Goal: Communication & Community: Answer question/provide support

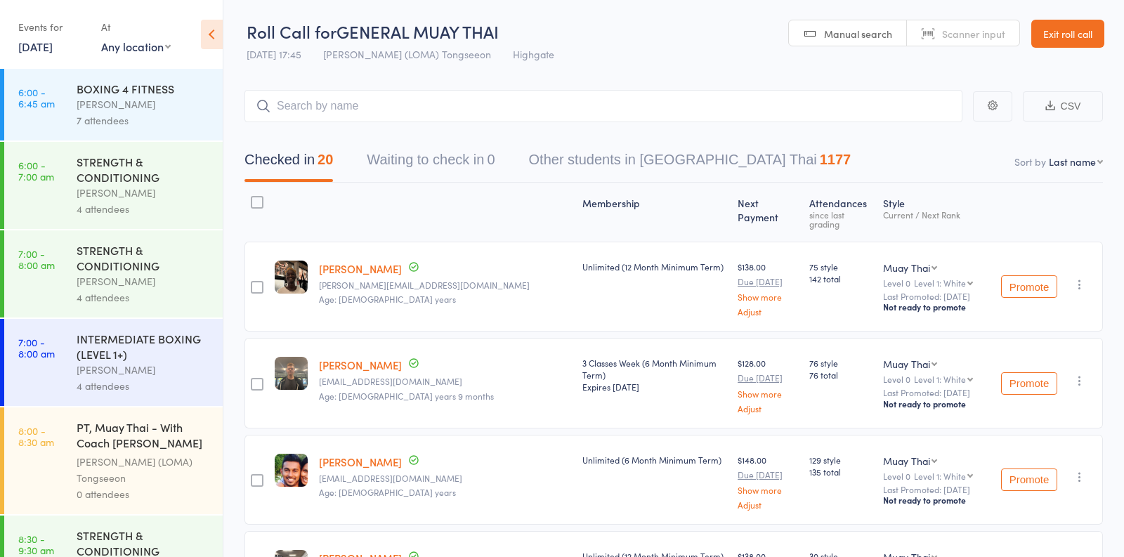
scroll to position [1642, 0]
click at [47, 55] on div "Events for 16 Sep, 2025 16 Sep, 2025 September 2025 Sun Mon Tue Wed Thu Fri Sat…" at bounding box center [52, 35] width 69 height 41
click at [44, 48] on link "16 Sep, 2025" at bounding box center [35, 46] width 34 height 15
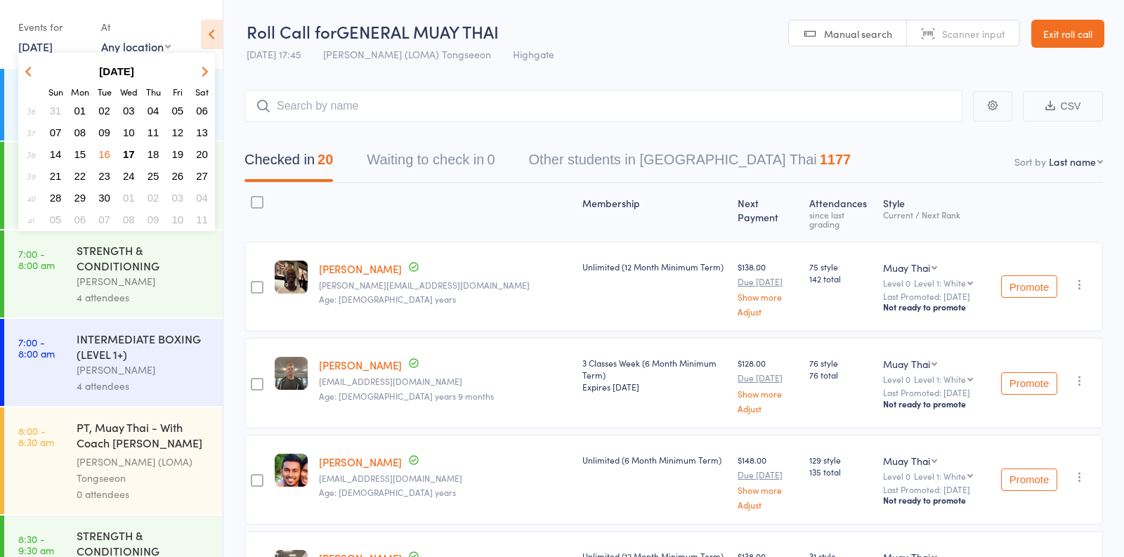
click at [126, 145] on button "17" at bounding box center [129, 154] width 22 height 19
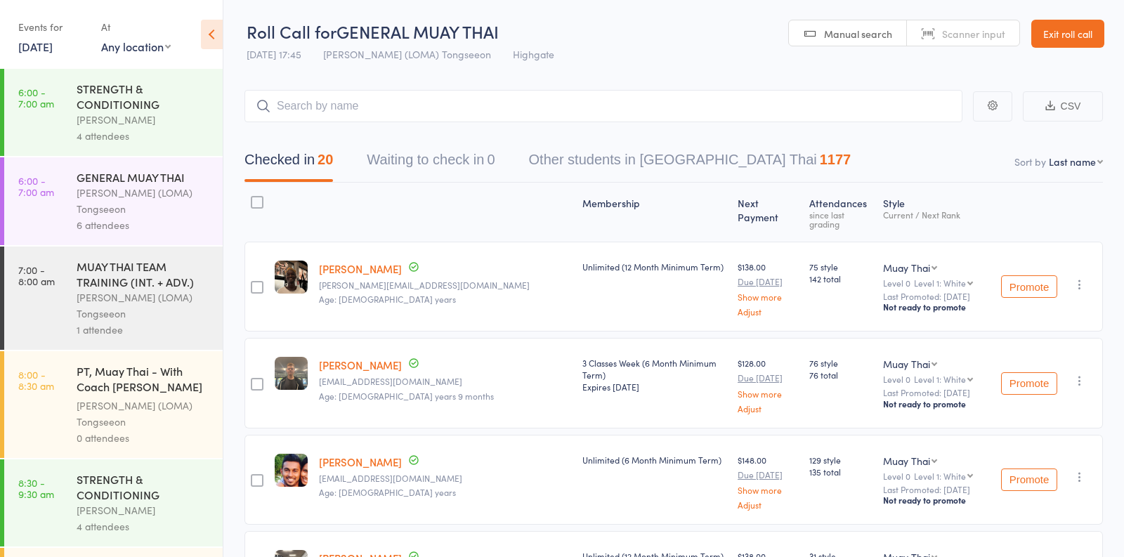
click at [182, 118] on div "Vincenzo Marroni" at bounding box center [144, 120] width 134 height 16
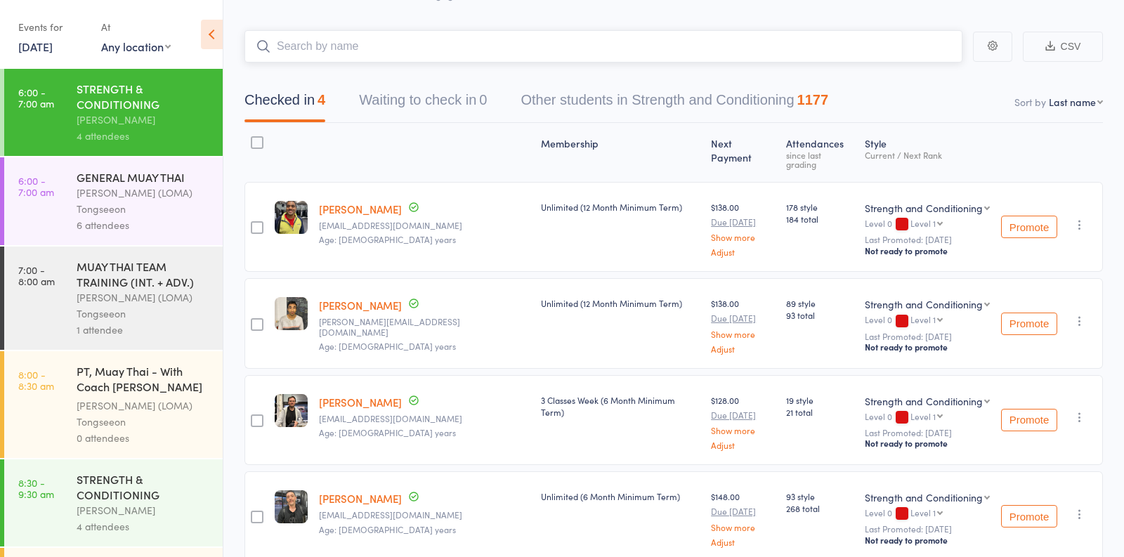
scroll to position [15, 0]
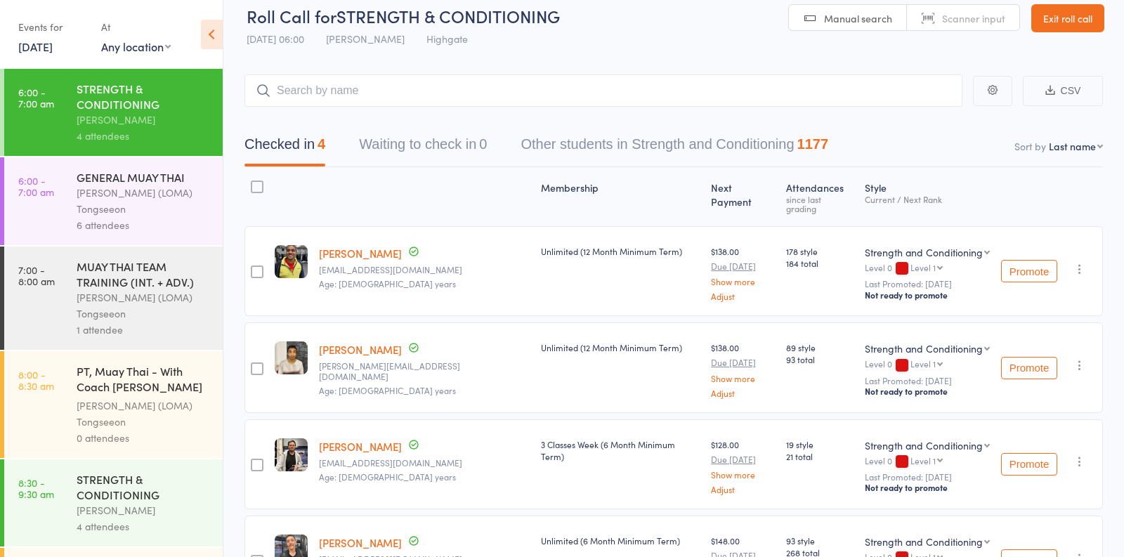
click at [141, 217] on div "Ronnarong (LOMA) Tongseeon" at bounding box center [144, 201] width 134 height 32
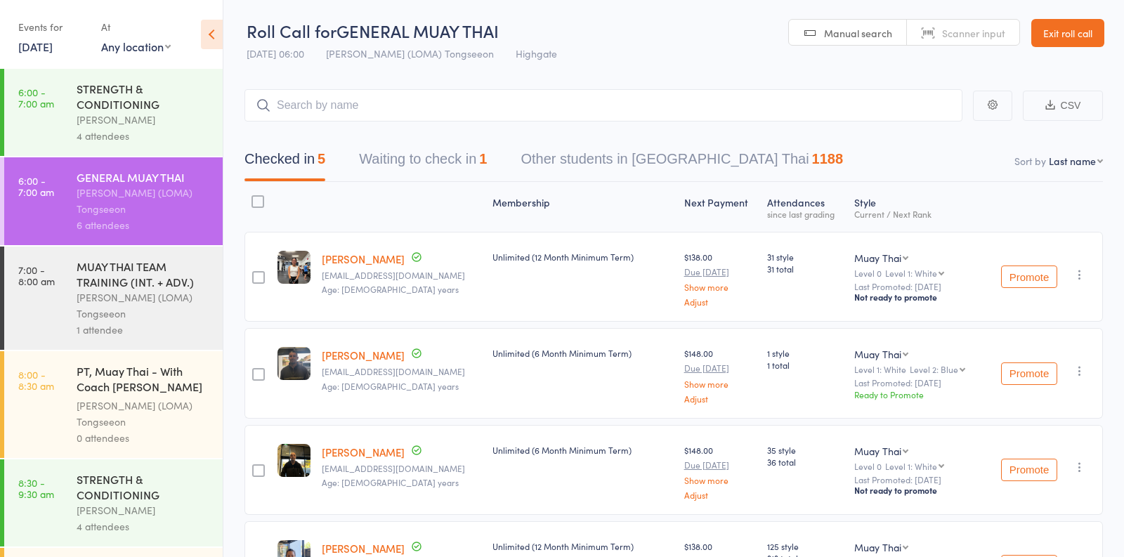
click at [427, 169] on button "Waiting to check in 1" at bounding box center [423, 162] width 128 height 37
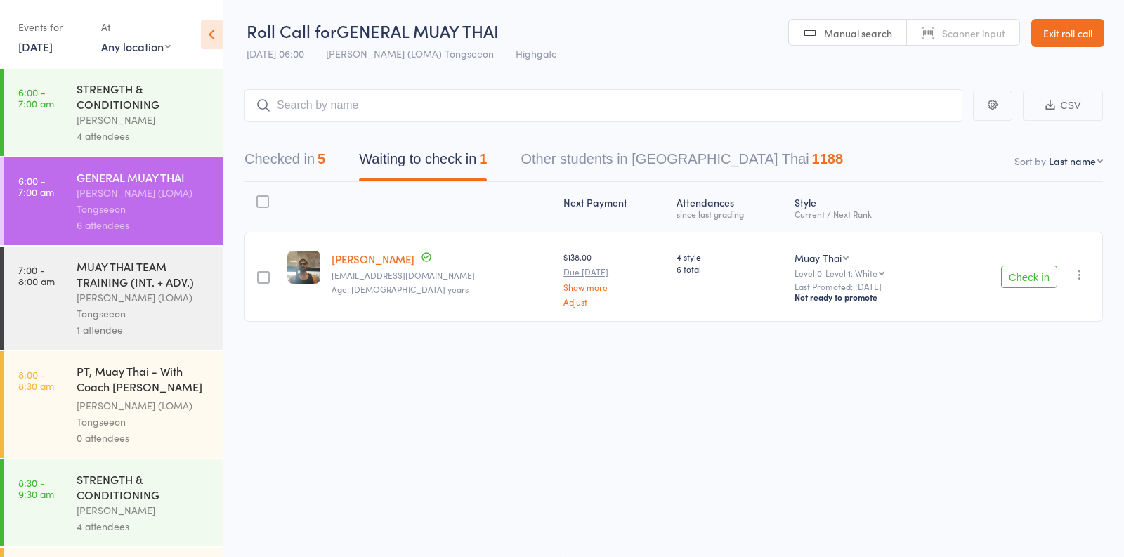
click at [314, 157] on button "Checked in 5" at bounding box center [284, 162] width 81 height 37
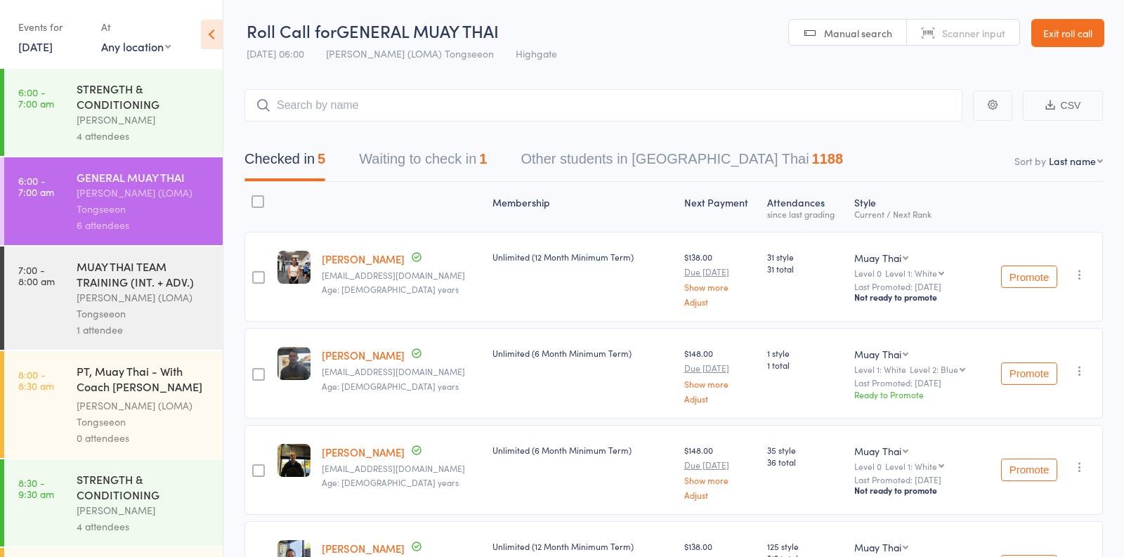
click at [487, 159] on div "1" at bounding box center [483, 158] width 8 height 15
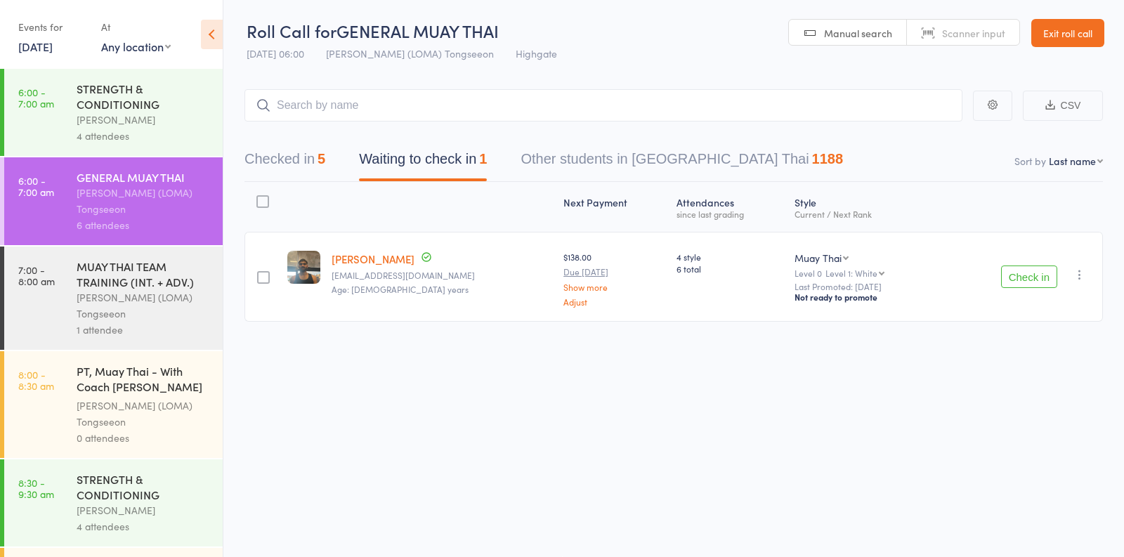
click at [1082, 271] on icon "button" at bounding box center [1079, 275] width 14 height 14
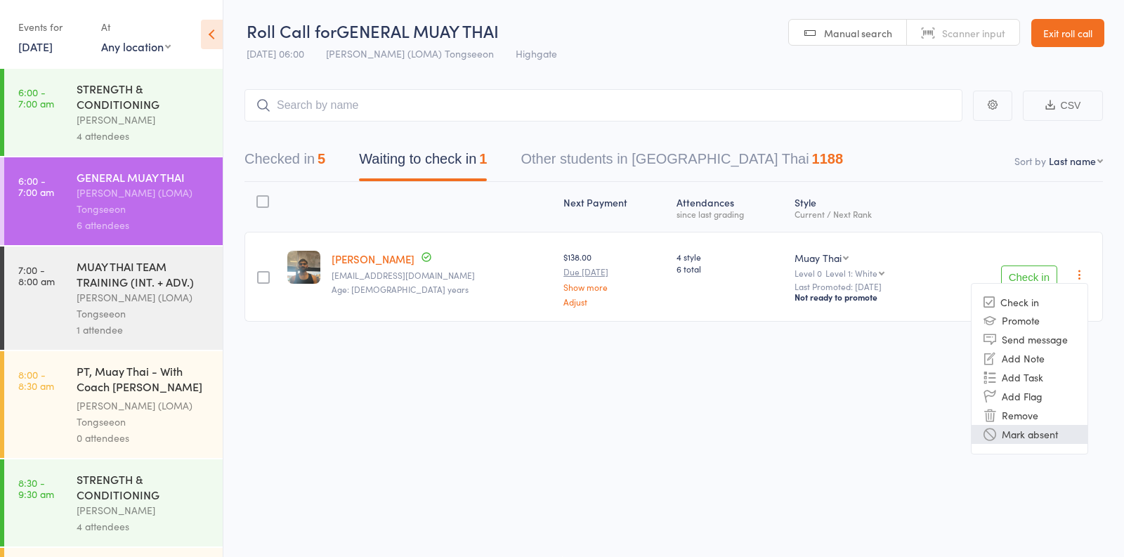
click at [1030, 428] on li "Mark absent" at bounding box center [1029, 434] width 116 height 19
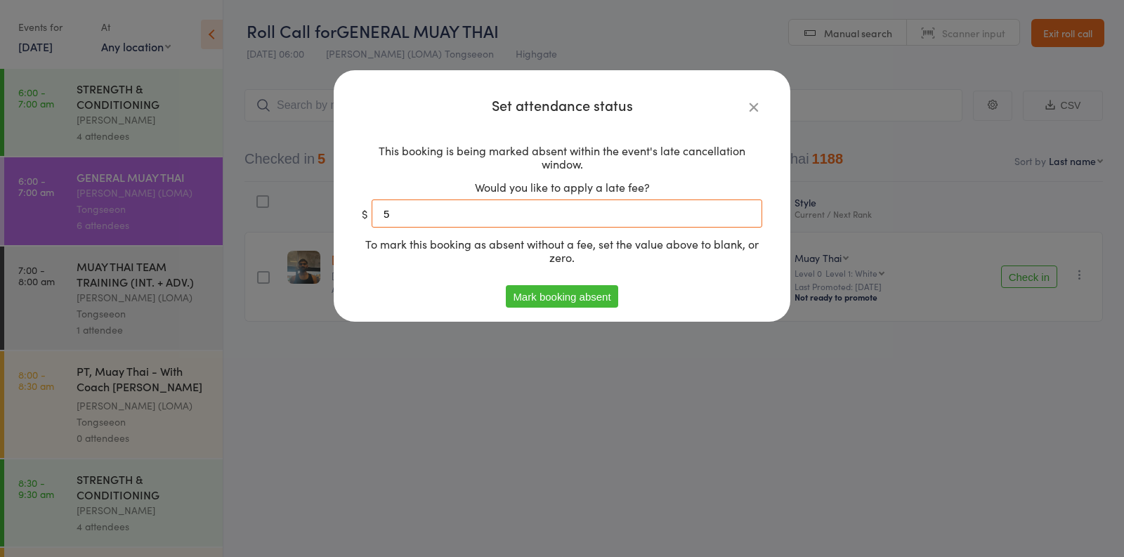
click at [461, 218] on input "5" at bounding box center [567, 213] width 390 height 28
type input "0"
click at [547, 288] on button "Mark booking absent" at bounding box center [562, 296] width 112 height 22
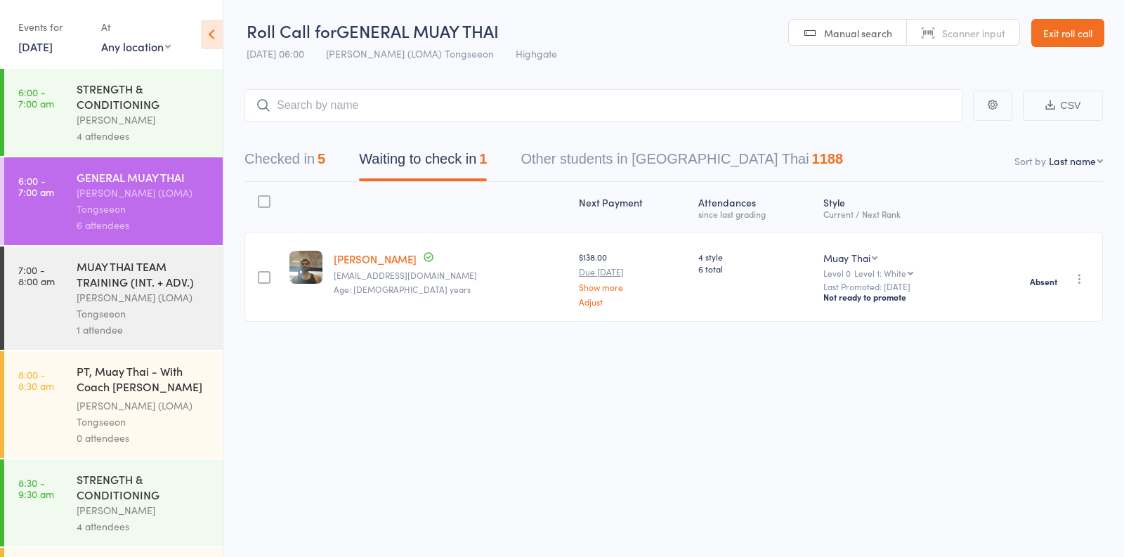
click at [180, 299] on div "Ronnarong (LOMA) Tongseeon" at bounding box center [144, 305] width 134 height 32
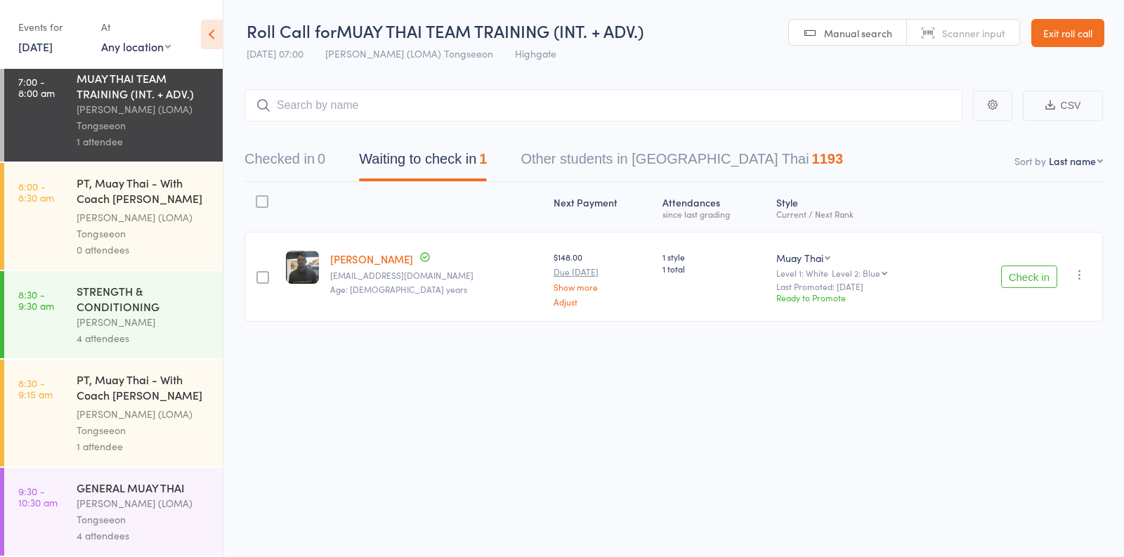
scroll to position [192, 0]
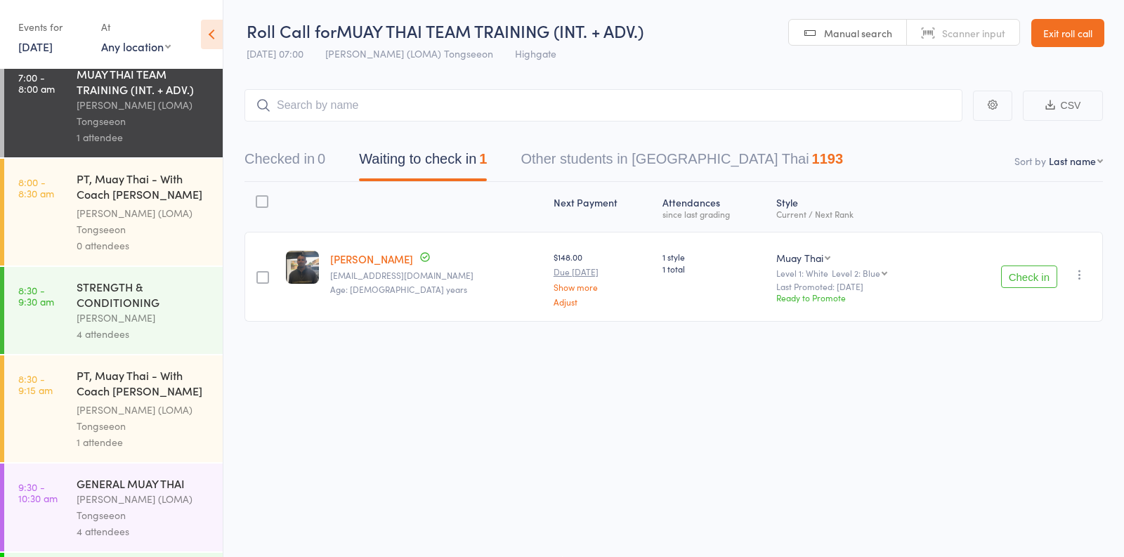
click at [150, 308] on div "STRENGTH & CONDITIONING" at bounding box center [144, 294] width 134 height 31
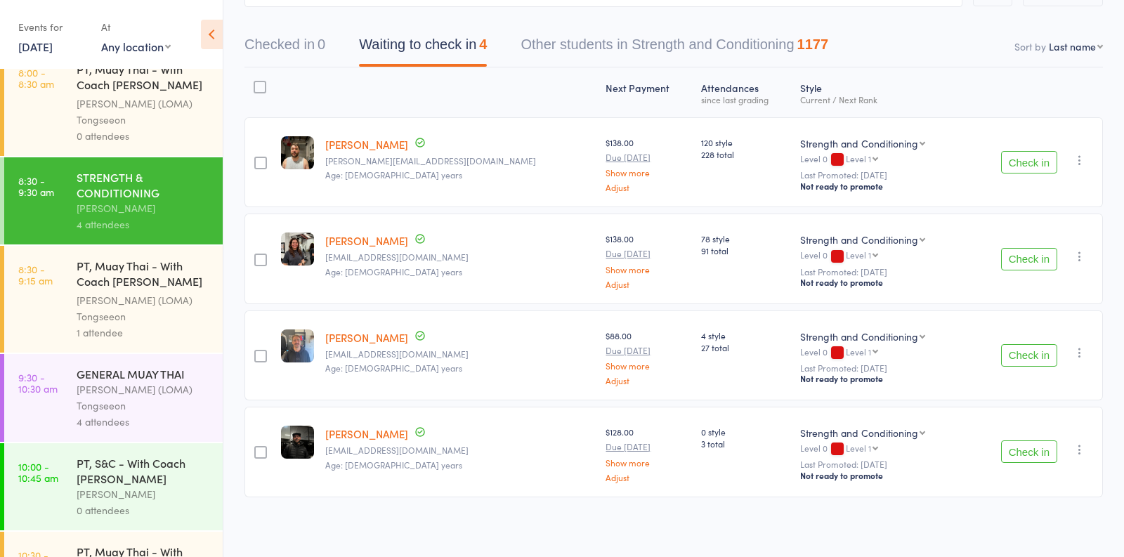
scroll to position [305, 0]
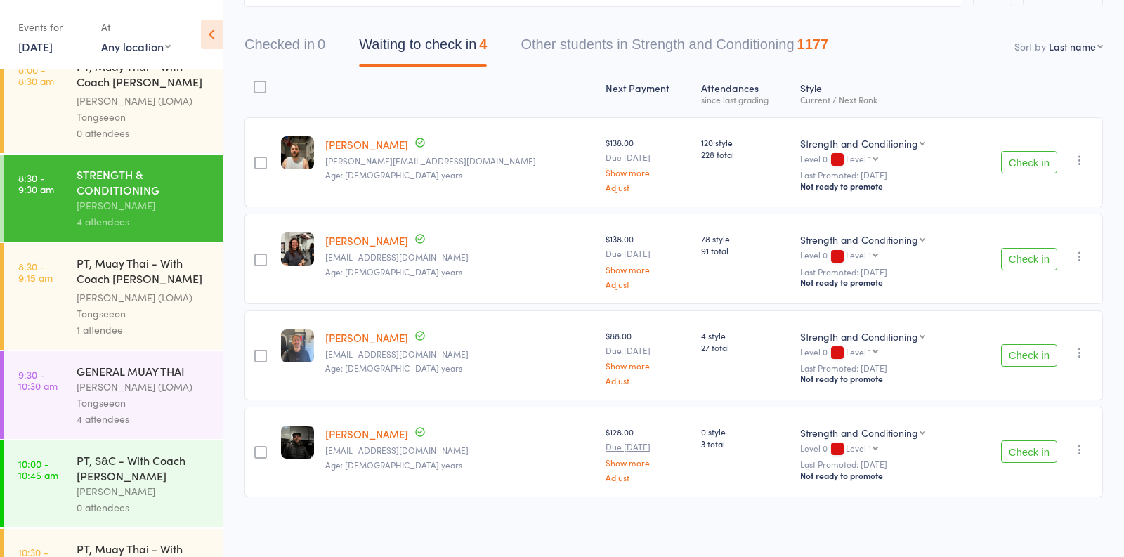
click at [153, 404] on div "Ronnarong (LOMA) Tongseeon" at bounding box center [144, 395] width 134 height 32
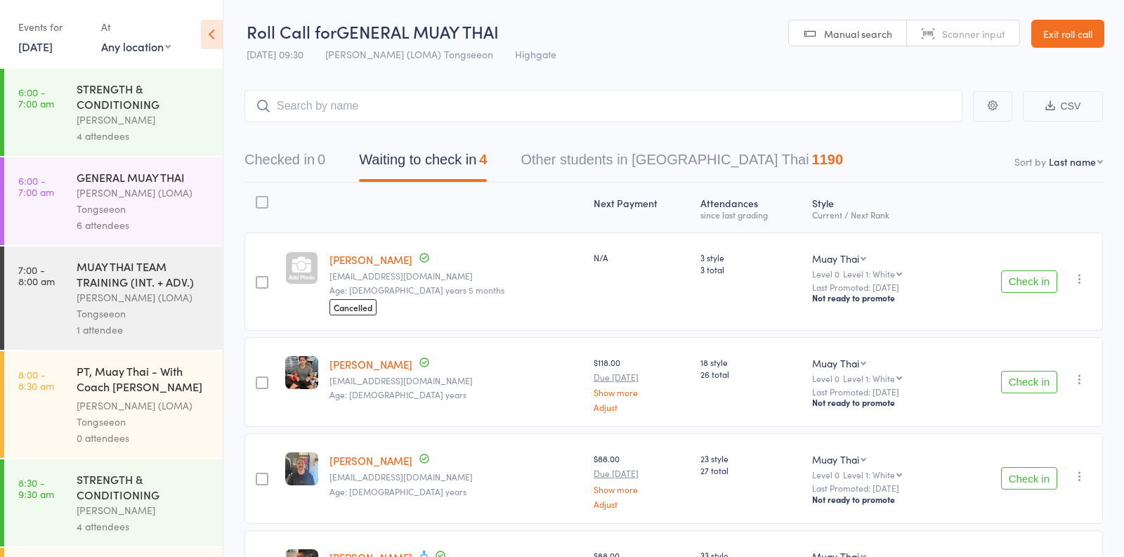
click at [159, 294] on div "Ronnarong (LOMA) Tongseeon" at bounding box center [144, 305] width 134 height 32
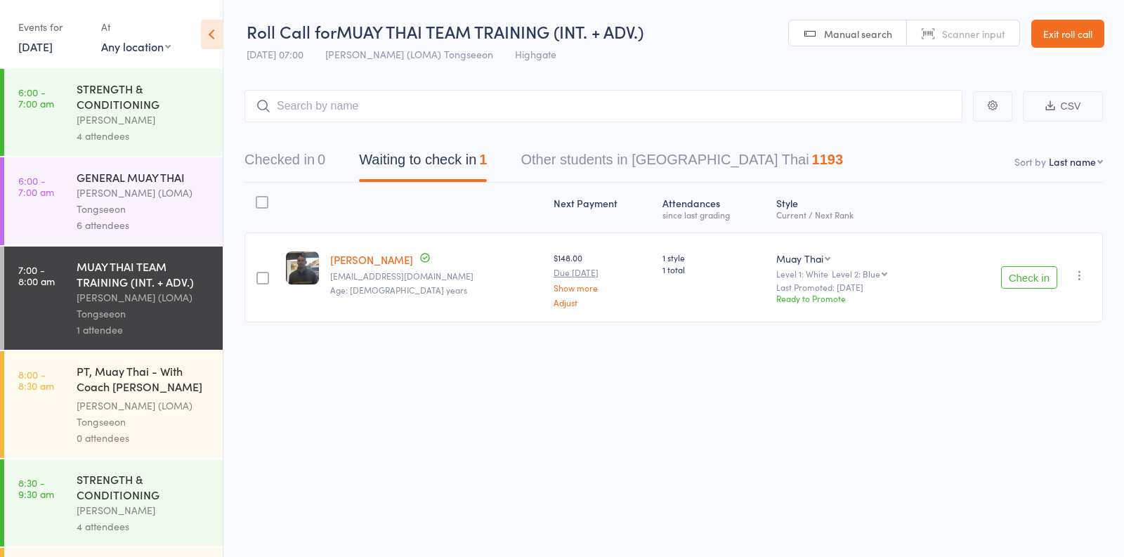
click at [50, 46] on link "17 Sep, 2025" at bounding box center [35, 46] width 34 height 15
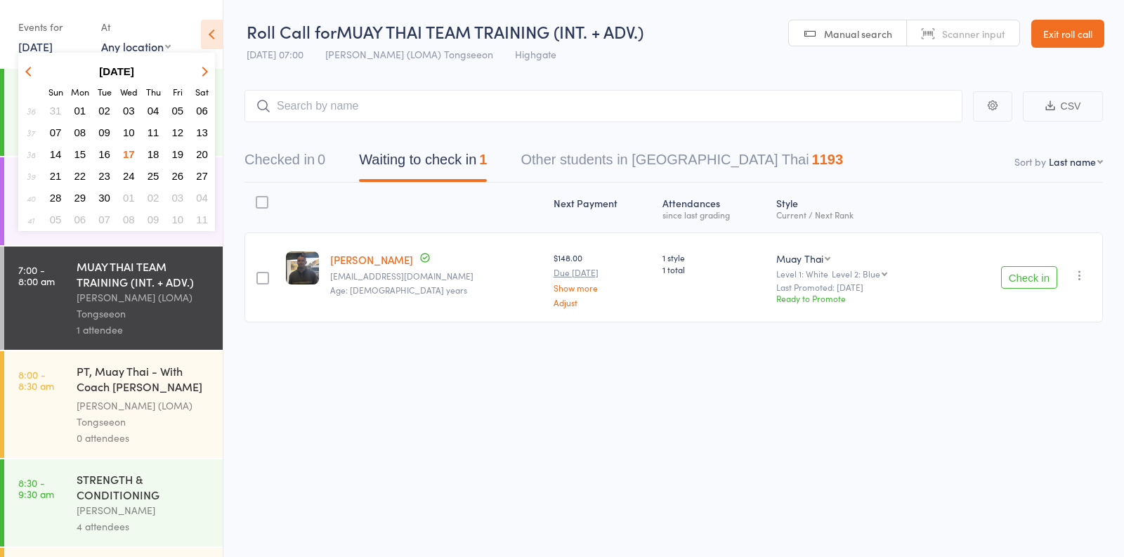
click at [108, 148] on span "16" at bounding box center [104, 154] width 12 height 12
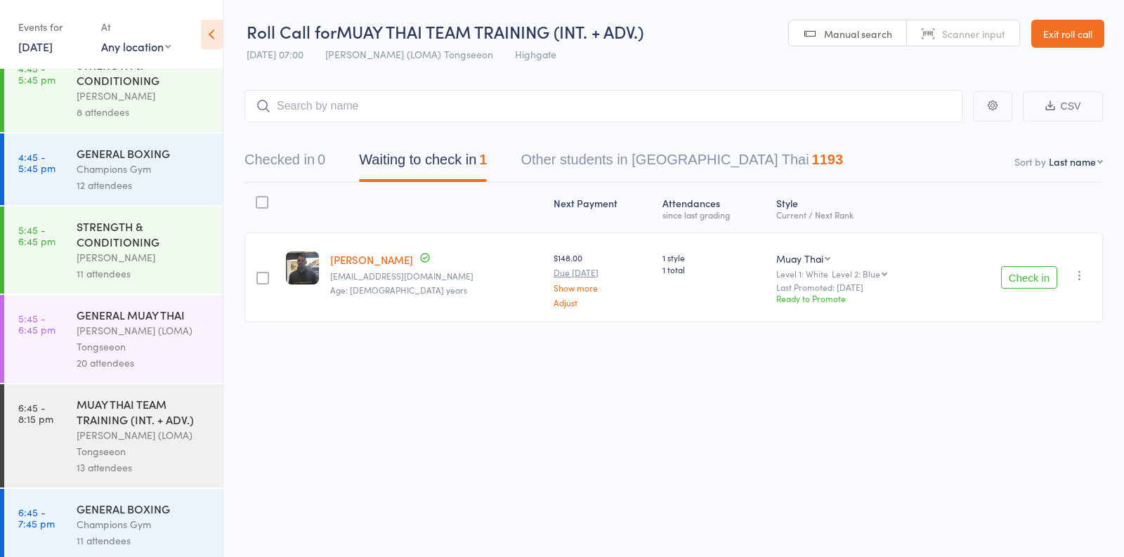
scroll to position [1, 0]
click at [152, 506] on div "GENERAL BOXING" at bounding box center [144, 508] width 134 height 15
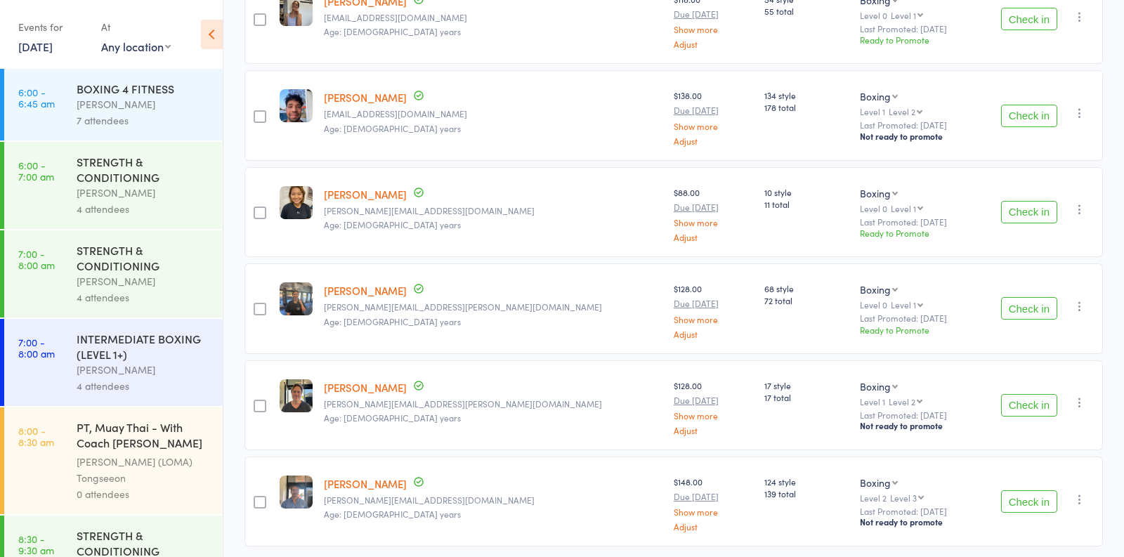
scroll to position [781, 0]
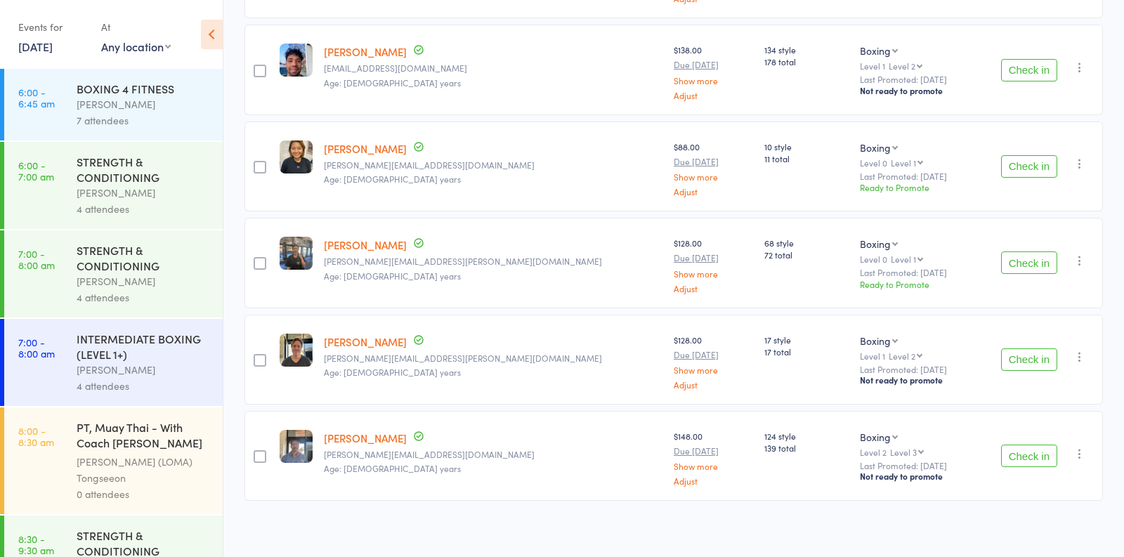
click at [1030, 448] on button "Check in" at bounding box center [1029, 456] width 56 height 22
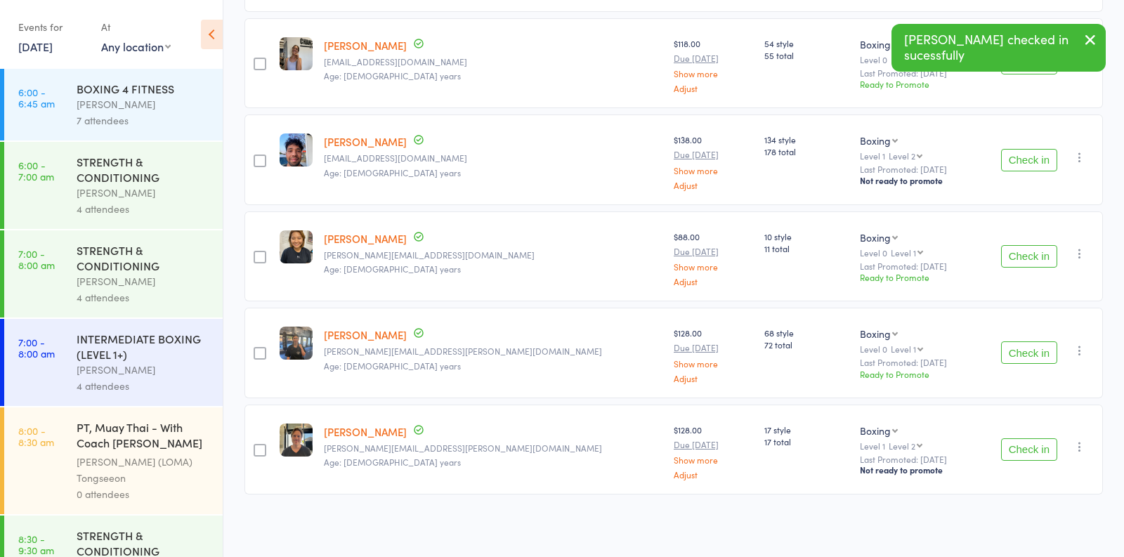
scroll to position [685, 0]
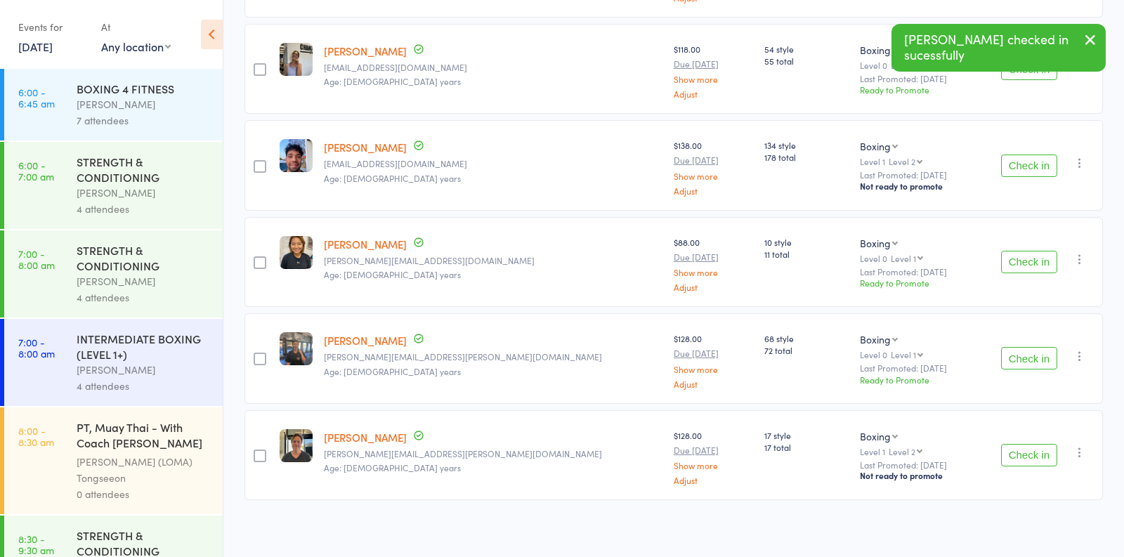
click at [1023, 452] on button "Check in" at bounding box center [1029, 455] width 56 height 22
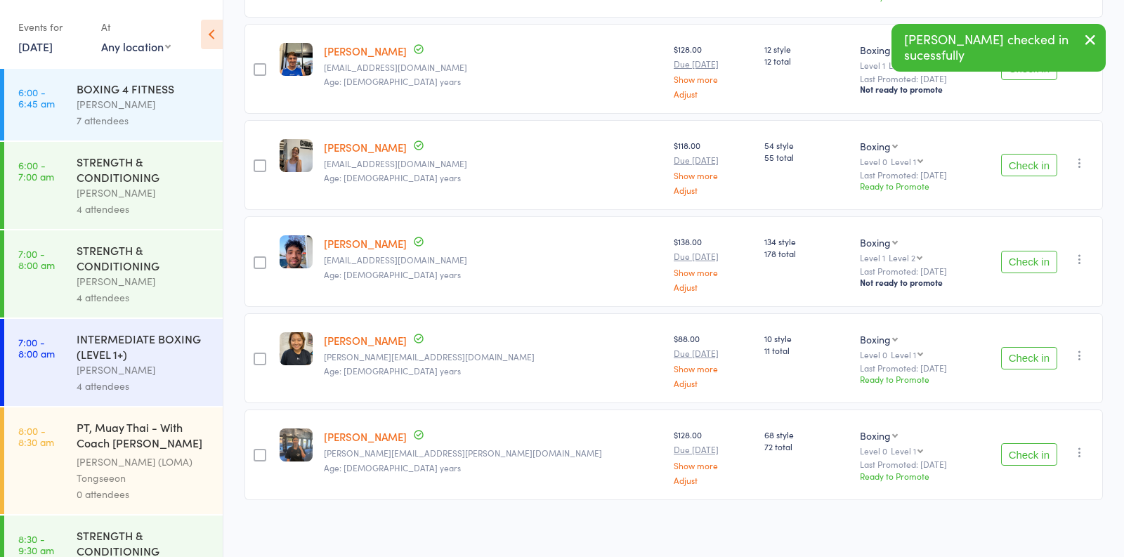
click at [1023, 452] on button "Check in" at bounding box center [1029, 454] width 56 height 22
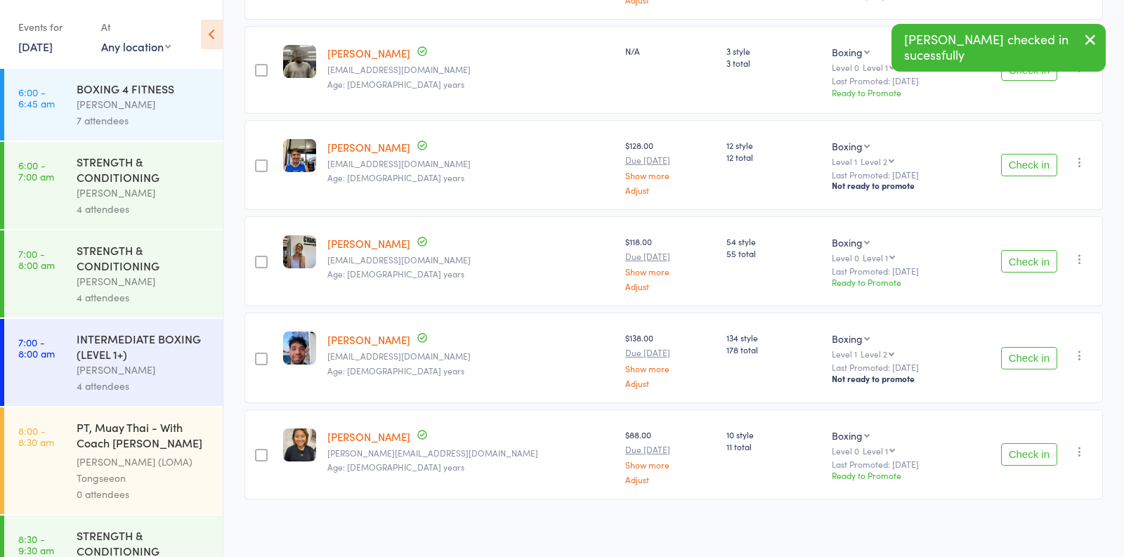
click at [1023, 452] on button "Check in" at bounding box center [1029, 454] width 56 height 22
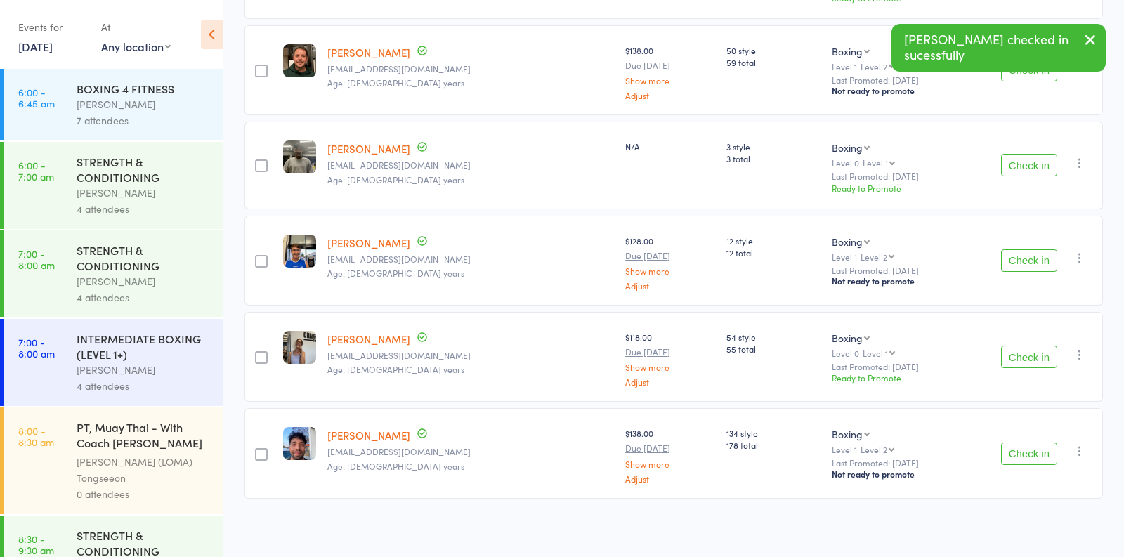
click at [1023, 452] on button "Check in" at bounding box center [1029, 453] width 56 height 22
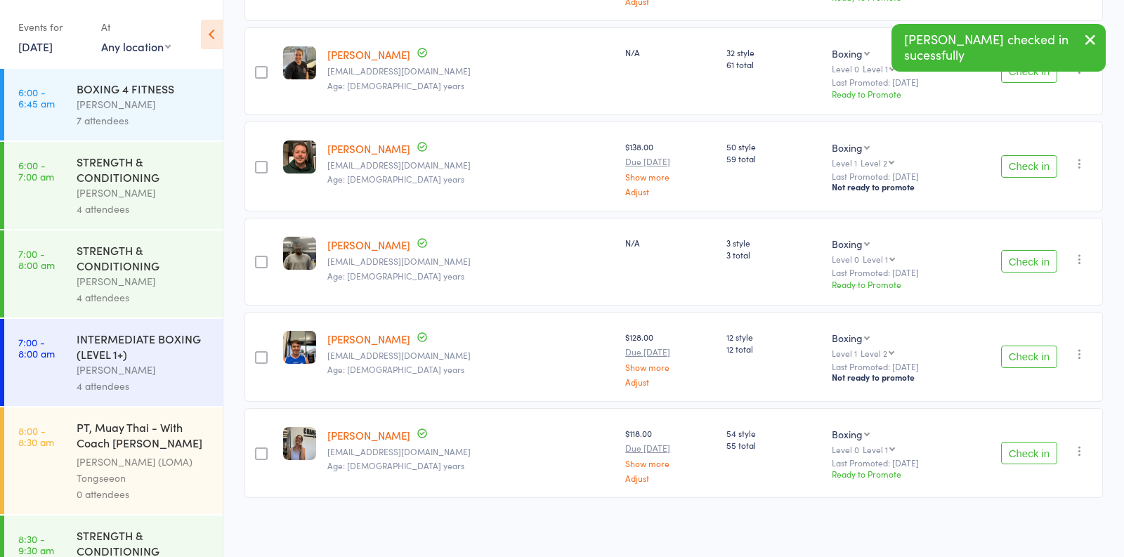
click at [1023, 452] on button "Check in" at bounding box center [1029, 453] width 56 height 22
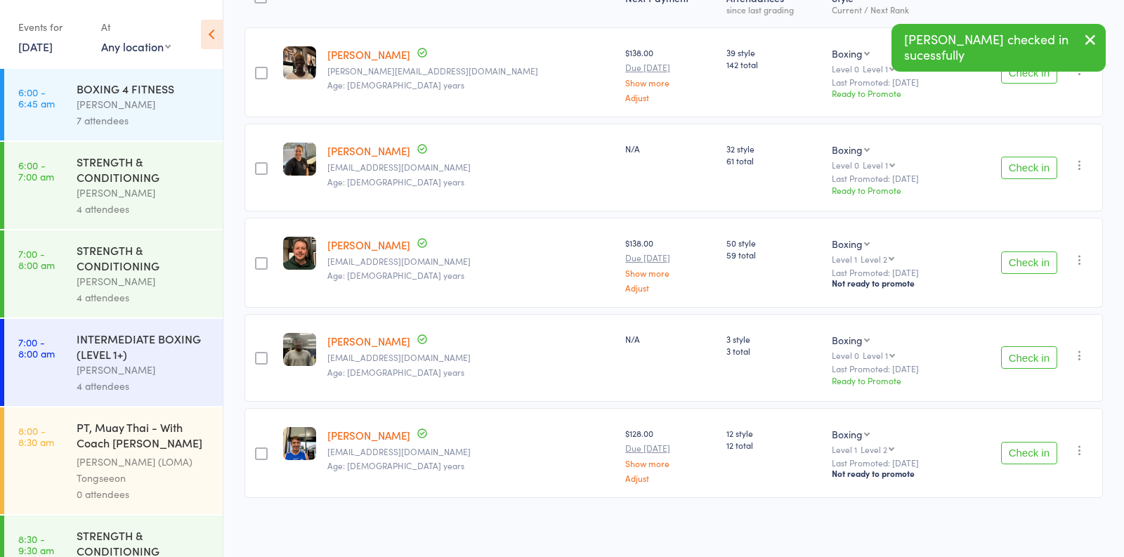
click at [1023, 452] on button "Check in" at bounding box center [1029, 453] width 56 height 22
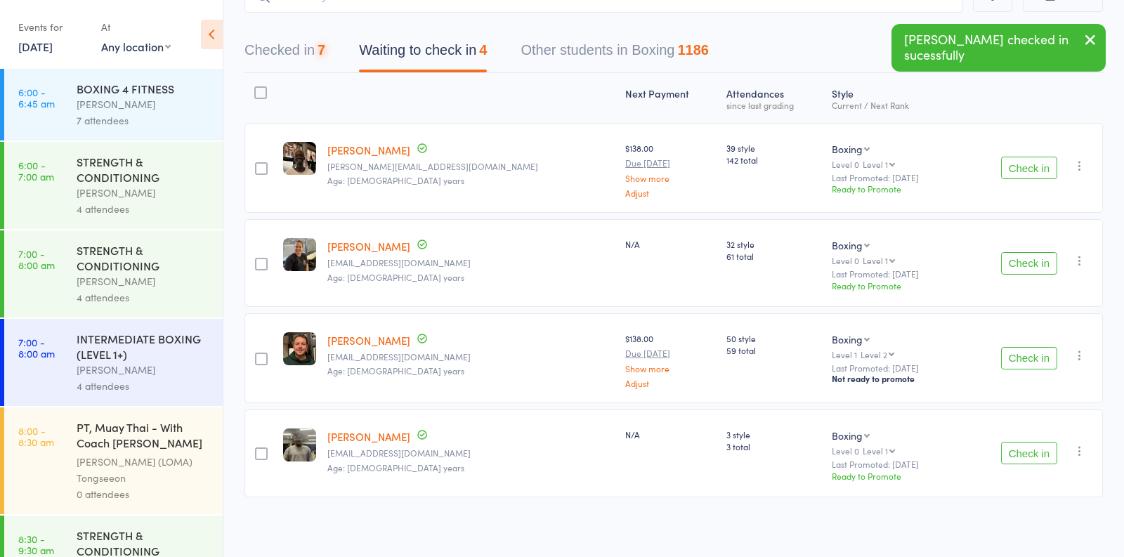
click at [1023, 452] on button "Check in" at bounding box center [1029, 453] width 56 height 22
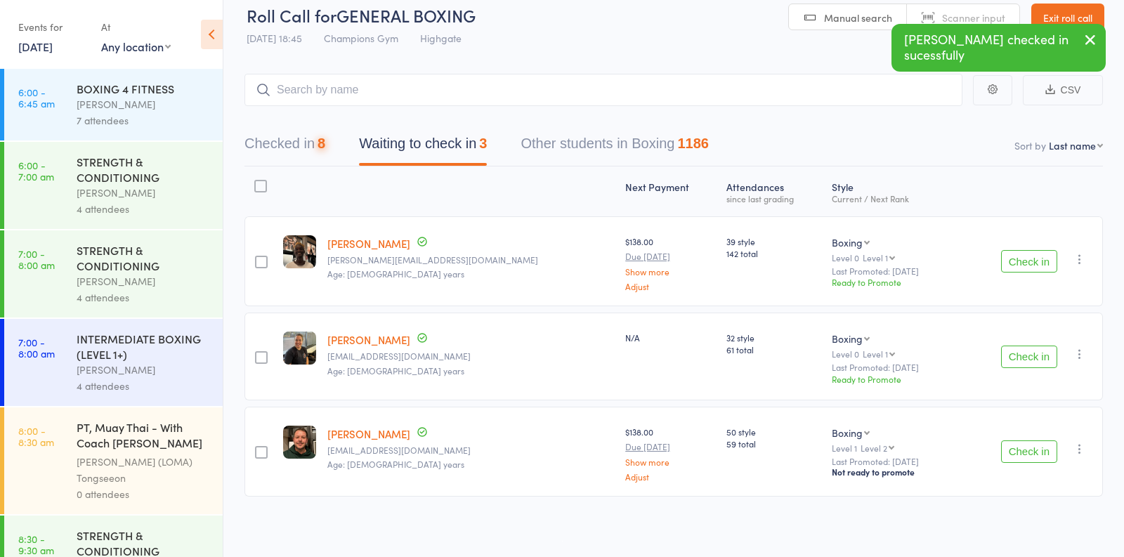
click at [1023, 452] on button "Check in" at bounding box center [1029, 451] width 56 height 22
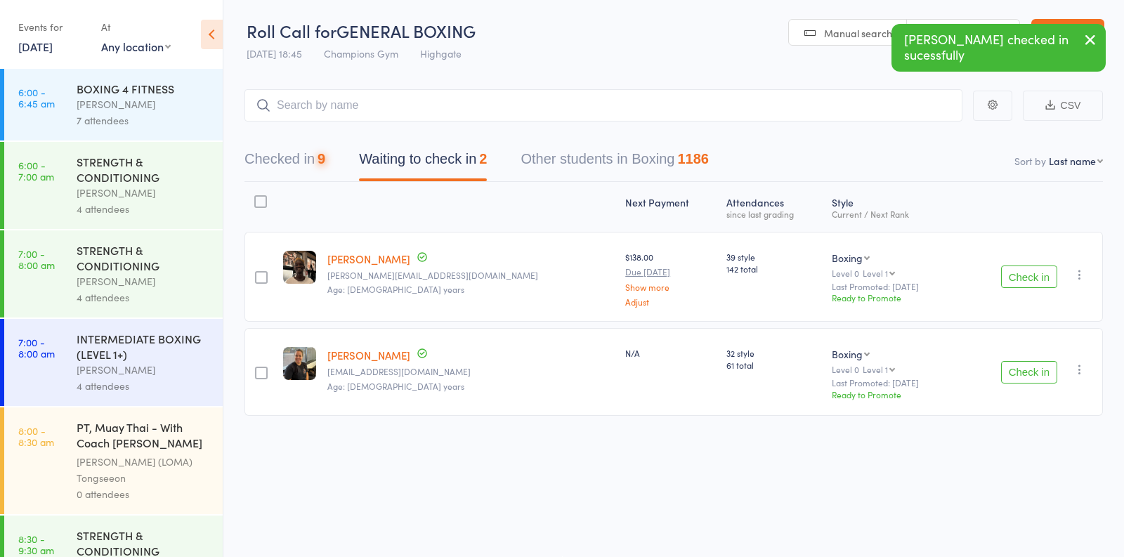
scroll to position [1, 0]
click at [1020, 384] on div "Check in Check in Promote Send message Add Note Add Task Add Flag Remove Mark a…" at bounding box center [1030, 371] width 145 height 87
click at [1023, 275] on button "Check in" at bounding box center [1029, 276] width 56 height 22
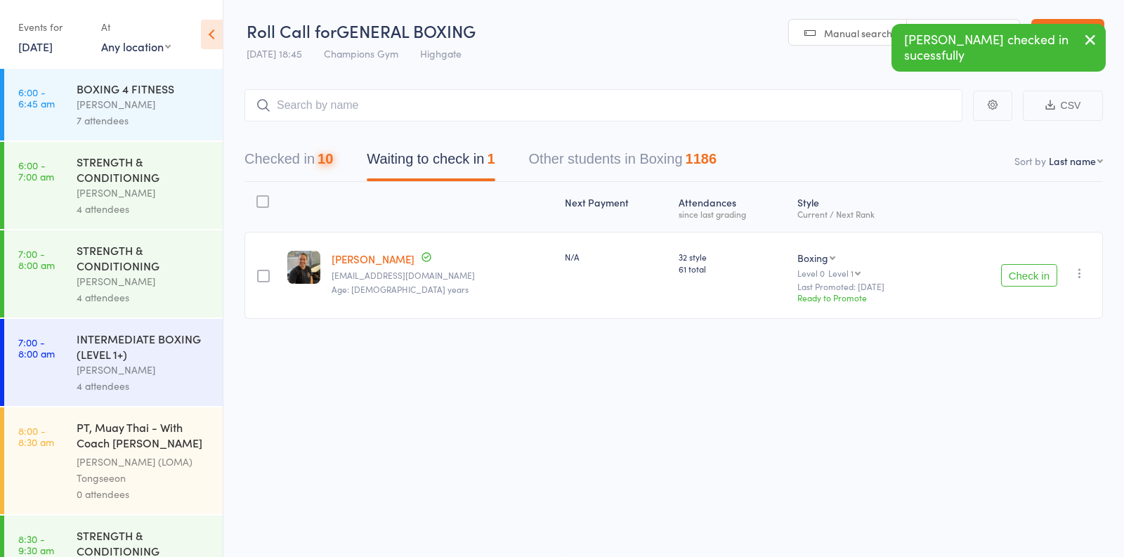
click at [1023, 275] on button "Check in" at bounding box center [1029, 275] width 56 height 22
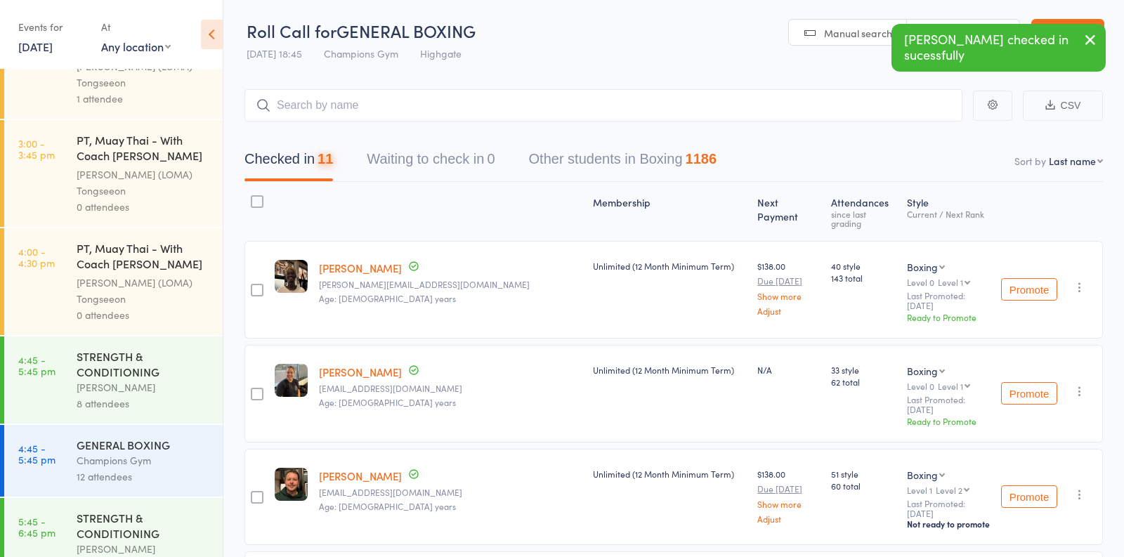
scroll to position [1642, 0]
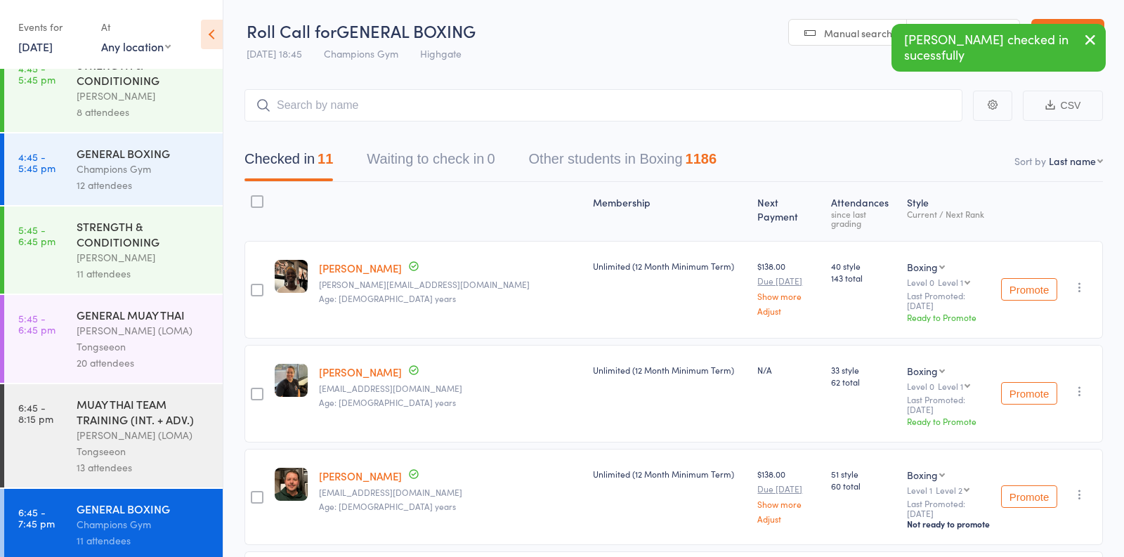
click at [153, 437] on div "Ronnarong (LOMA) Tongseeon" at bounding box center [144, 443] width 134 height 32
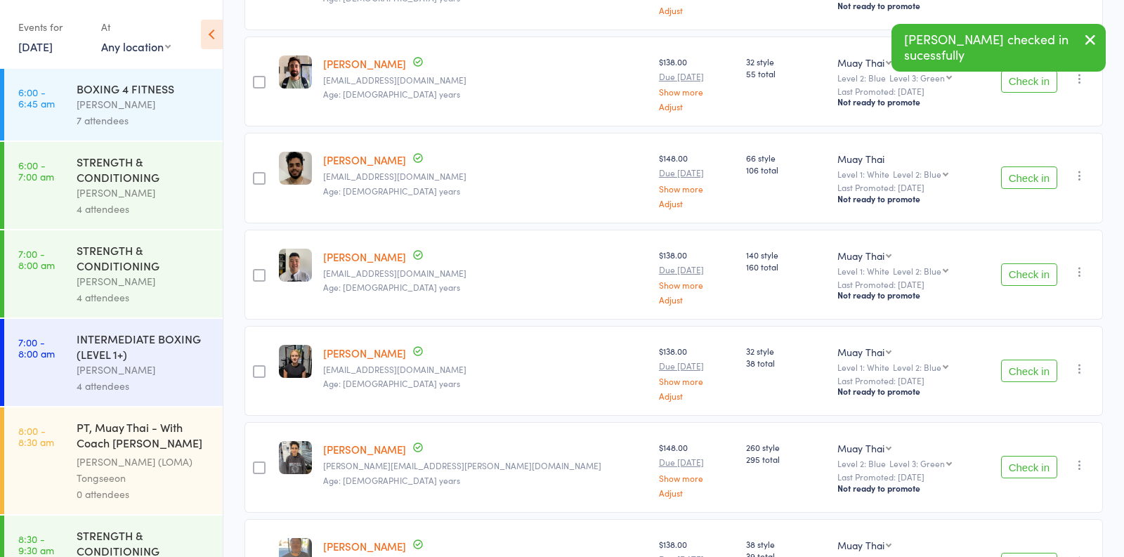
scroll to position [975, 0]
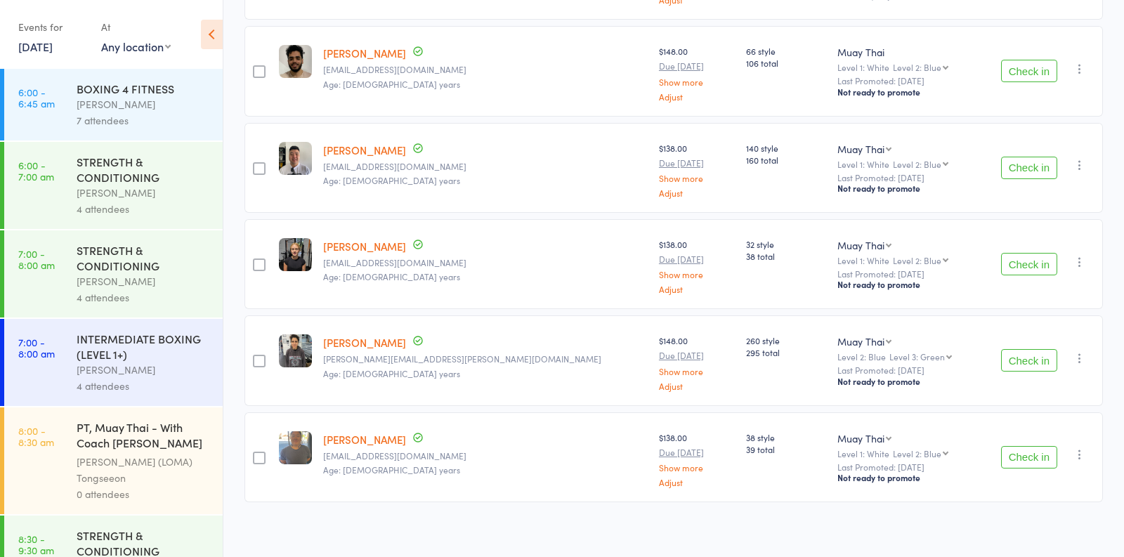
click at [1039, 446] on button "Check in" at bounding box center [1029, 457] width 56 height 22
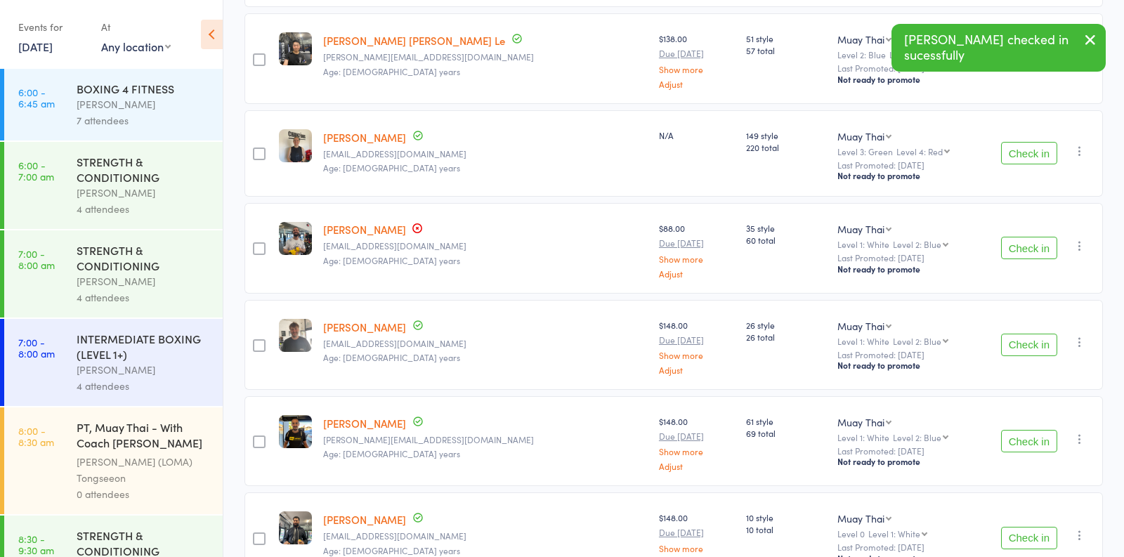
scroll to position [0, 0]
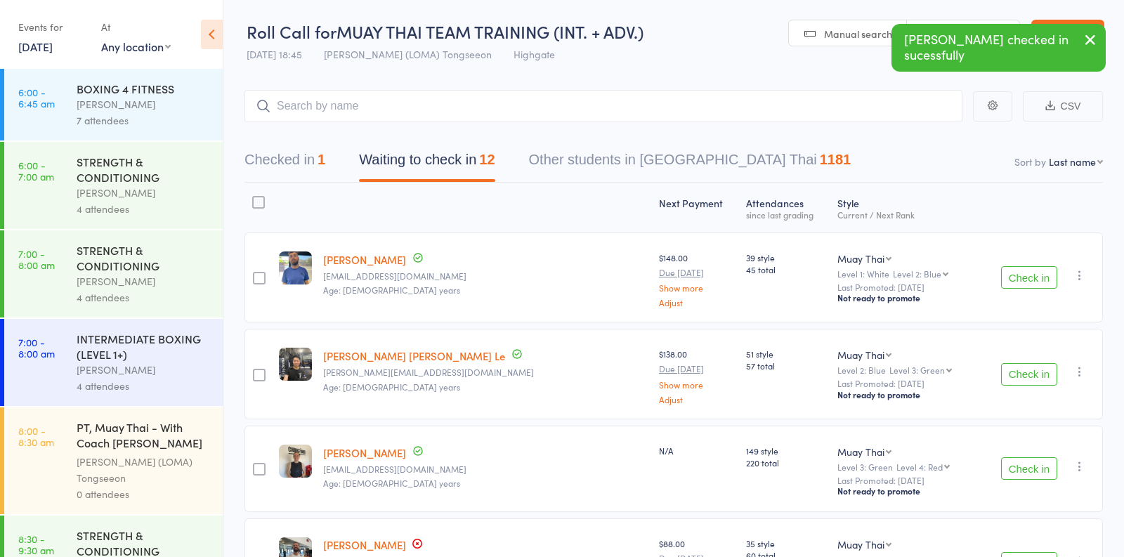
click at [1032, 277] on button "Check in" at bounding box center [1029, 277] width 56 height 22
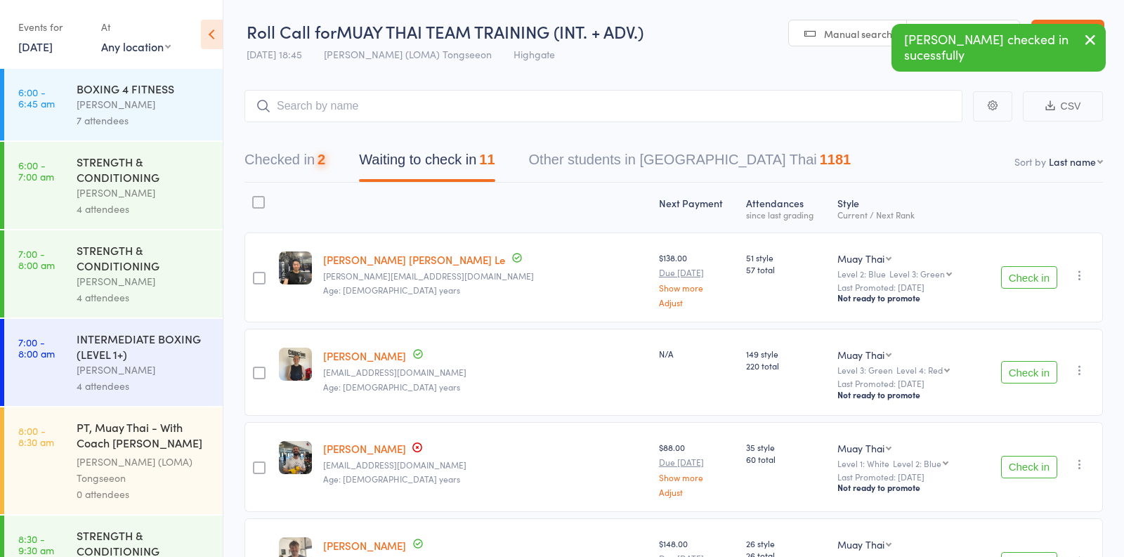
click at [1032, 278] on button "Check in" at bounding box center [1029, 277] width 56 height 22
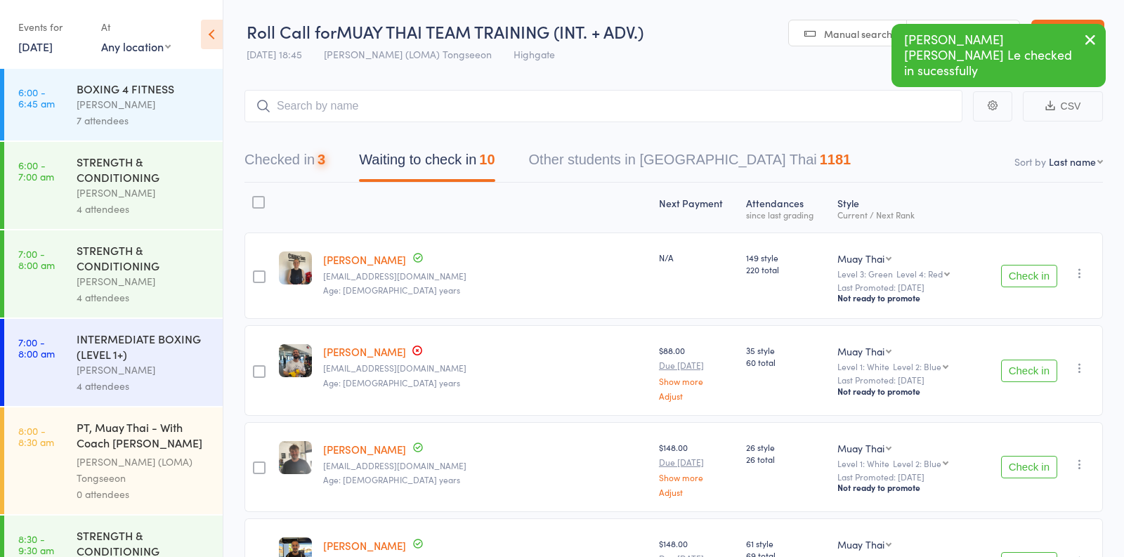
click at [1032, 278] on button "Check in" at bounding box center [1029, 276] width 56 height 22
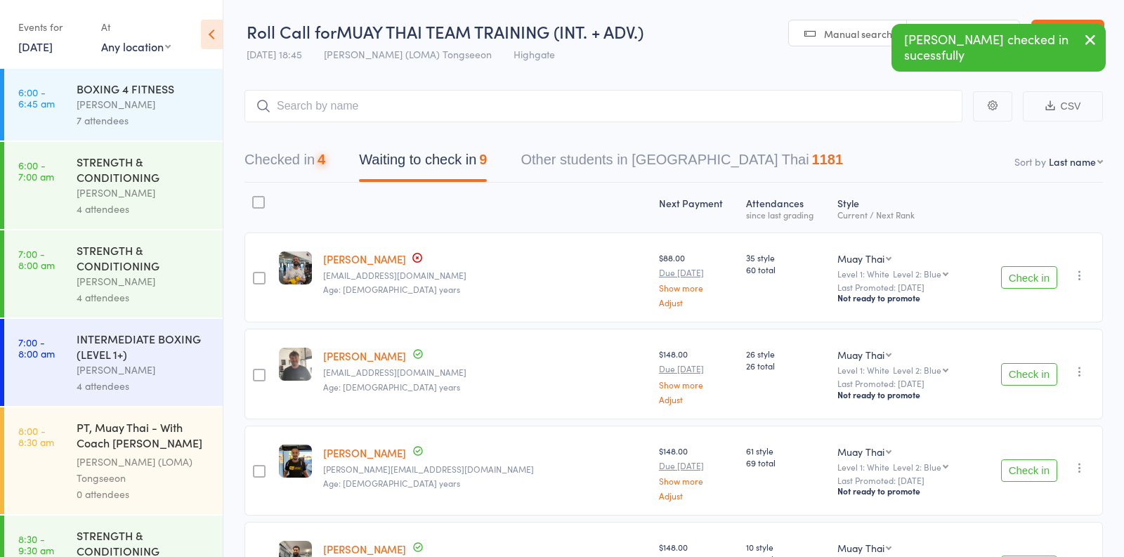
click at [1032, 278] on button "Check in" at bounding box center [1029, 277] width 56 height 22
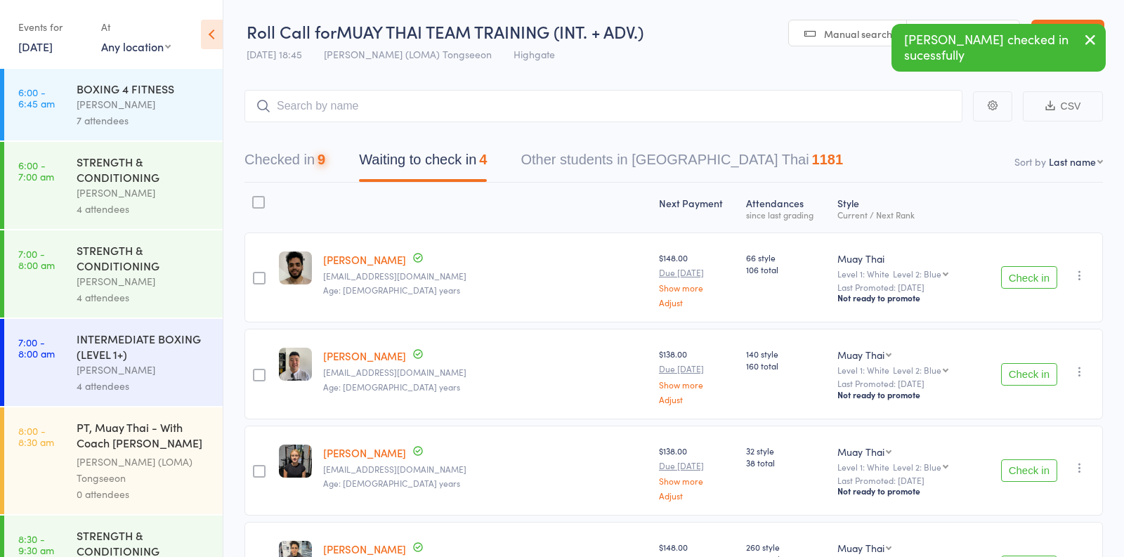
click at [1032, 278] on button "Check in" at bounding box center [1029, 277] width 56 height 22
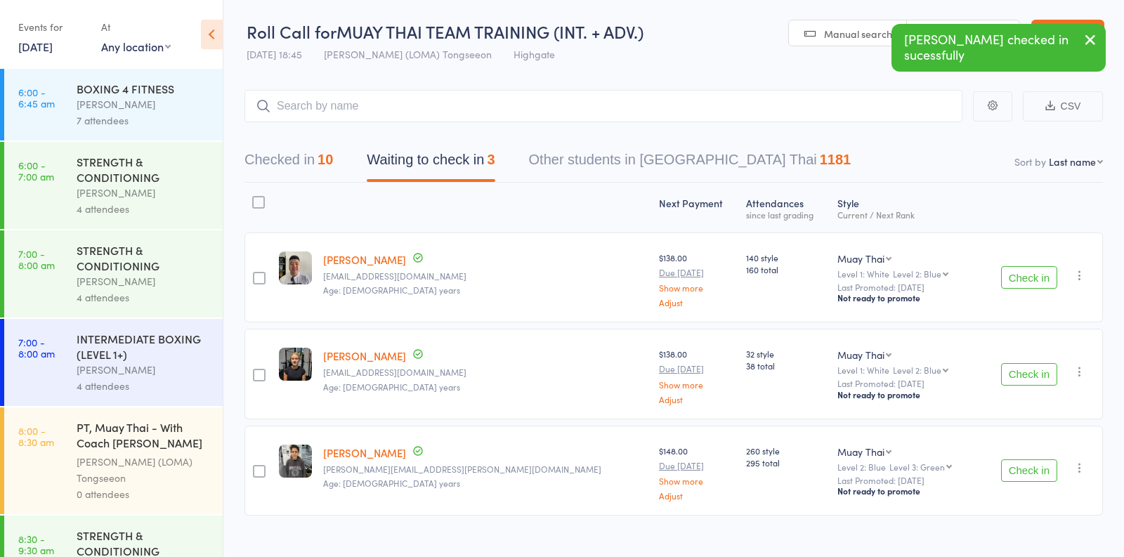
click at [1032, 278] on button "Check in" at bounding box center [1029, 277] width 56 height 22
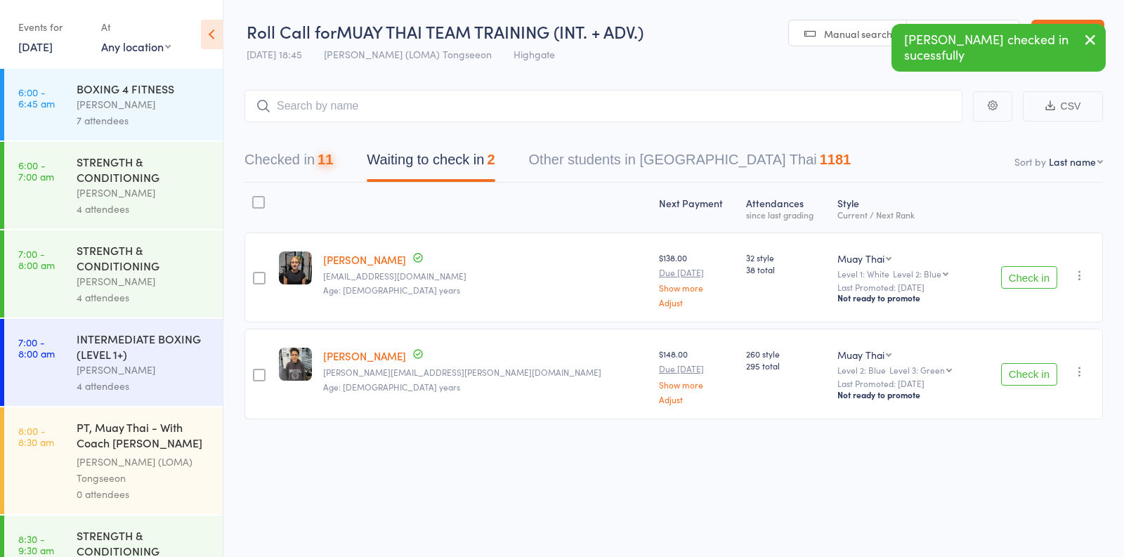
click at [1032, 278] on button "Check in" at bounding box center [1029, 277] width 56 height 22
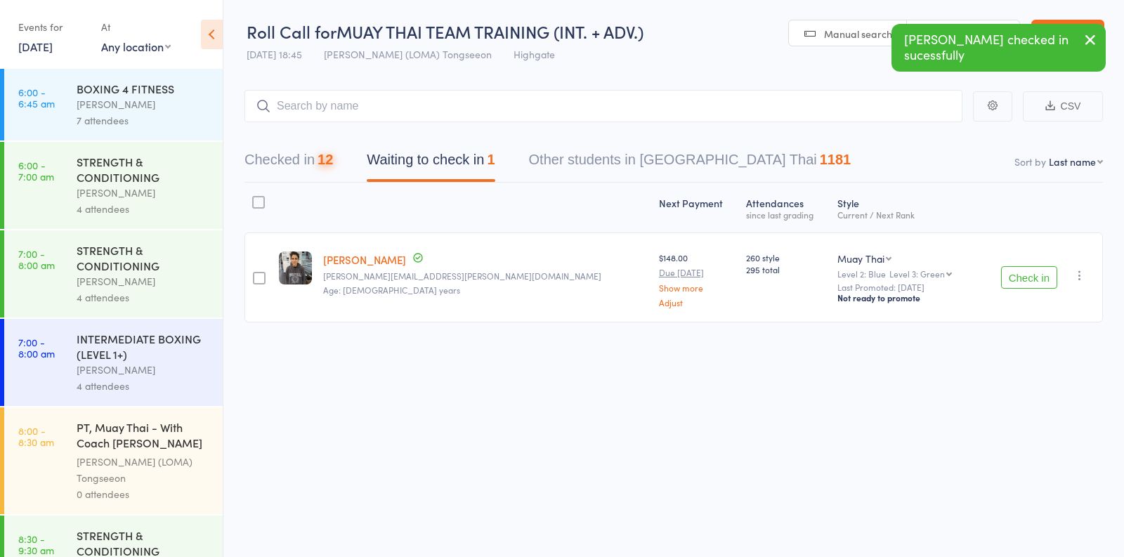
click at [1032, 278] on button "Check in" at bounding box center [1029, 277] width 56 height 22
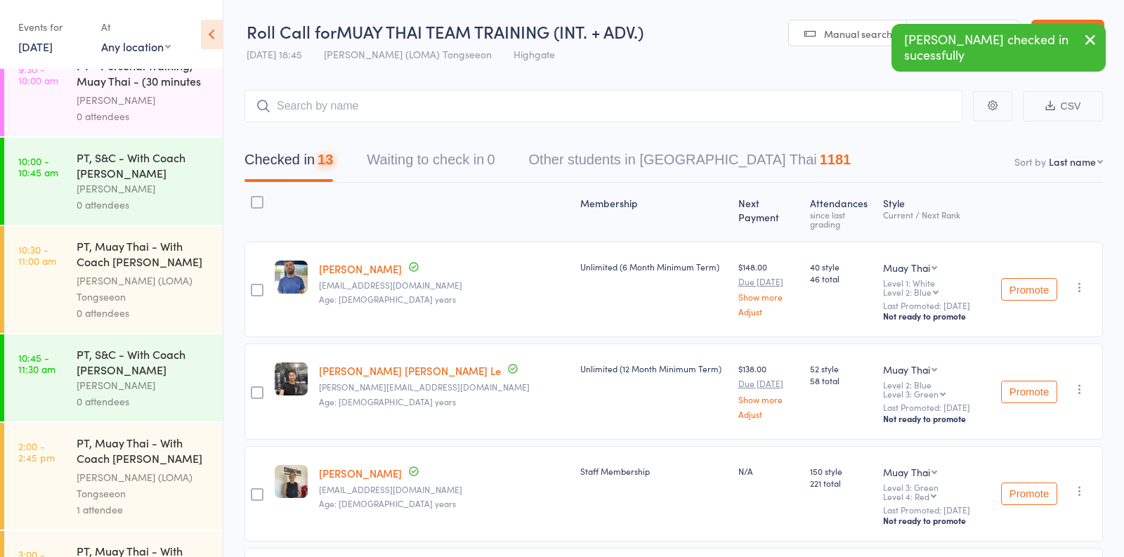
scroll to position [1642, 0]
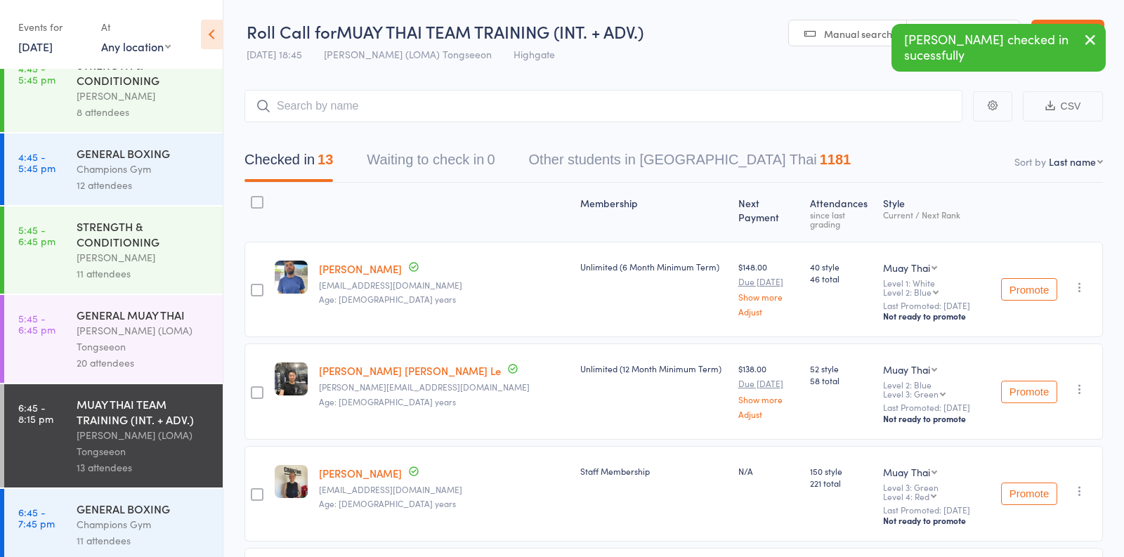
click at [155, 344] on div "Ronnarong (LOMA) Tongseeon" at bounding box center [144, 338] width 134 height 32
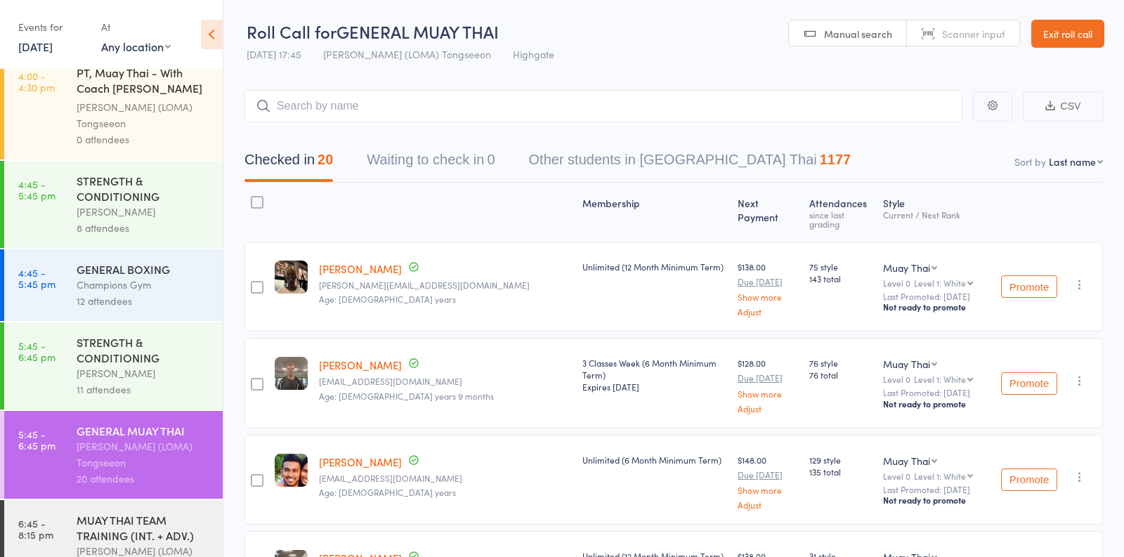
scroll to position [1642, 0]
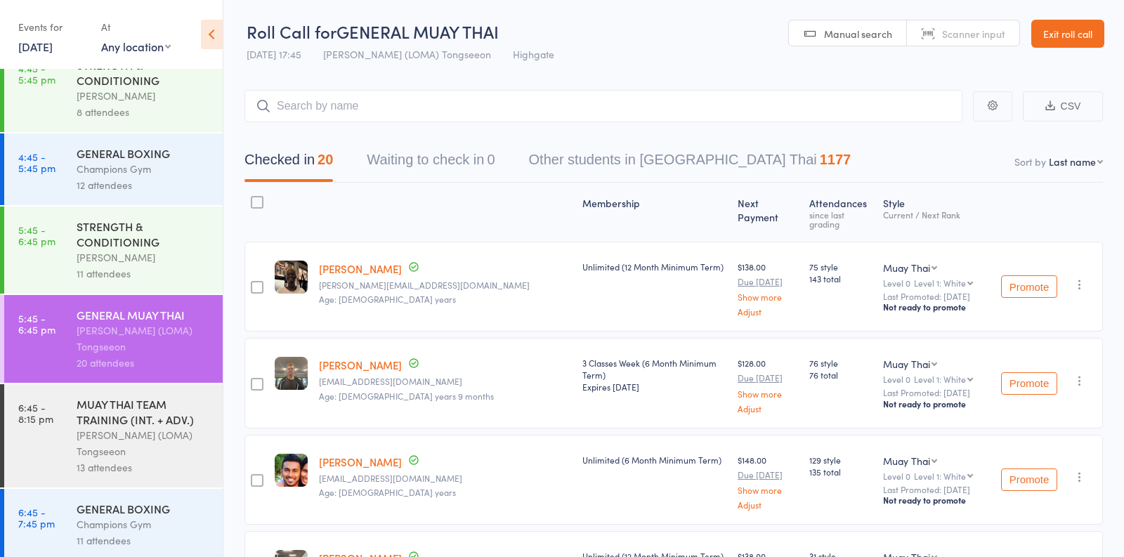
click at [139, 502] on div "GENERAL BOXING" at bounding box center [144, 508] width 134 height 15
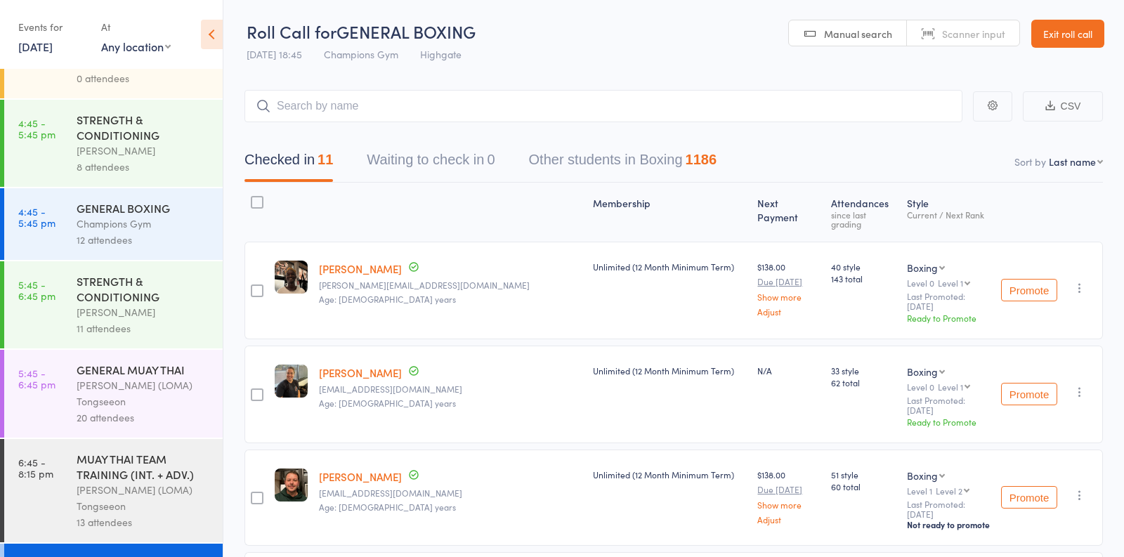
scroll to position [1642, 0]
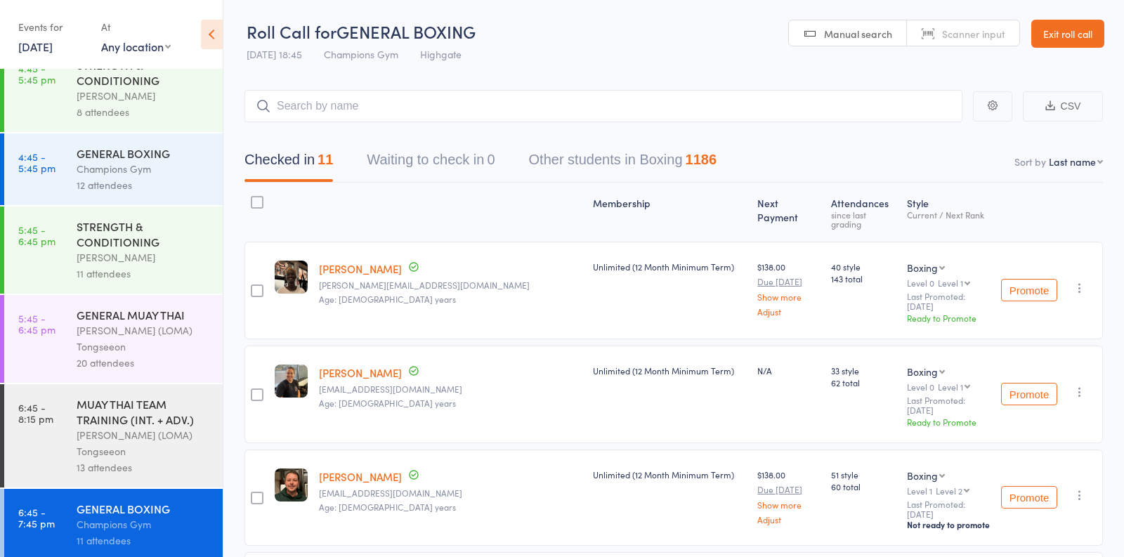
click at [151, 471] on div "MUAY THAI TEAM TRAINING (INT. + ADV.) Ronnarong (LOMA) Tongseeon 13 attendees" at bounding box center [150, 435] width 146 height 103
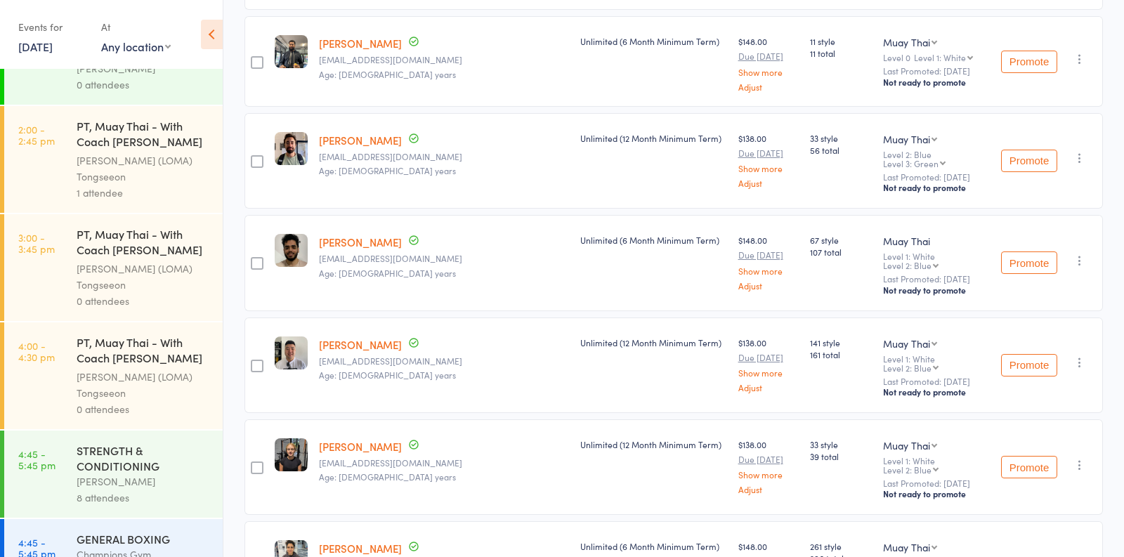
scroll to position [1642, 0]
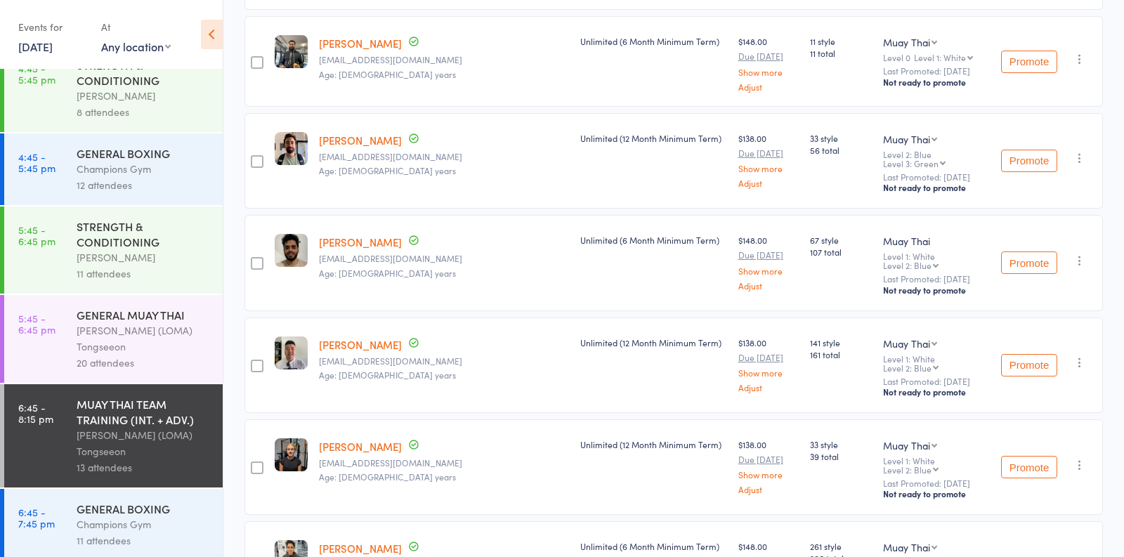
click at [180, 322] on div "Ronnarong (LOMA) Tongseeon" at bounding box center [144, 338] width 134 height 32
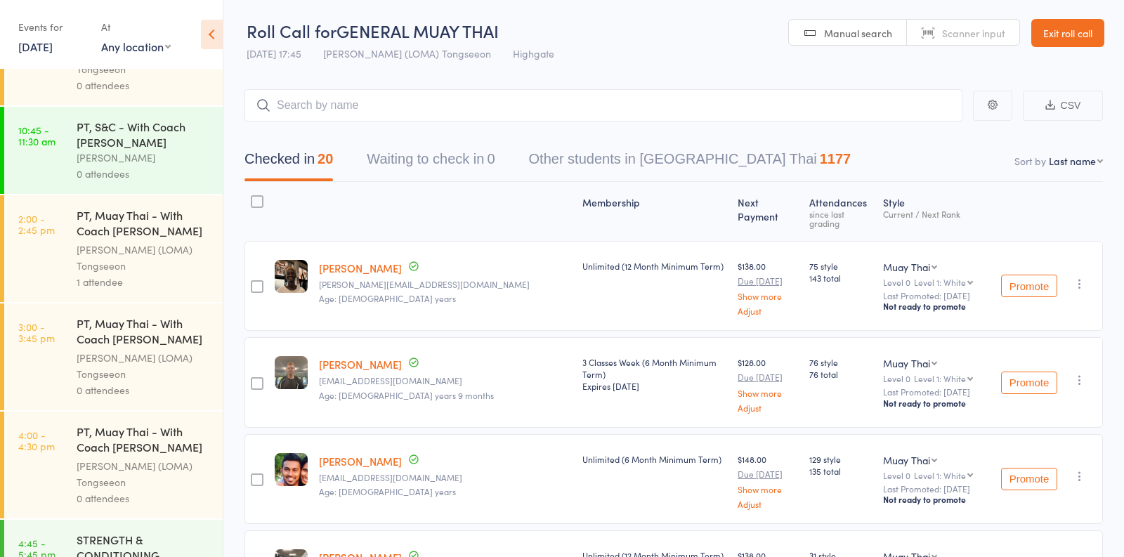
scroll to position [1642, 0]
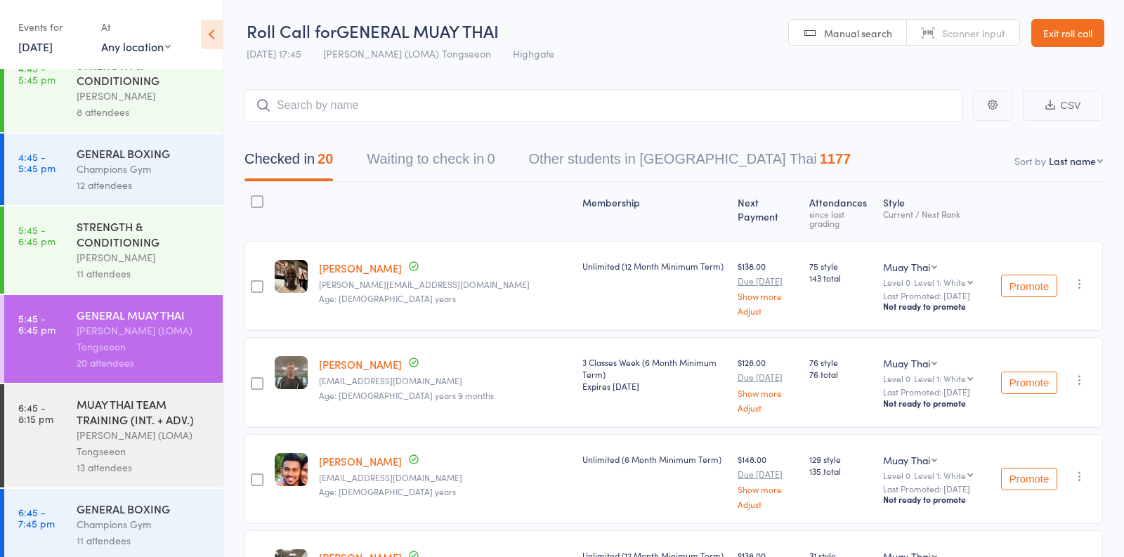
click at [153, 233] on div "STRENGTH & CONDITIONING" at bounding box center [144, 233] width 134 height 31
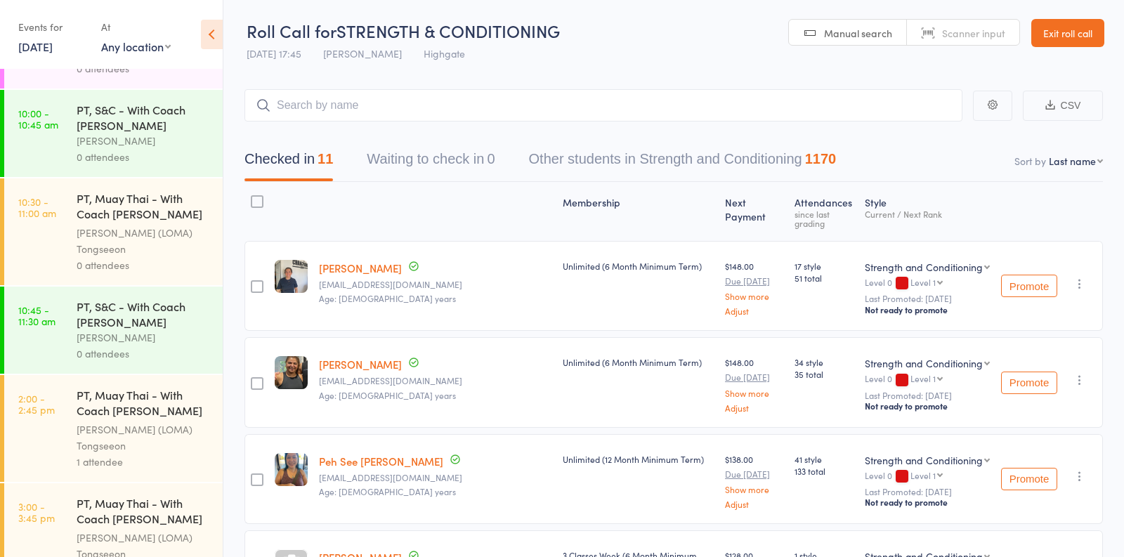
scroll to position [1642, 0]
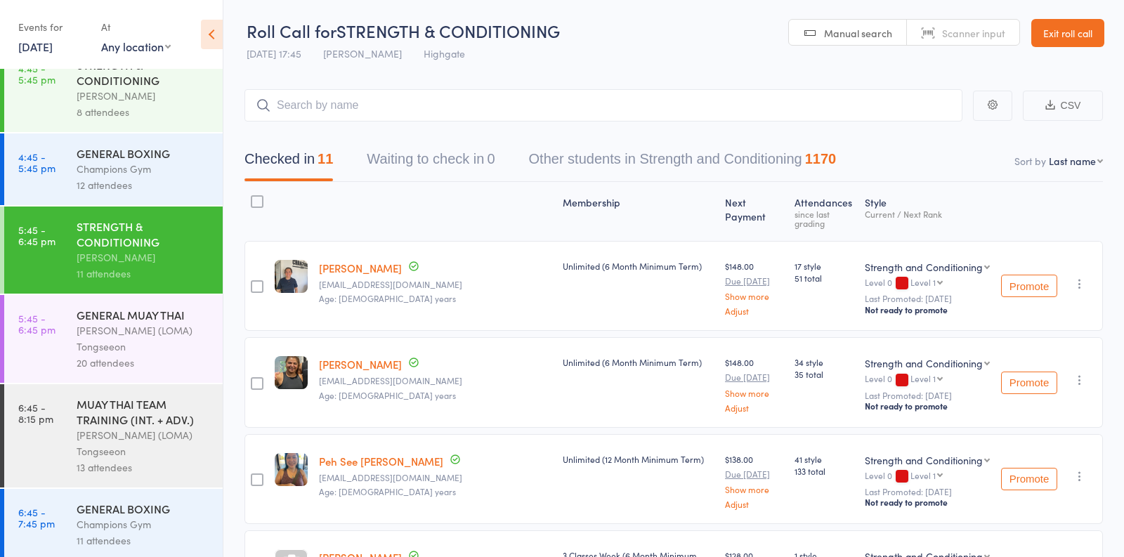
click at [168, 151] on div "GENERAL BOXING" at bounding box center [144, 152] width 134 height 15
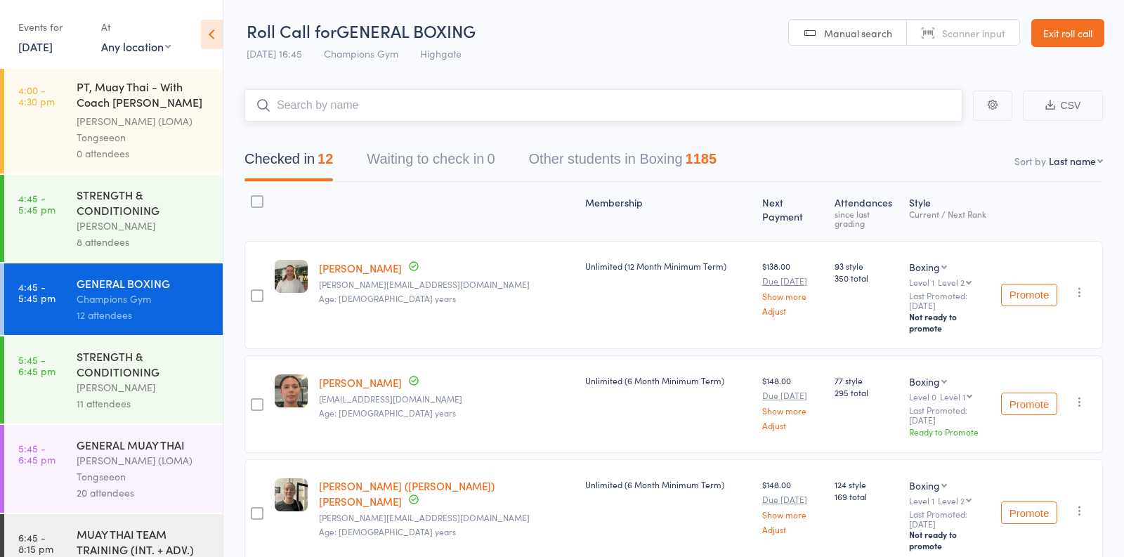
scroll to position [1511, 0]
click at [164, 218] on div "Vincenzo Marroni" at bounding box center [144, 226] width 134 height 16
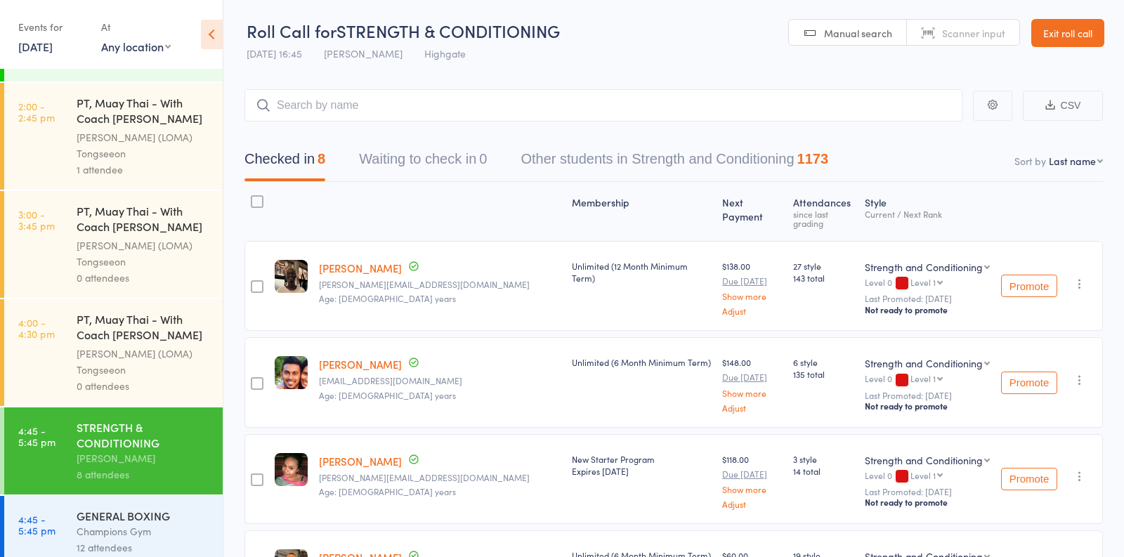
scroll to position [1642, 0]
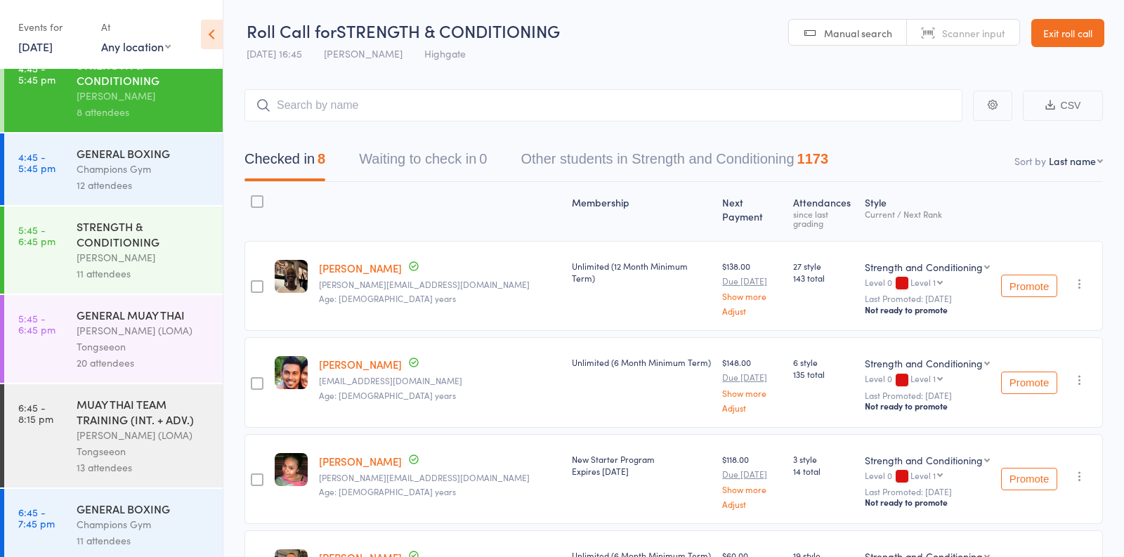
click at [53, 47] on link "16 Sep, 2025" at bounding box center [35, 46] width 34 height 15
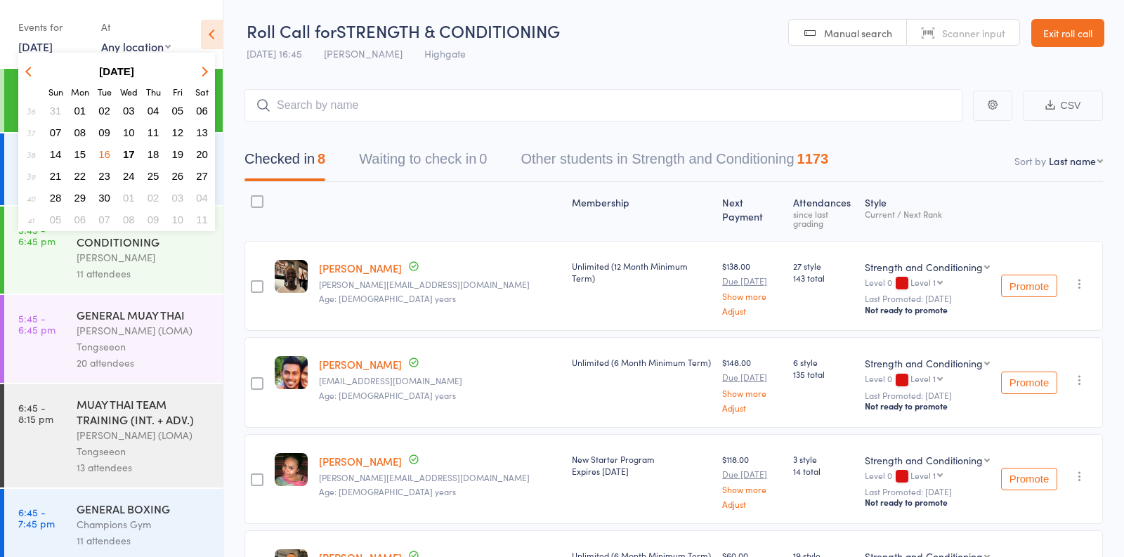
click at [125, 155] on span "17" at bounding box center [129, 154] width 12 height 12
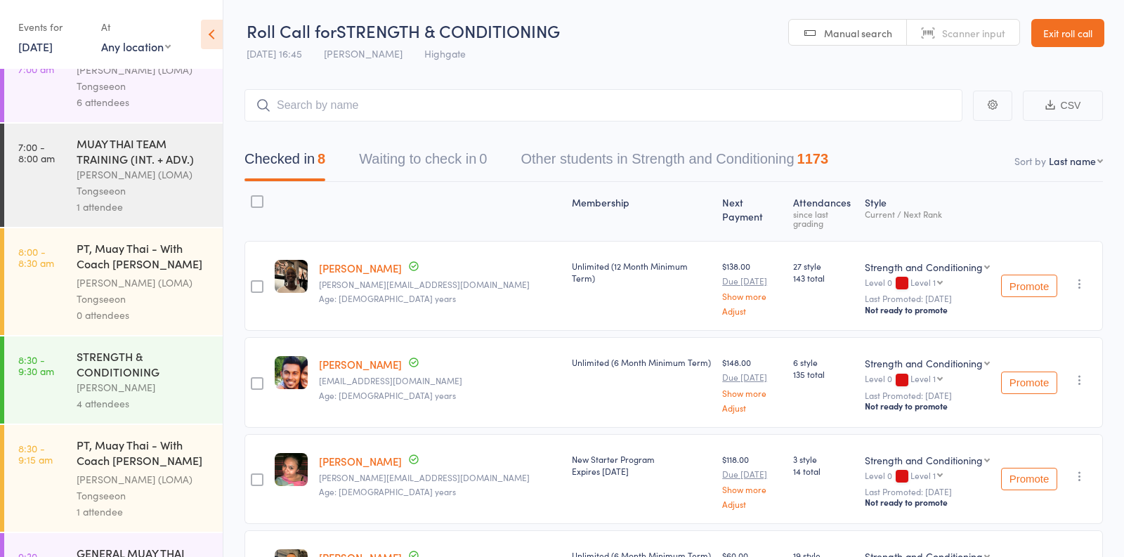
scroll to position [0, 0]
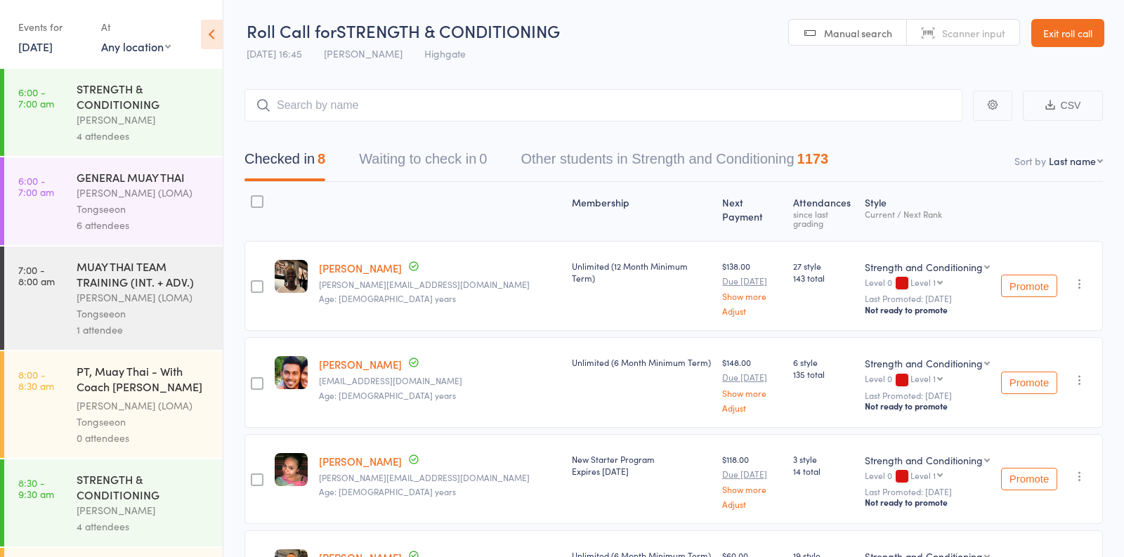
click at [140, 102] on div "STRENGTH & CONDITIONING" at bounding box center [144, 96] width 134 height 31
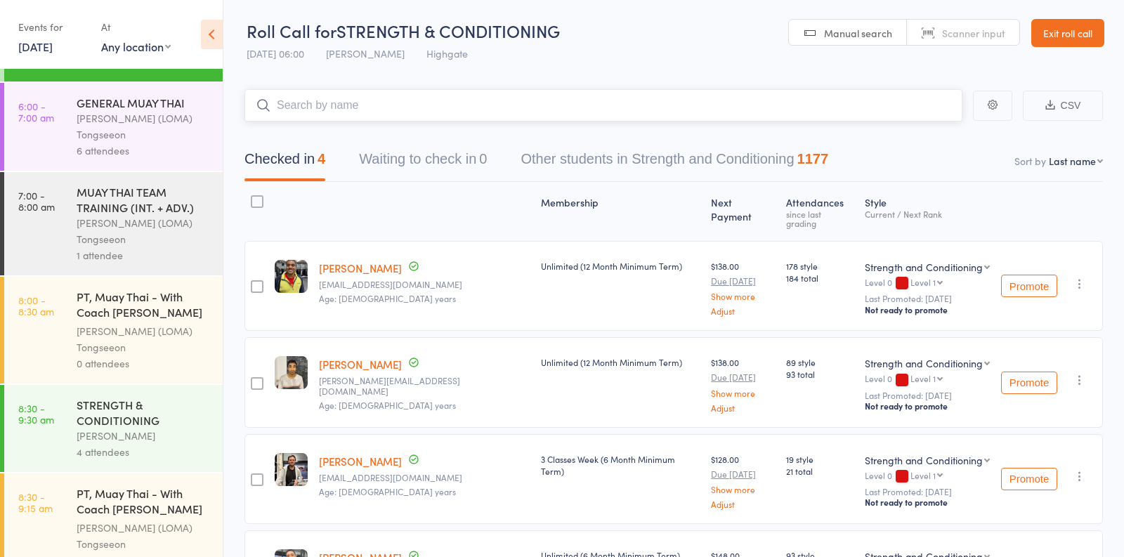
scroll to position [76, 0]
click at [115, 258] on div "1 attendee" at bounding box center [144, 254] width 134 height 16
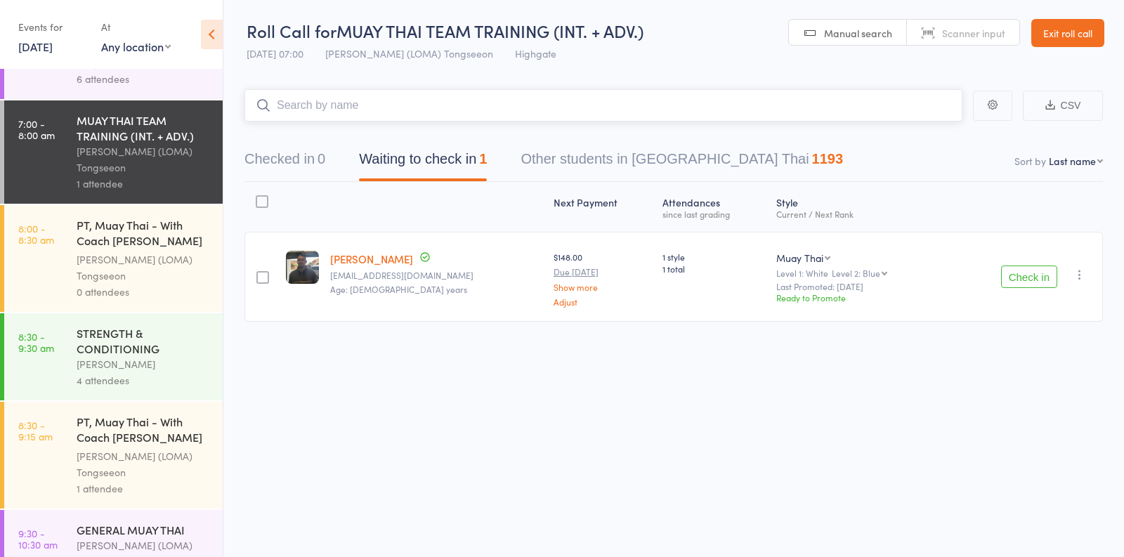
scroll to position [147, 0]
click at [156, 337] on div "STRENGTH & CONDITIONING" at bounding box center [144, 339] width 134 height 31
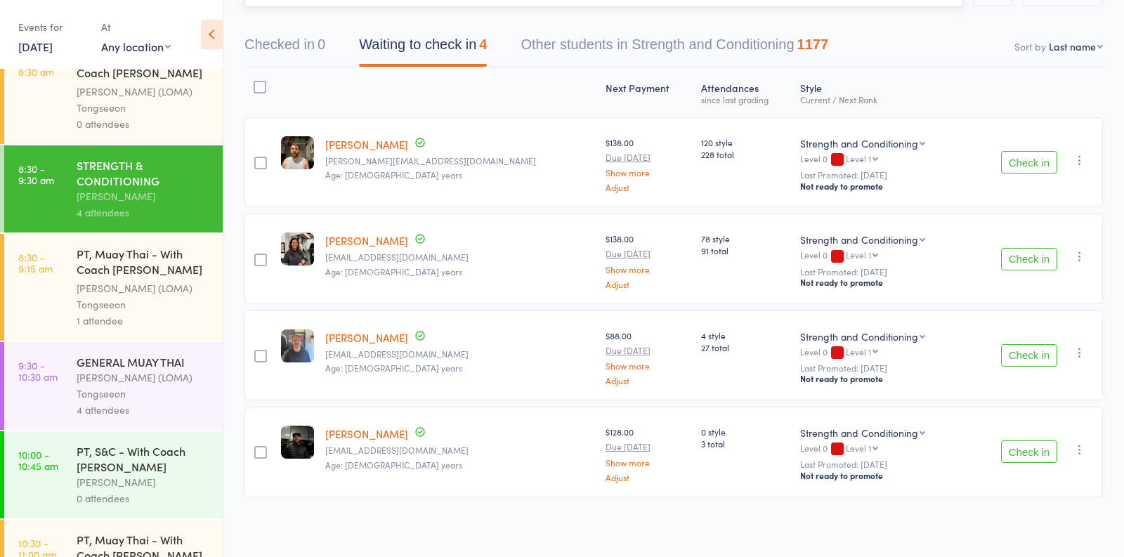
scroll to position [361, 0]
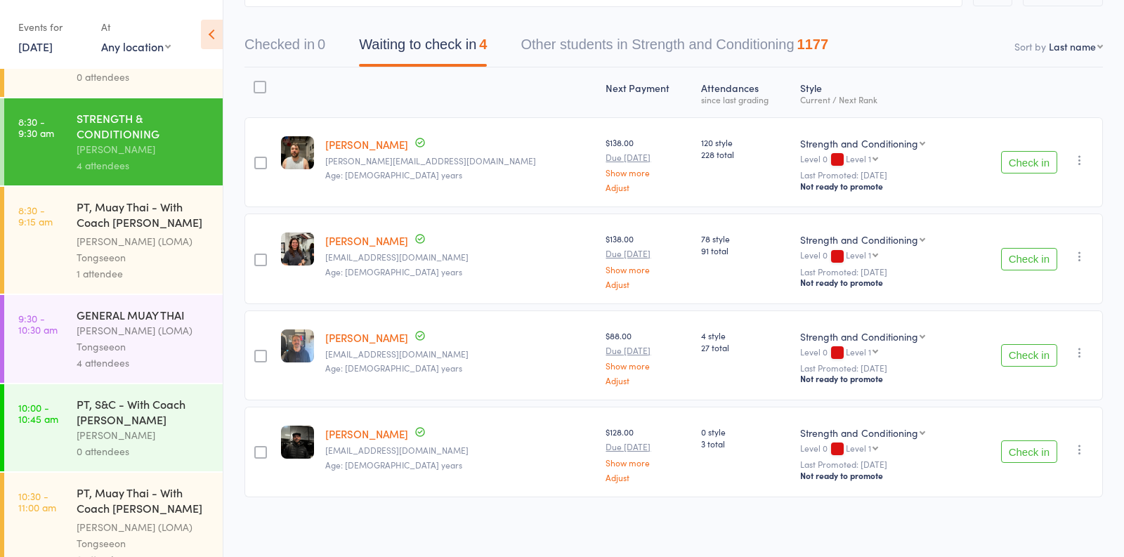
click at [117, 351] on div "Ronnarong (LOMA) Tongseeon" at bounding box center [144, 338] width 134 height 32
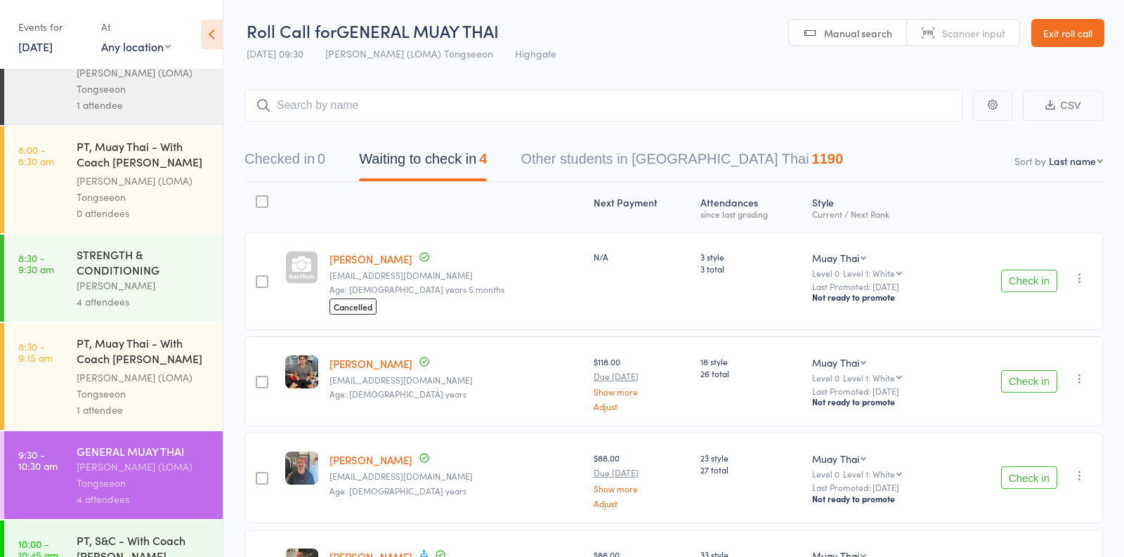
scroll to position [233, 0]
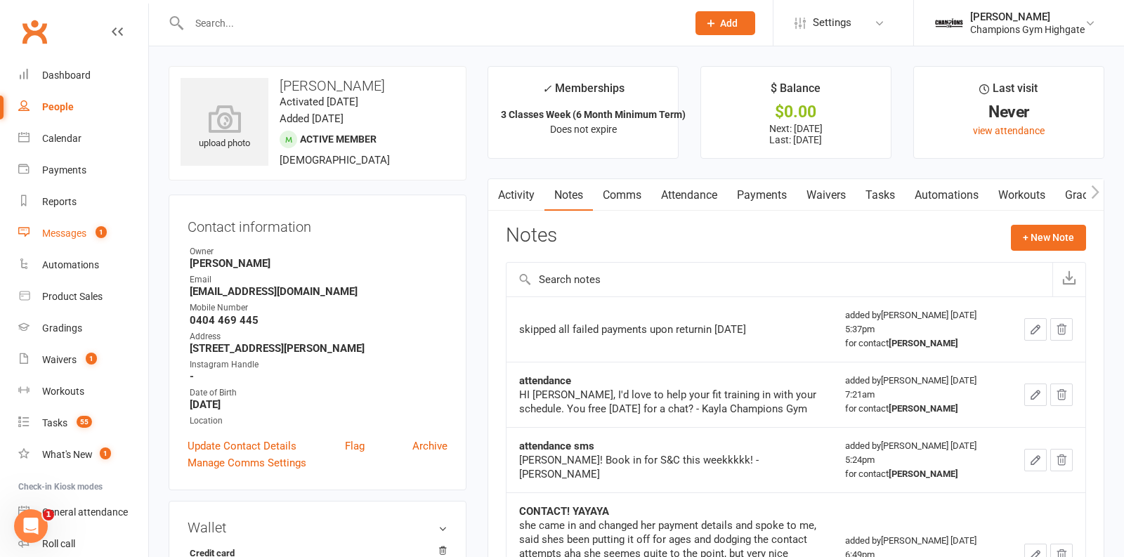
click at [82, 234] on div "Messages" at bounding box center [64, 233] width 44 height 11
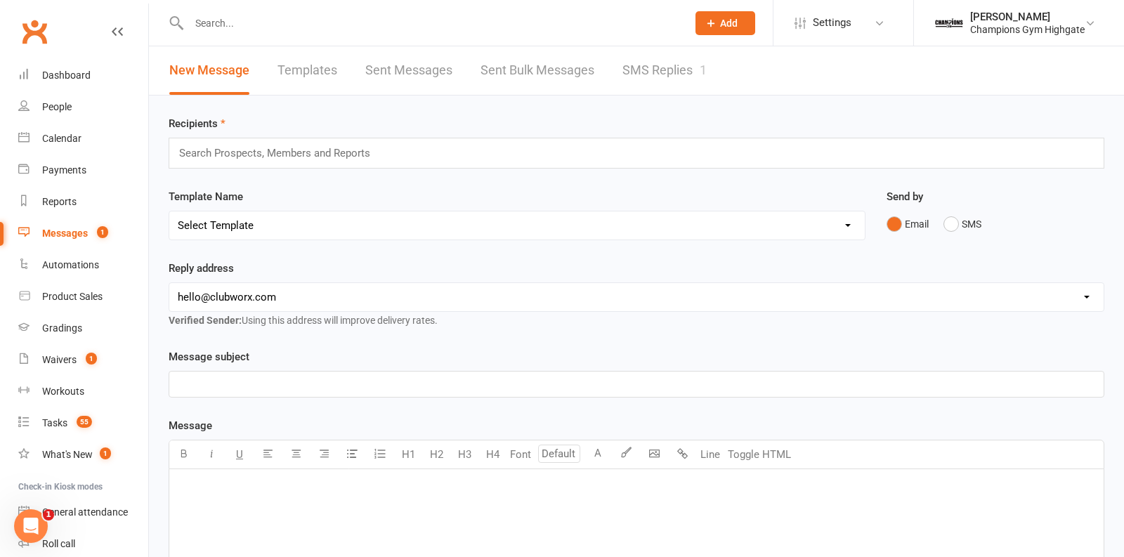
click at [657, 65] on link "SMS Replies 1" at bounding box center [664, 70] width 84 height 48
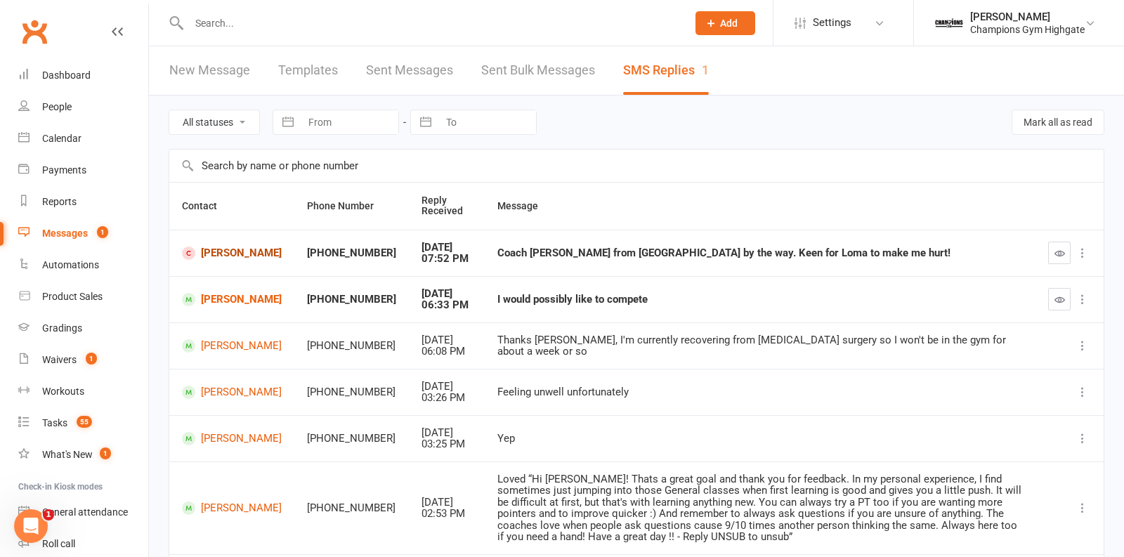
click at [215, 252] on link "[PERSON_NAME]" at bounding box center [232, 253] width 100 height 13
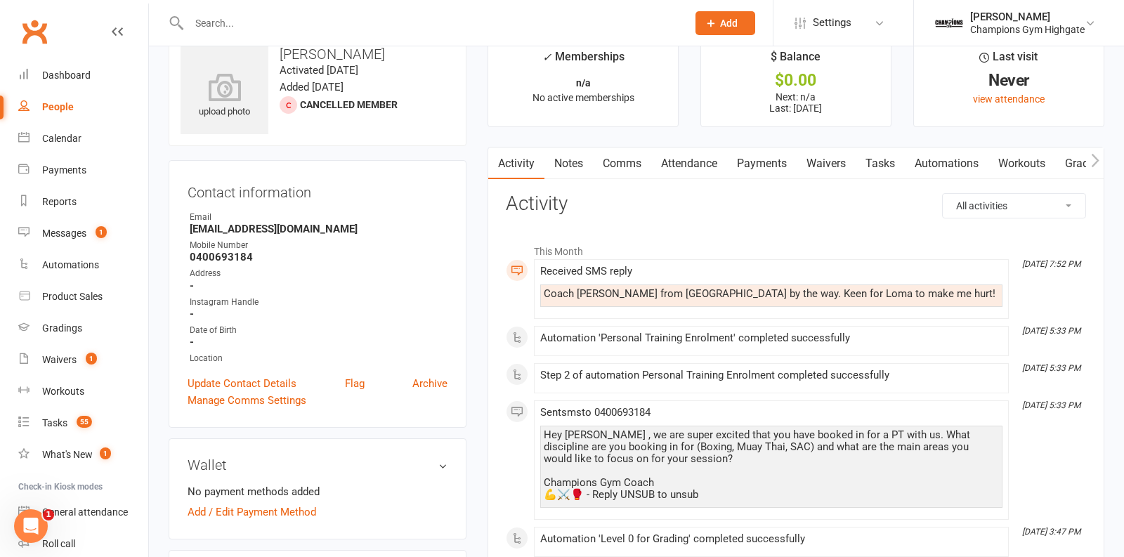
scroll to position [33, 0]
click at [685, 164] on link "Attendance" at bounding box center [689, 162] width 76 height 32
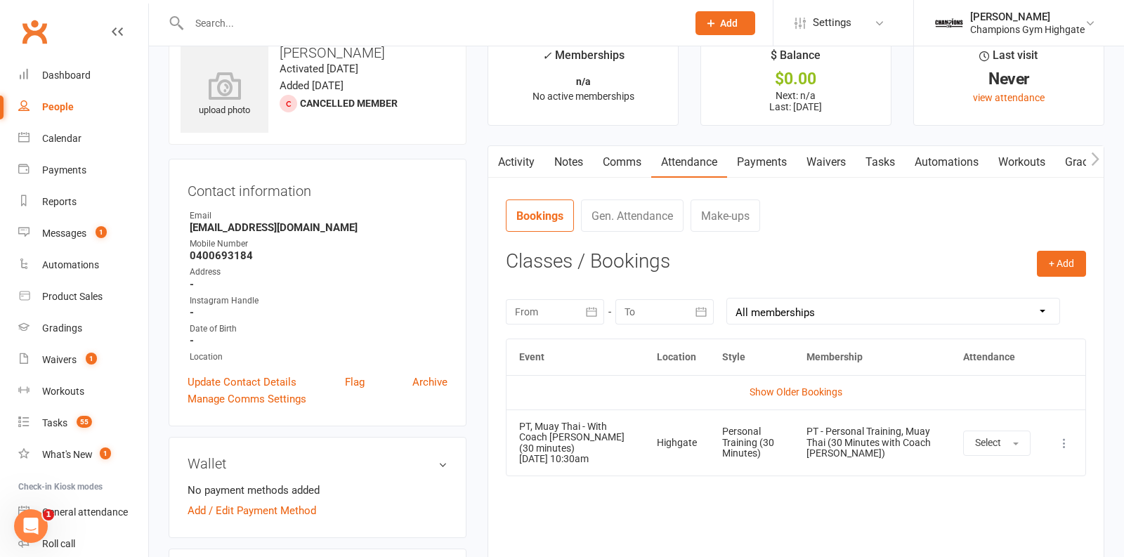
click at [574, 167] on link "Notes" at bounding box center [568, 162] width 48 height 32
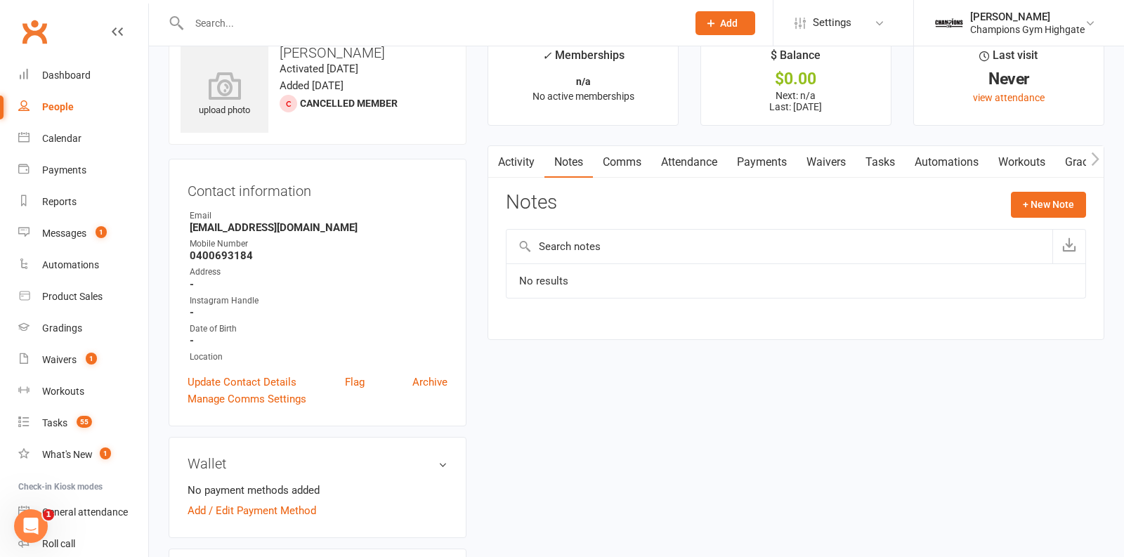
click at [614, 162] on link "Comms" at bounding box center [622, 162] width 58 height 32
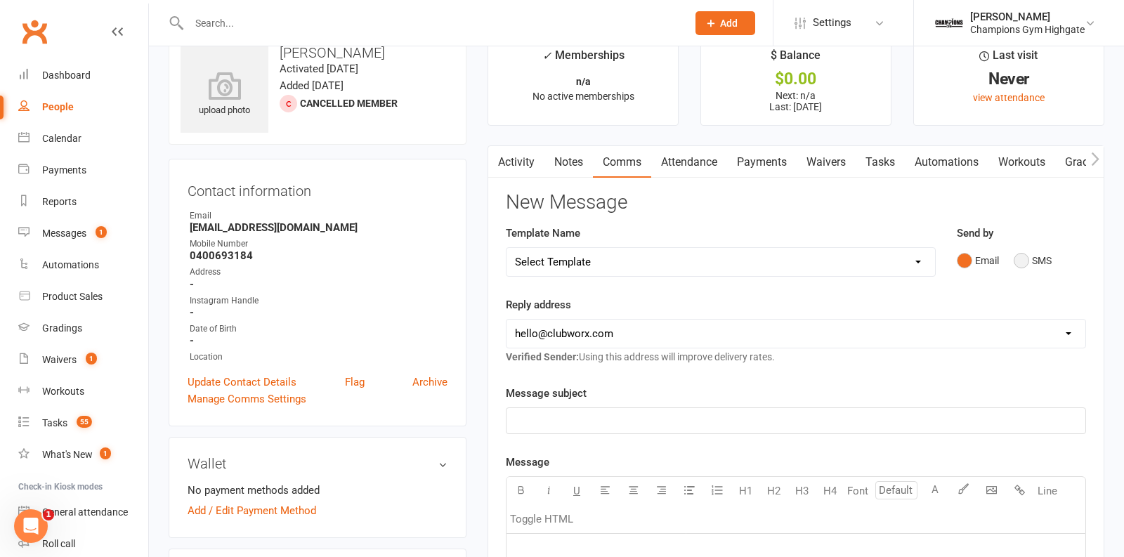
click at [1018, 263] on button "SMS" at bounding box center [1032, 260] width 38 height 27
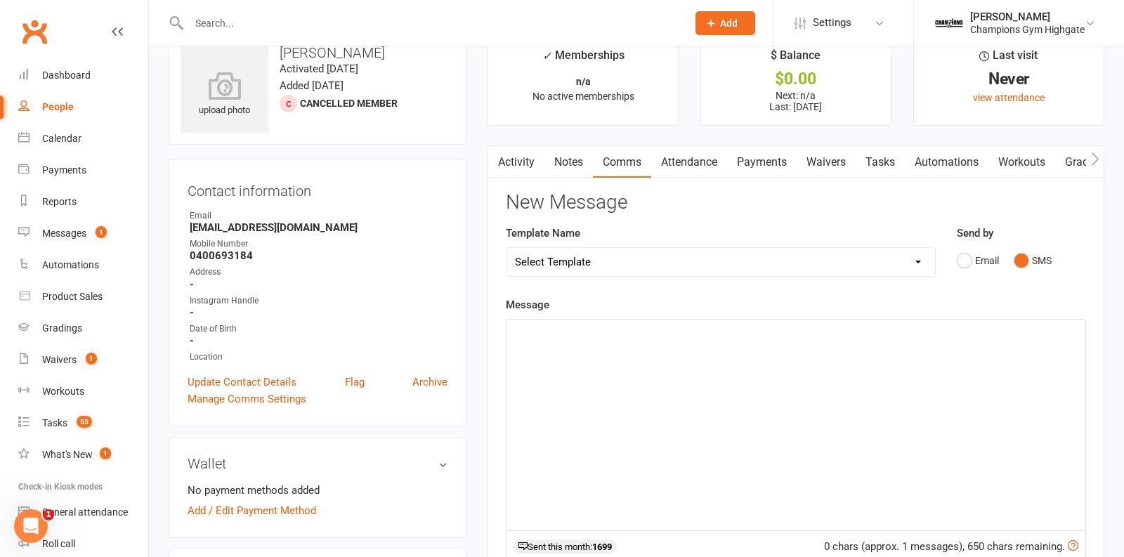
click at [665, 381] on div "﻿" at bounding box center [795, 425] width 579 height 211
click at [563, 334] on span "hahahaha keen to watch this" at bounding box center [582, 332] width 134 height 13
click at [697, 341] on p "- kayla" at bounding box center [796, 349] width 562 height 17
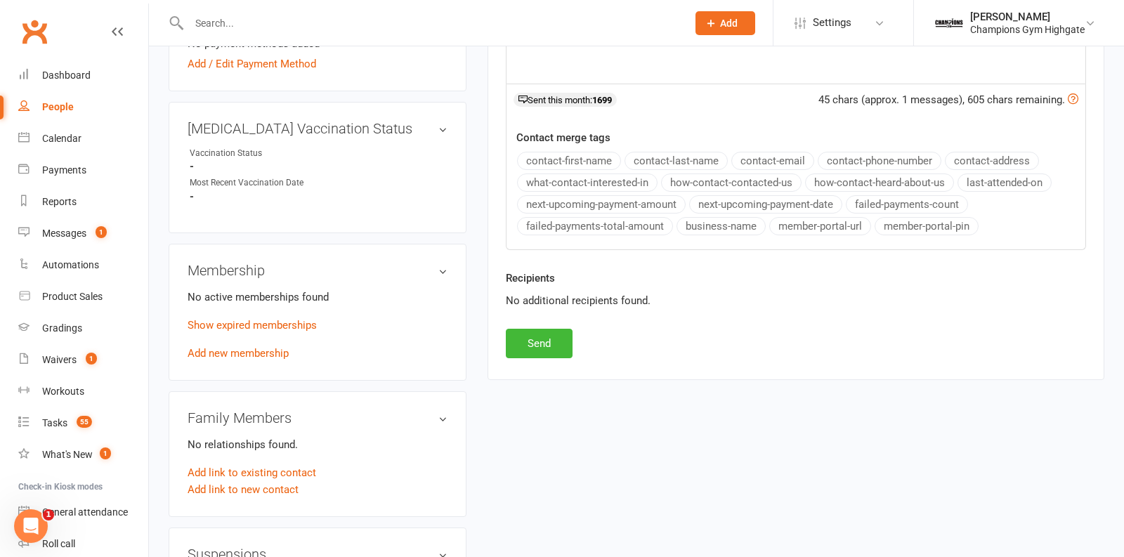
scroll to position [478, 0]
click at [289, 323] on link "Show expired memberships" at bounding box center [252, 326] width 129 height 13
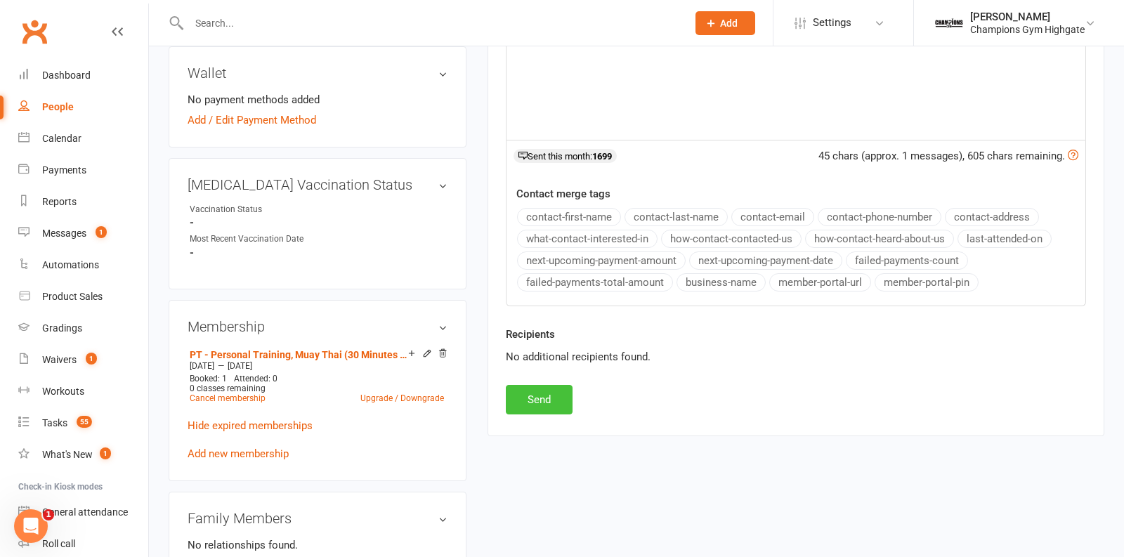
click at [524, 402] on button "Send" at bounding box center [539, 399] width 67 height 29
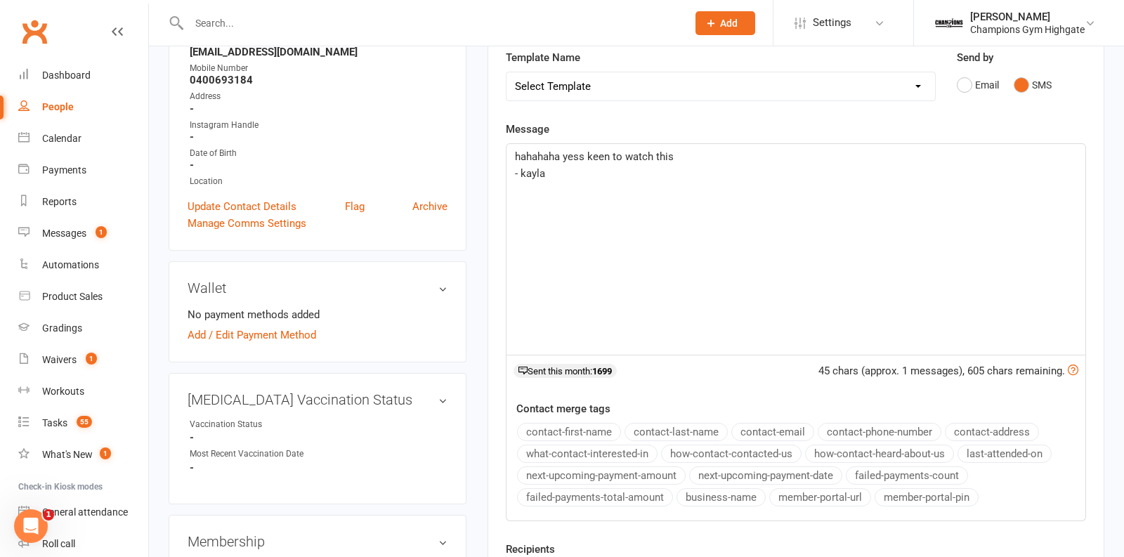
scroll to position [0, 0]
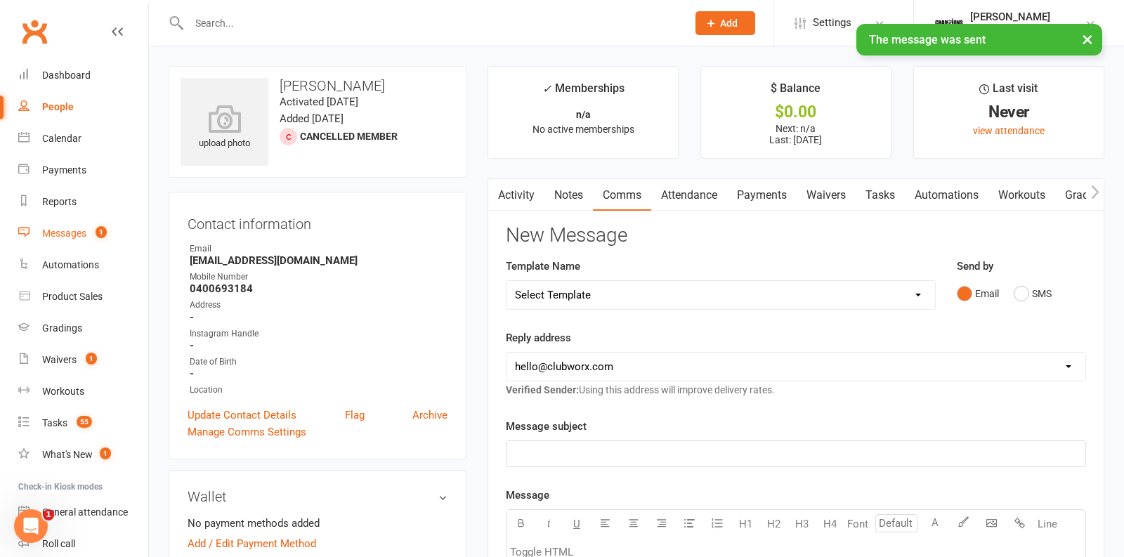
click at [63, 228] on div "Messages" at bounding box center [64, 233] width 44 height 11
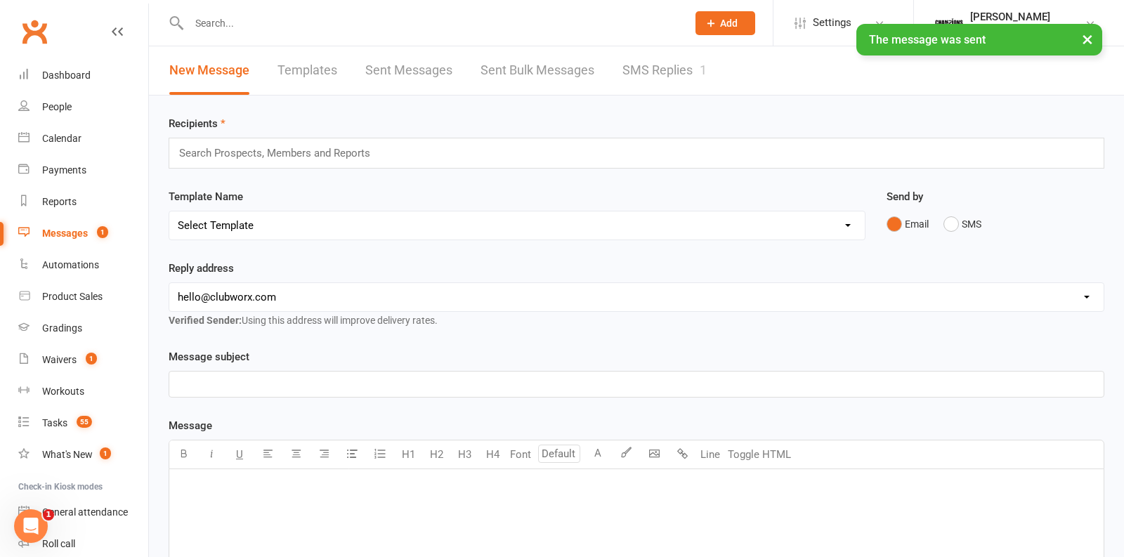
click at [645, 88] on link "SMS Replies 1" at bounding box center [664, 70] width 84 height 48
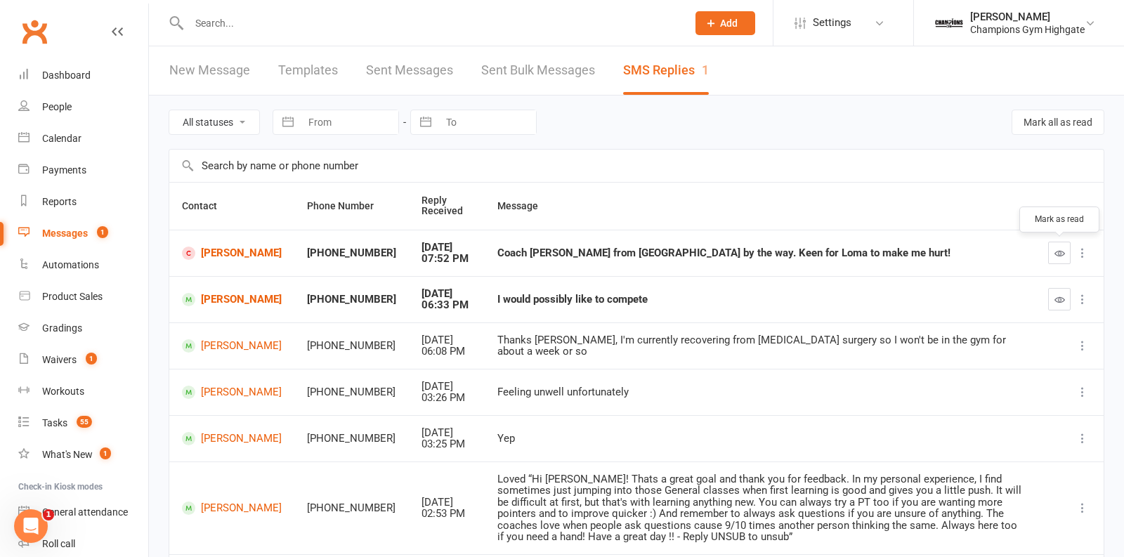
click at [1069, 259] on button "button" at bounding box center [1059, 253] width 22 height 22
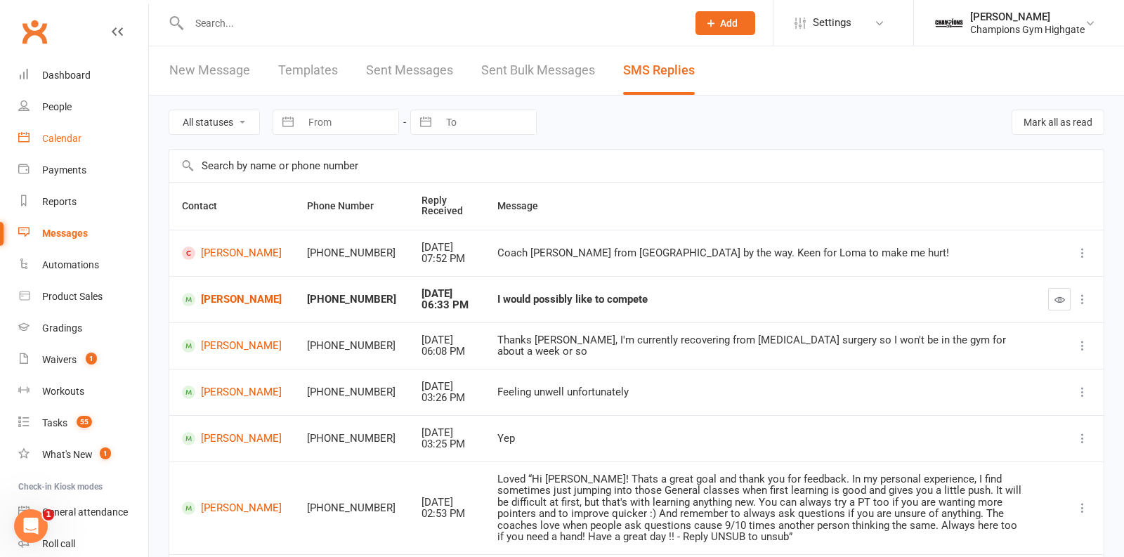
click at [85, 126] on link "Calendar" at bounding box center [83, 139] width 130 height 32
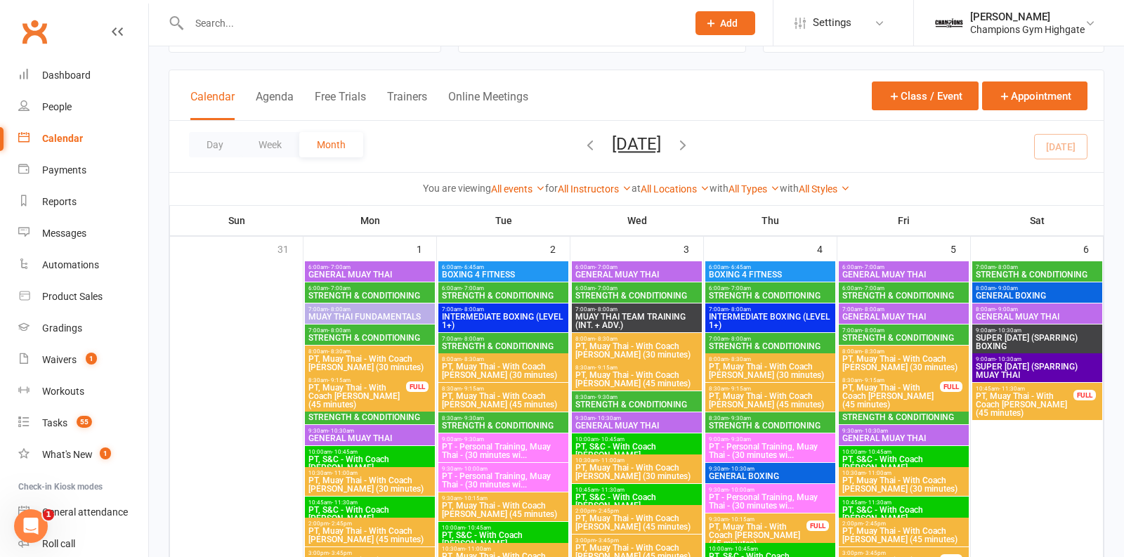
scroll to position [56, 0]
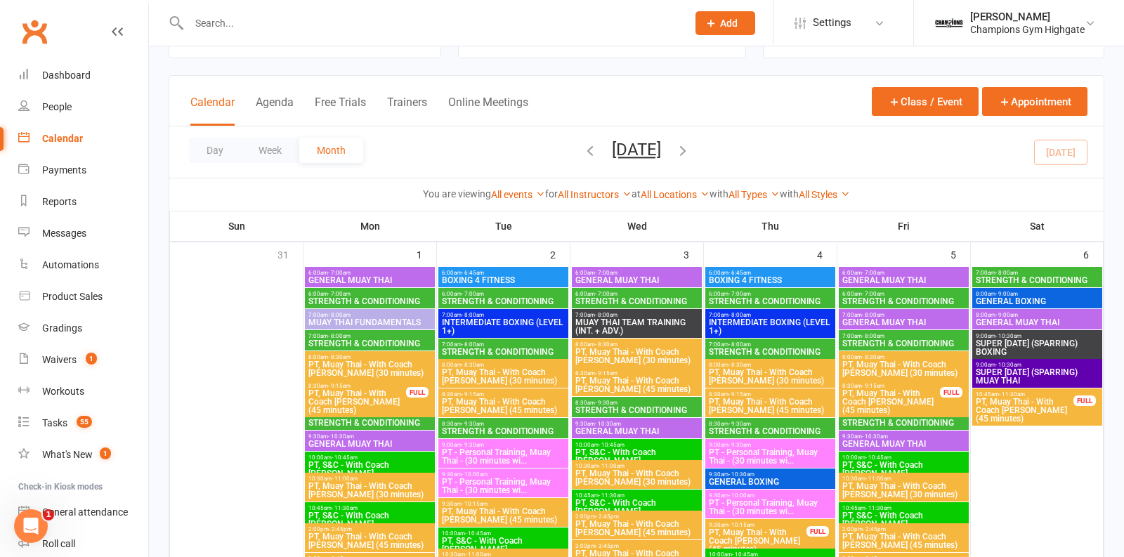
click at [638, 324] on span "MUAY THAI TEAM TRAINING (INT. + ADV.)" at bounding box center [636, 326] width 124 height 17
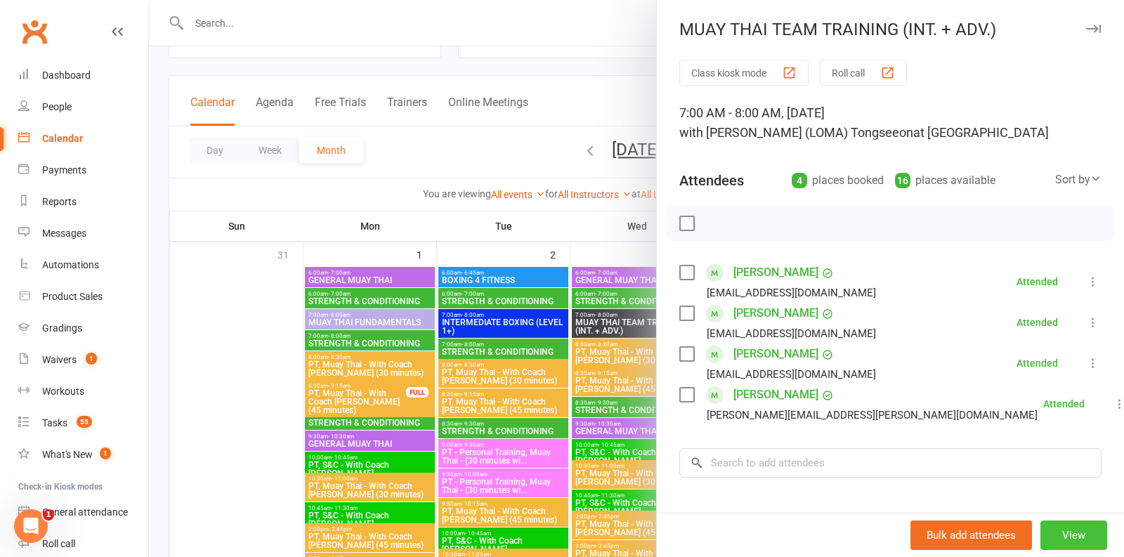
click at [1069, 530] on button "View" at bounding box center [1073, 534] width 67 height 29
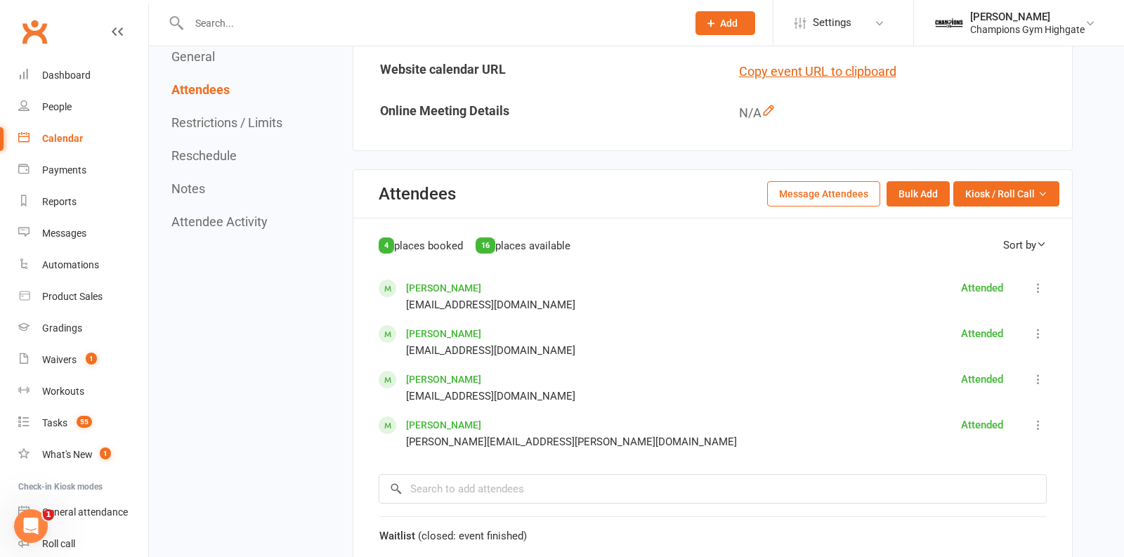
scroll to position [625, 0]
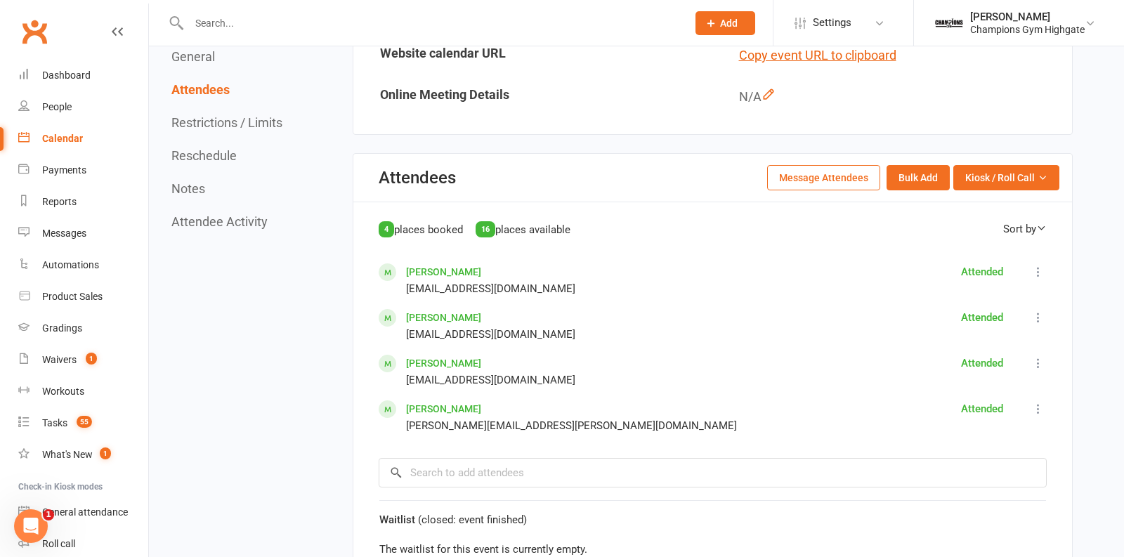
click at [822, 178] on button "Message Attendees" at bounding box center [823, 177] width 113 height 25
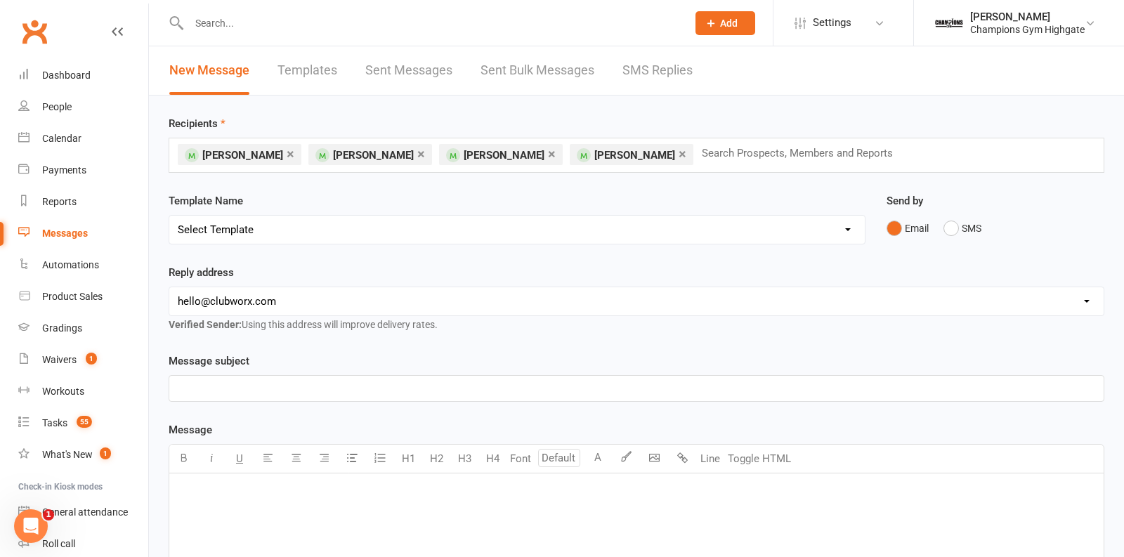
click at [678, 151] on link "×" at bounding box center [682, 154] width 8 height 22
click at [948, 222] on button "SMS" at bounding box center [962, 228] width 38 height 27
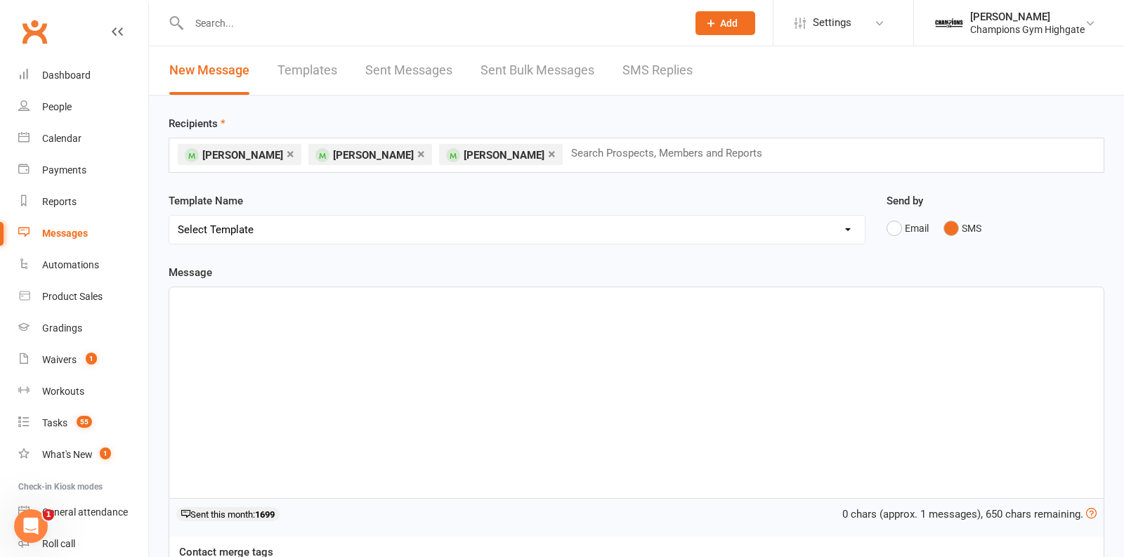
click at [625, 485] on div "﻿" at bounding box center [636, 392] width 934 height 211
click at [610, 138] on div "× Travis Degois × Haris Faizal × Anthony Nguyen Search Prospects, Members and R…" at bounding box center [636, 155] width 935 height 35
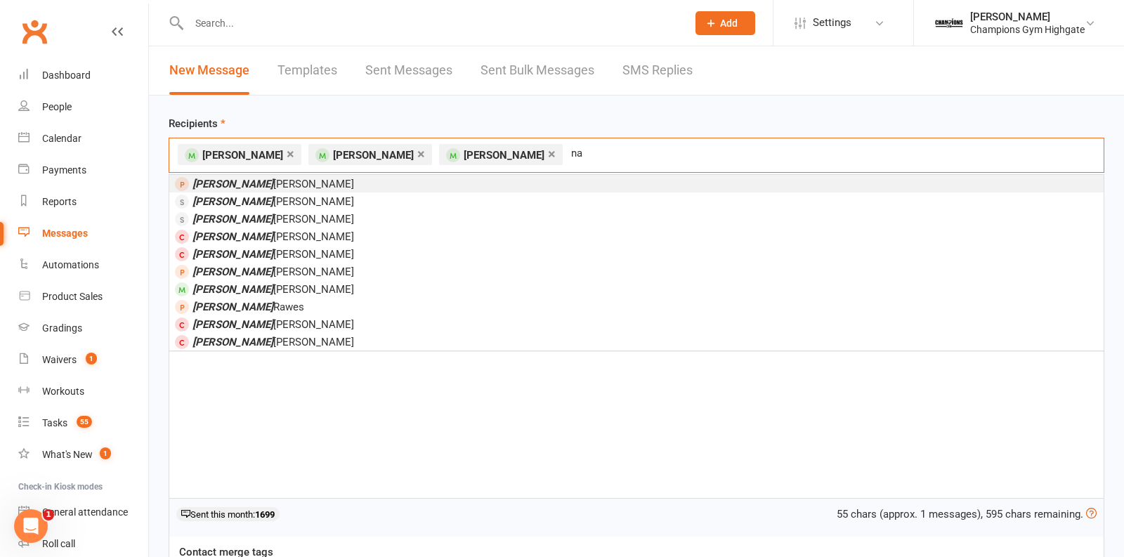
type input "n"
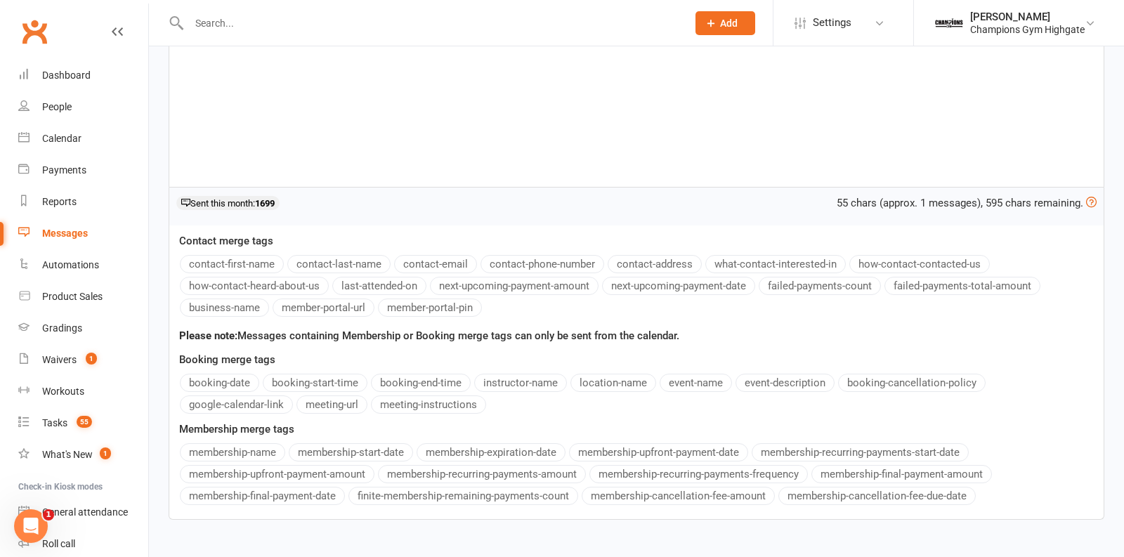
scroll to position [390, 0]
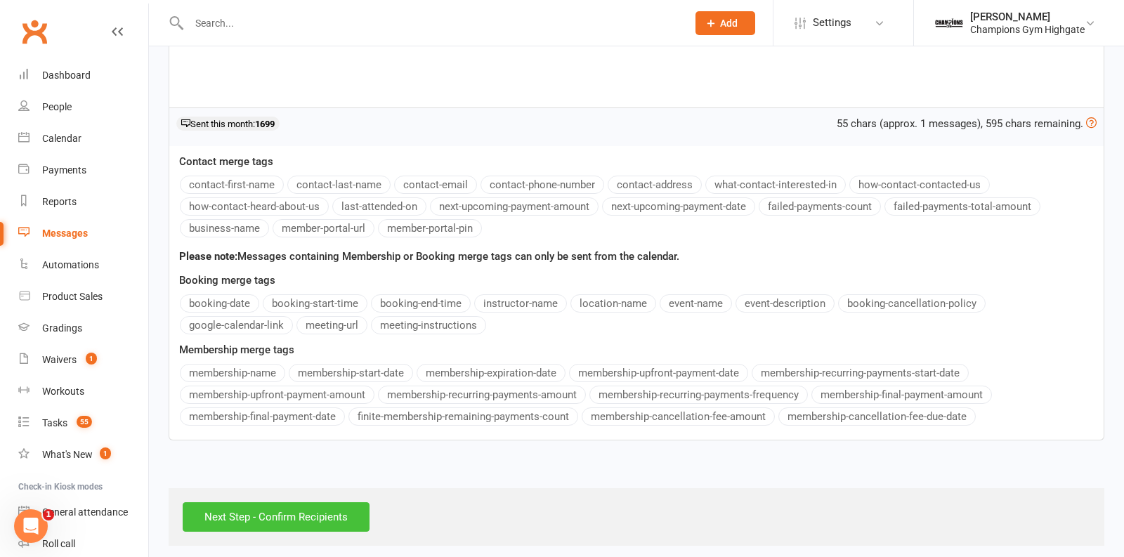
click at [303, 511] on input "Next Step - Confirm Recipients" at bounding box center [276, 516] width 187 height 29
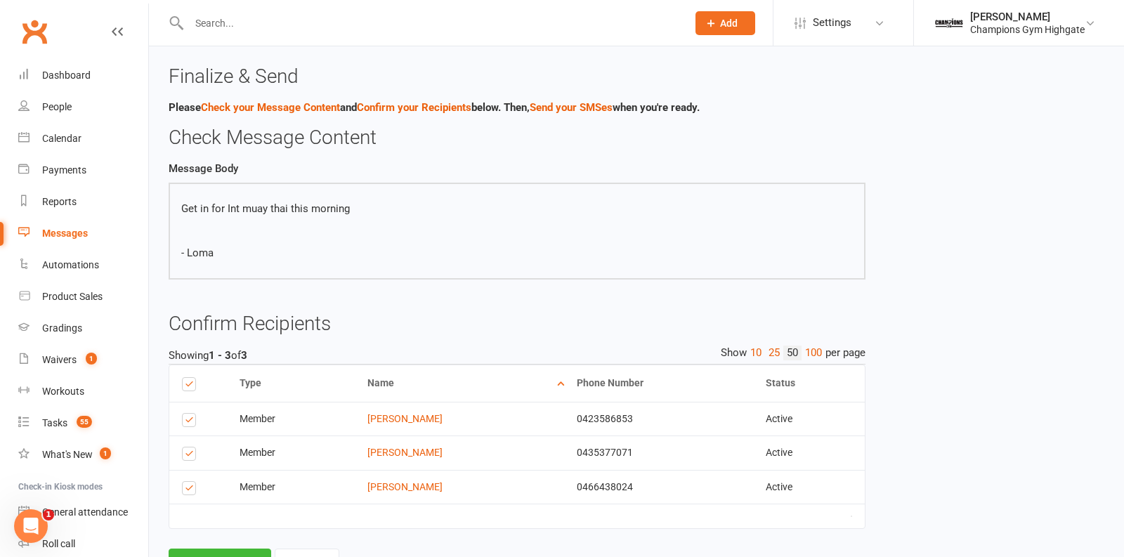
scroll to position [57, 0]
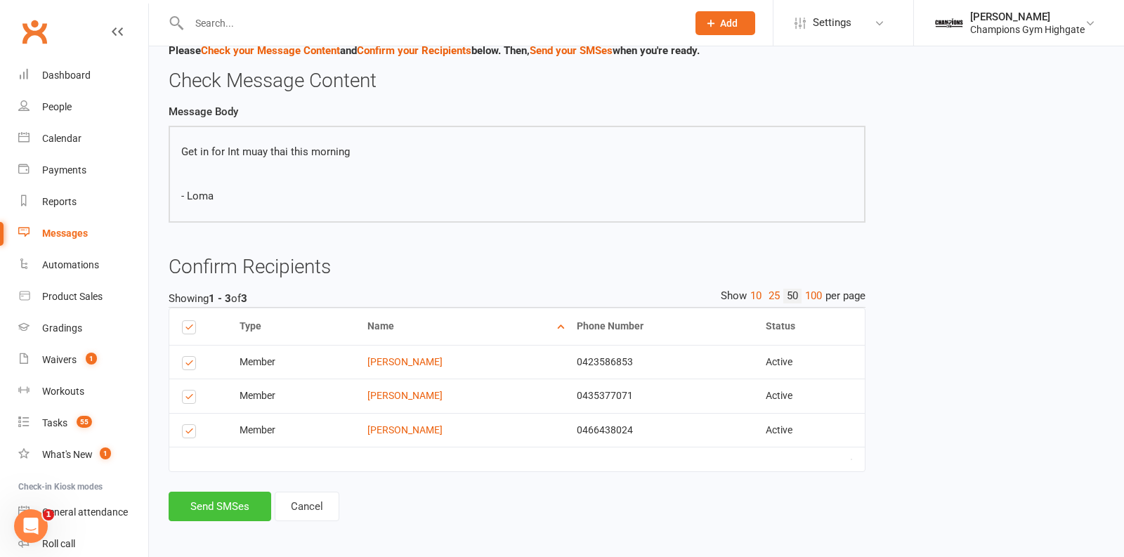
click at [230, 501] on button "Send SMSes" at bounding box center [220, 506] width 103 height 29
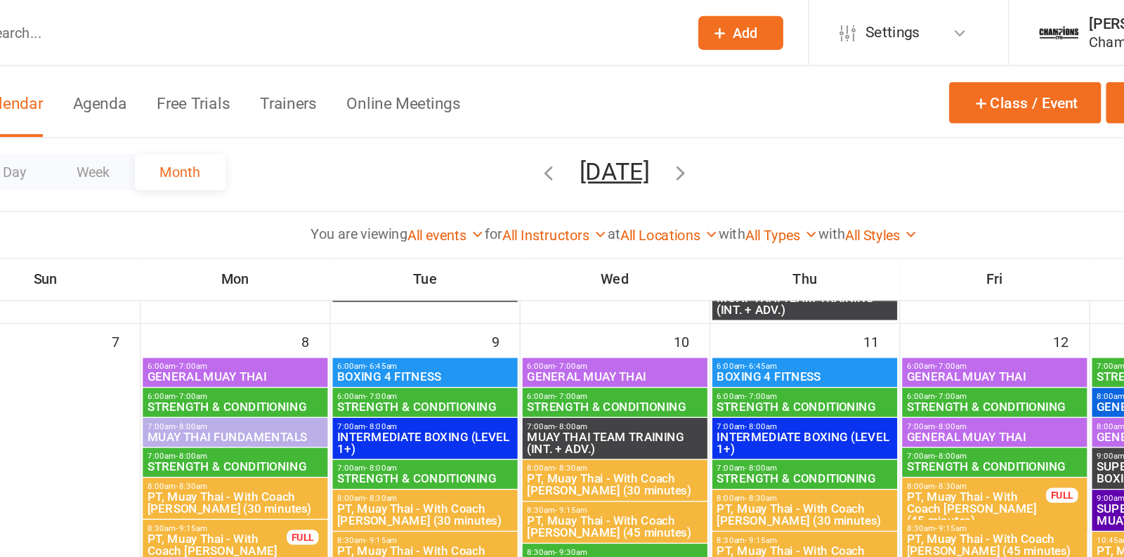
scroll to position [674, 0]
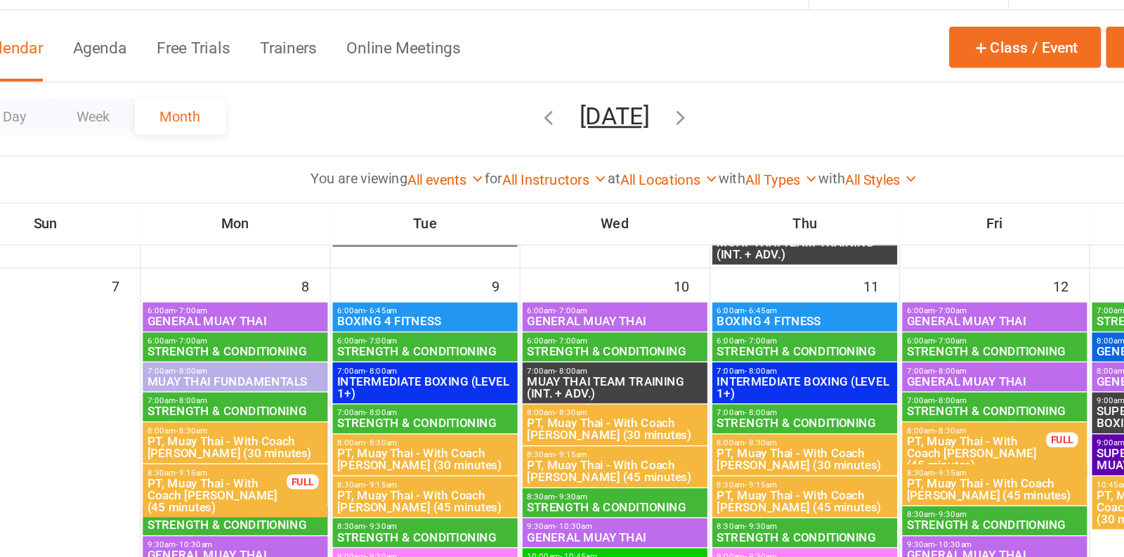
click at [645, 298] on span "7:00am - 8:00am" at bounding box center [636, 299] width 124 height 6
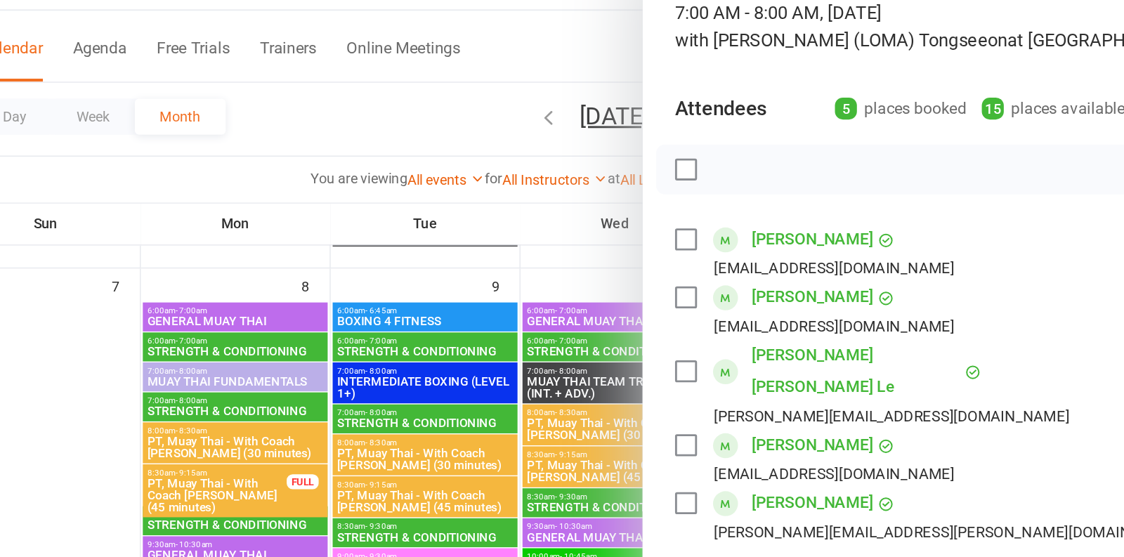
scroll to position [68, 0]
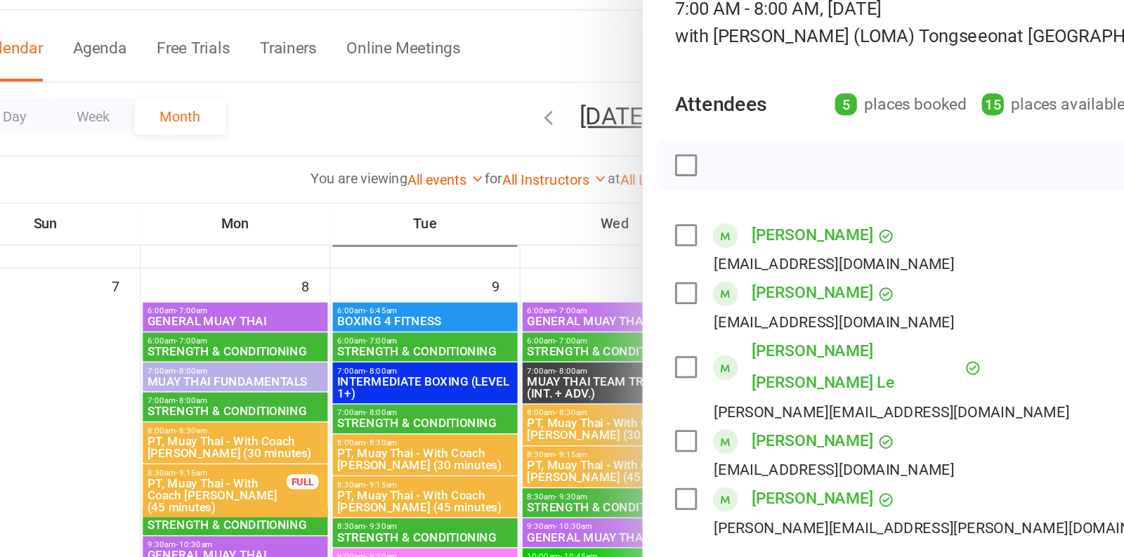
click at [580, 225] on div at bounding box center [636, 278] width 975 height 557
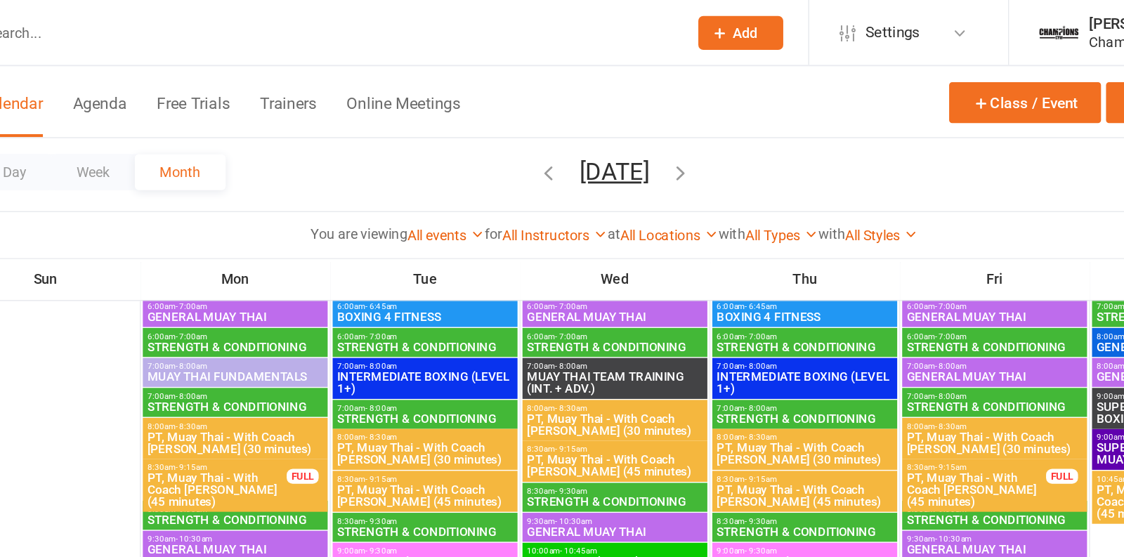
scroll to position [0, 0]
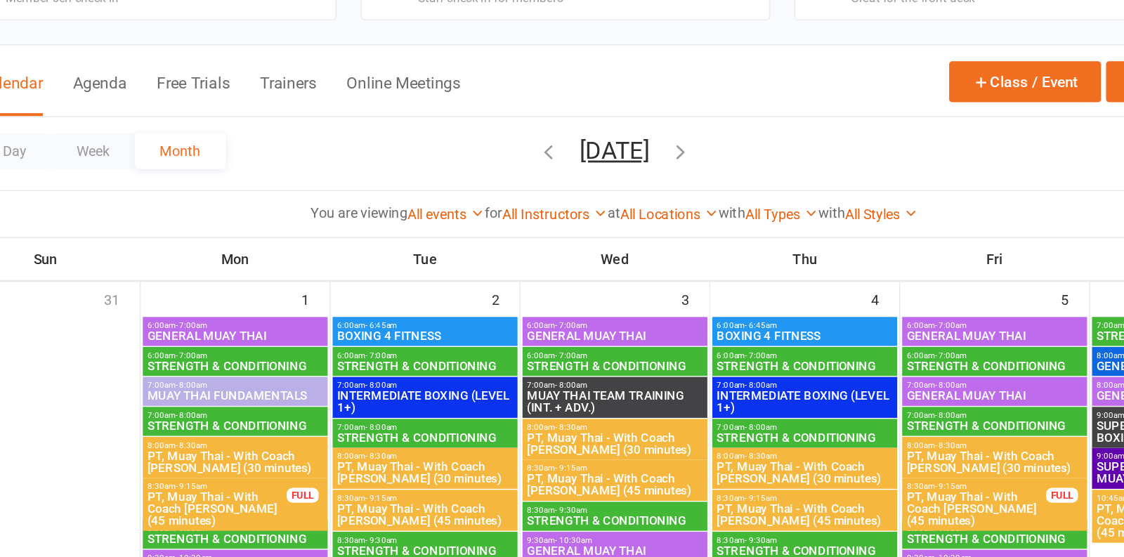
click at [602, 379] on span "MUAY THAI TEAM TRAINING (INT. + ADV.)" at bounding box center [636, 382] width 124 height 17
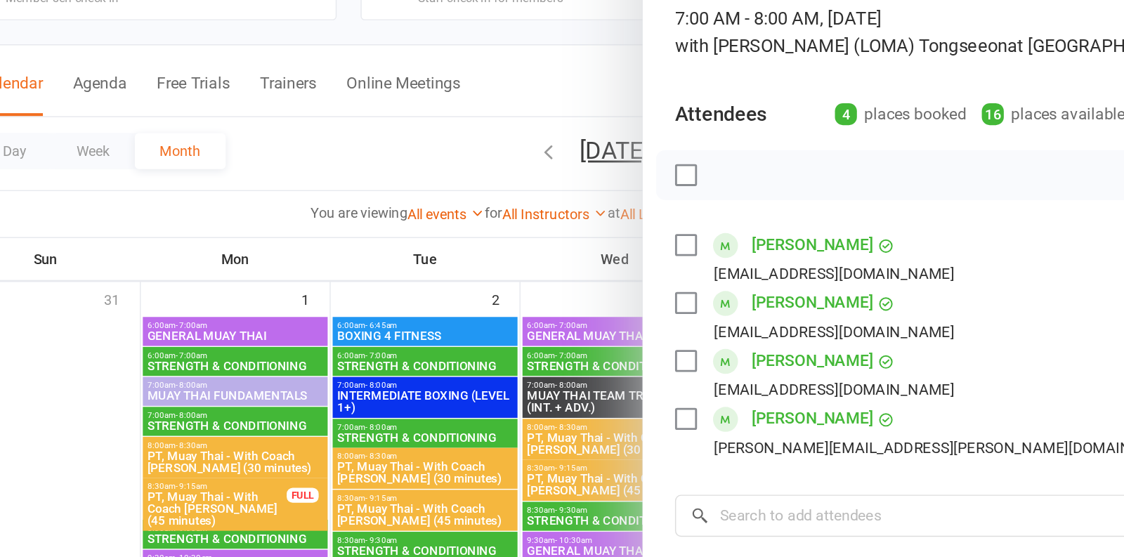
click at [565, 315] on div at bounding box center [636, 278] width 975 height 557
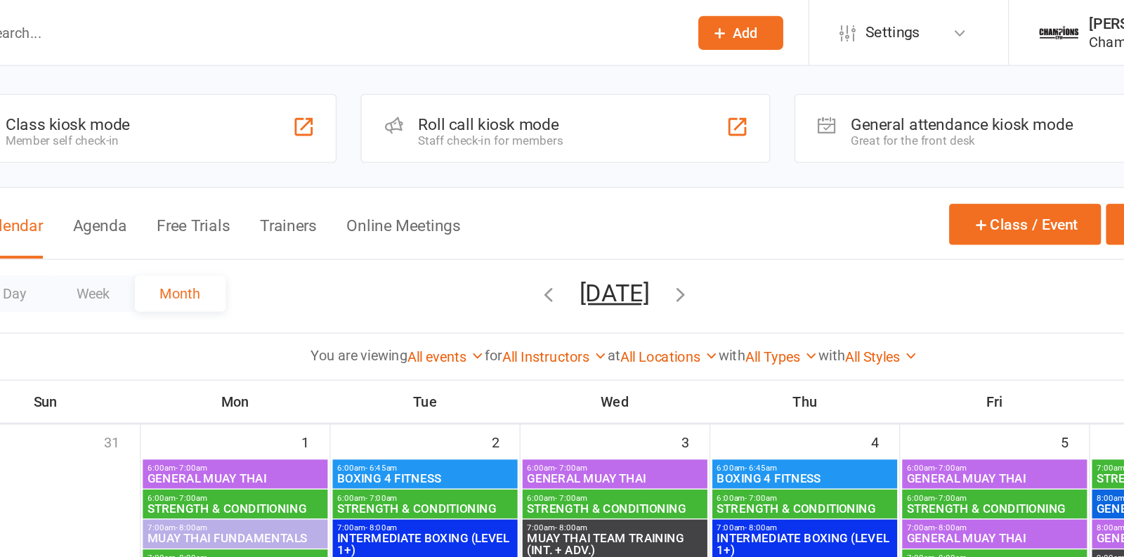
click at [582, 199] on icon "button" at bounding box center [589, 206] width 15 height 15
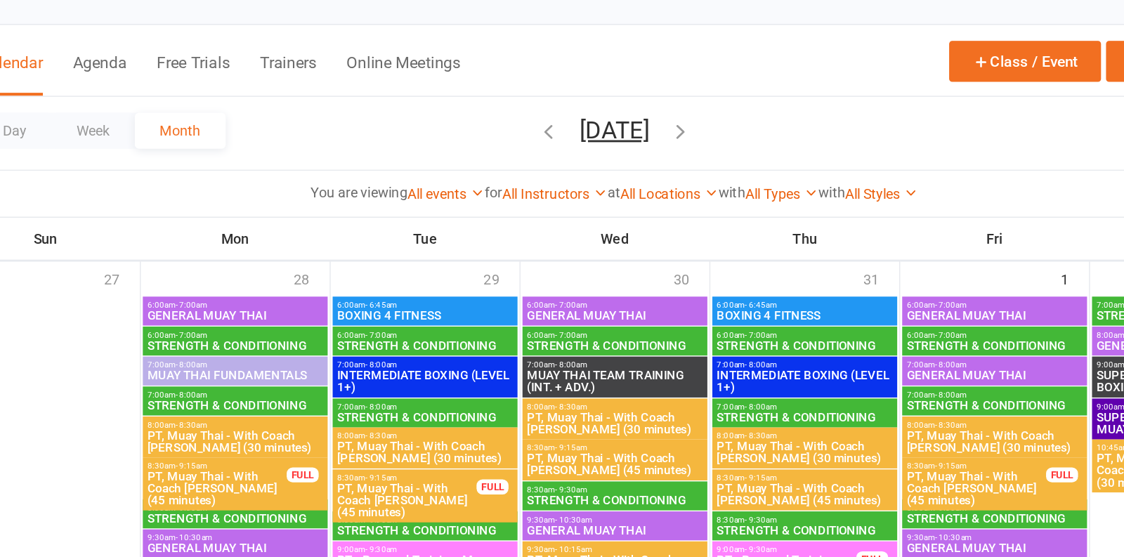
click at [626, 384] on span "MUAY THAI TEAM TRAINING (INT. + ADV.)" at bounding box center [636, 382] width 124 height 17
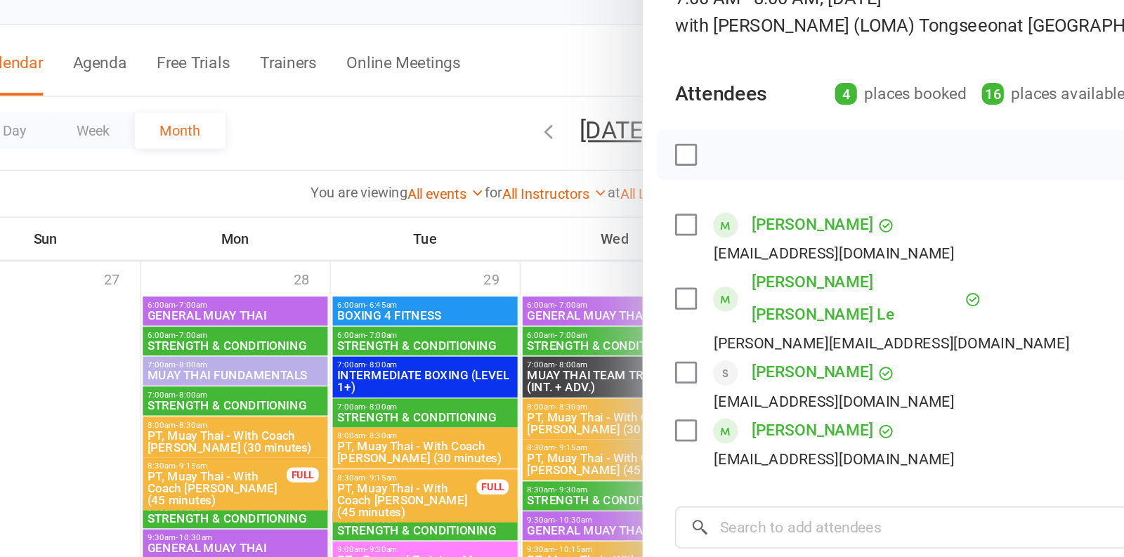
click at [581, 303] on div at bounding box center [636, 278] width 975 height 557
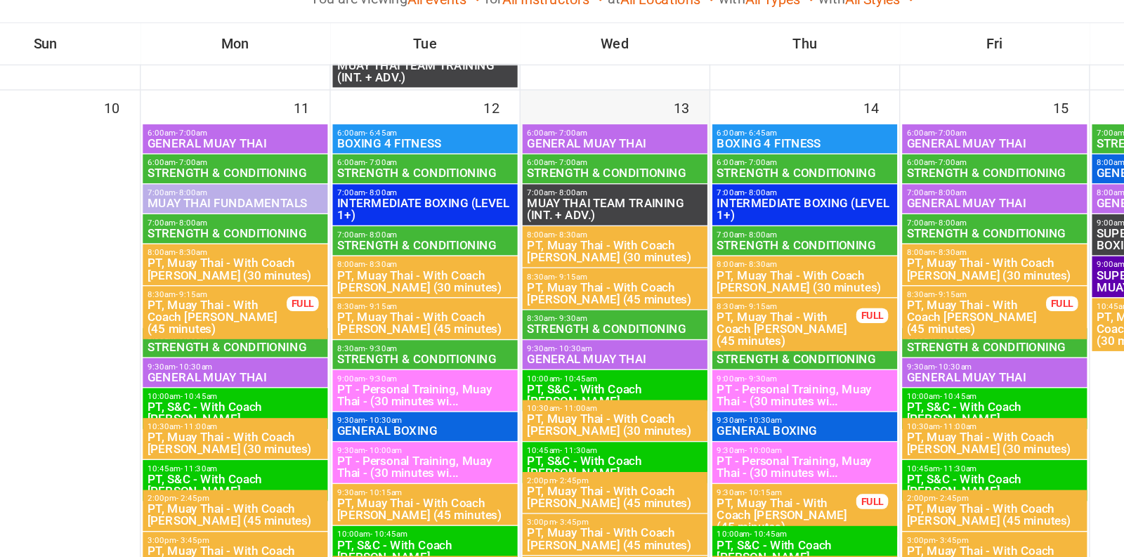
click at [614, 323] on div at bounding box center [637, 542] width 130 height 577
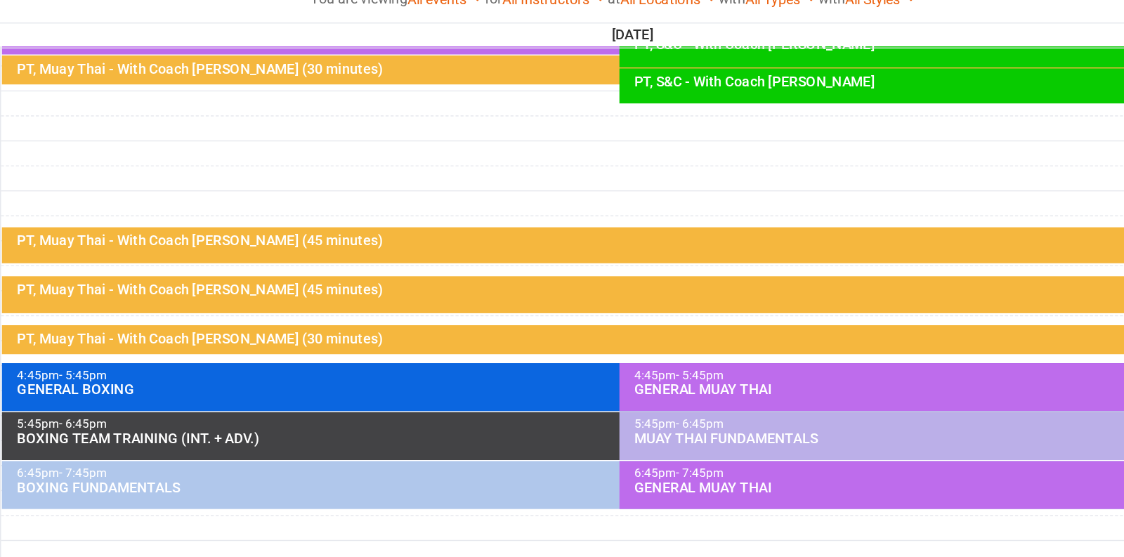
click at [542, 485] on div "5:45pm - 6:45pm BOXING TEAM TRAINING (INT. + ADV.)" at bounding box center [632, 472] width 853 height 34
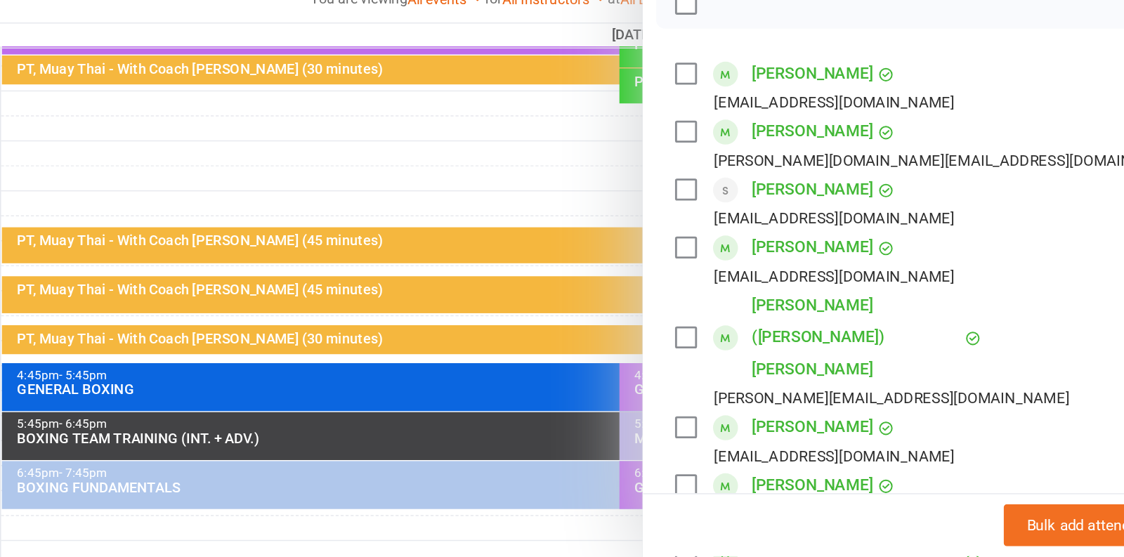
scroll to position [59, 0]
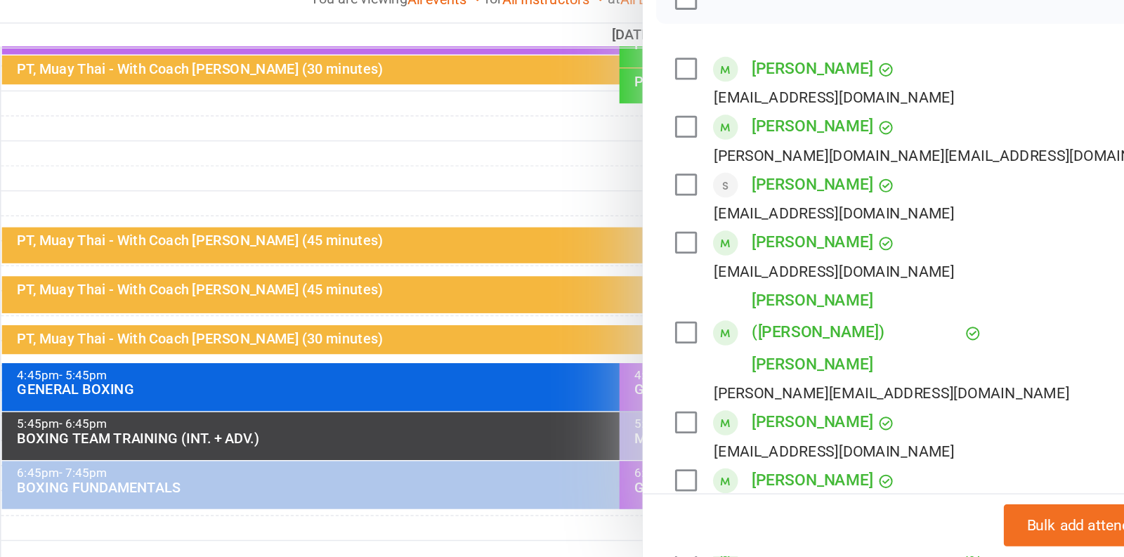
click at [577, 275] on div at bounding box center [636, 278] width 975 height 557
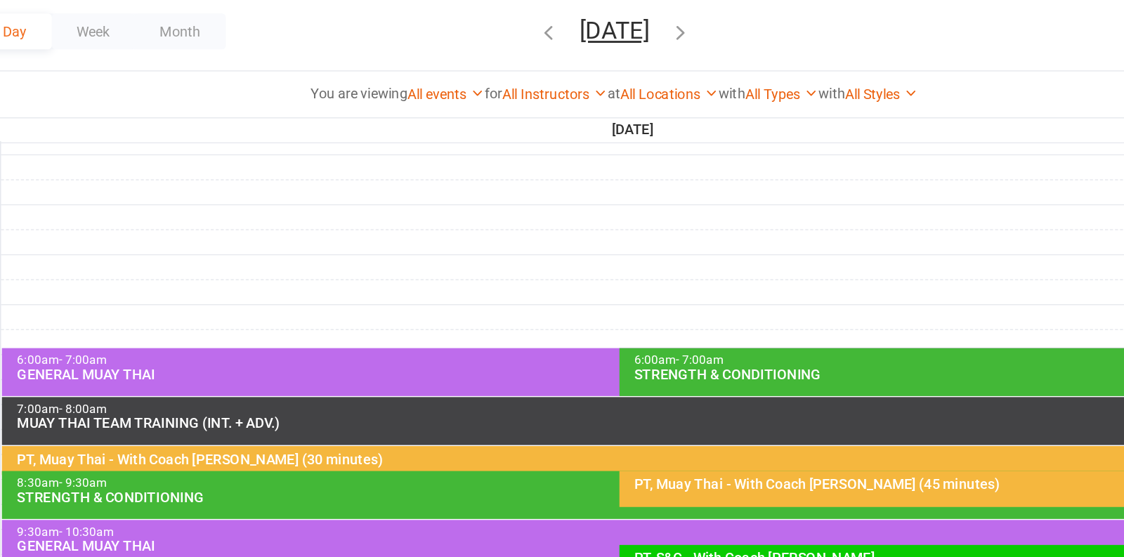
scroll to position [148, 0]
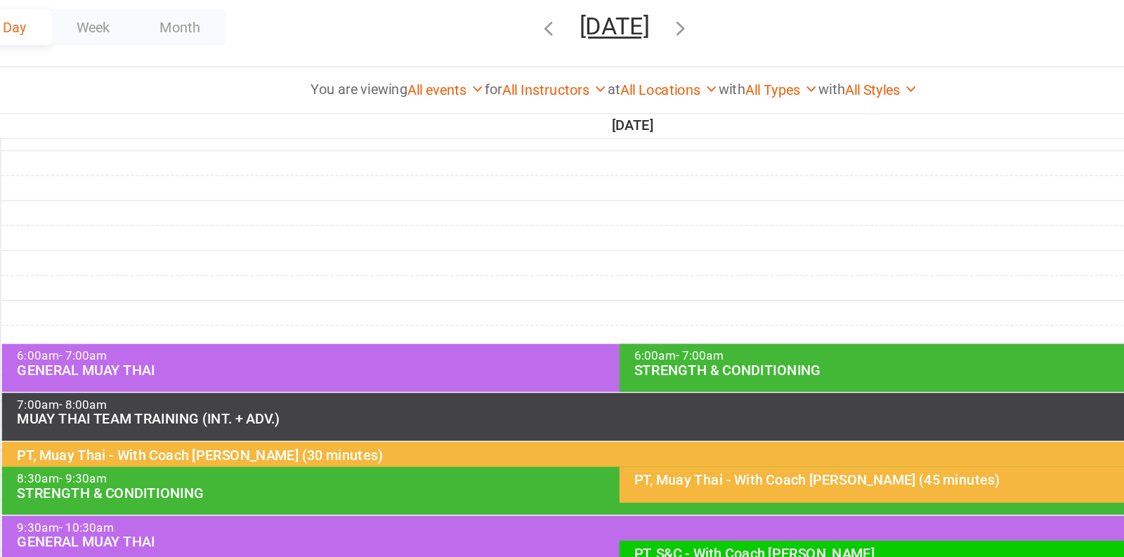
click at [446, 394] on div "MUAY THAI TEAM TRAINING (INT. + ADV.)" at bounding box center [643, 396] width 855 height 10
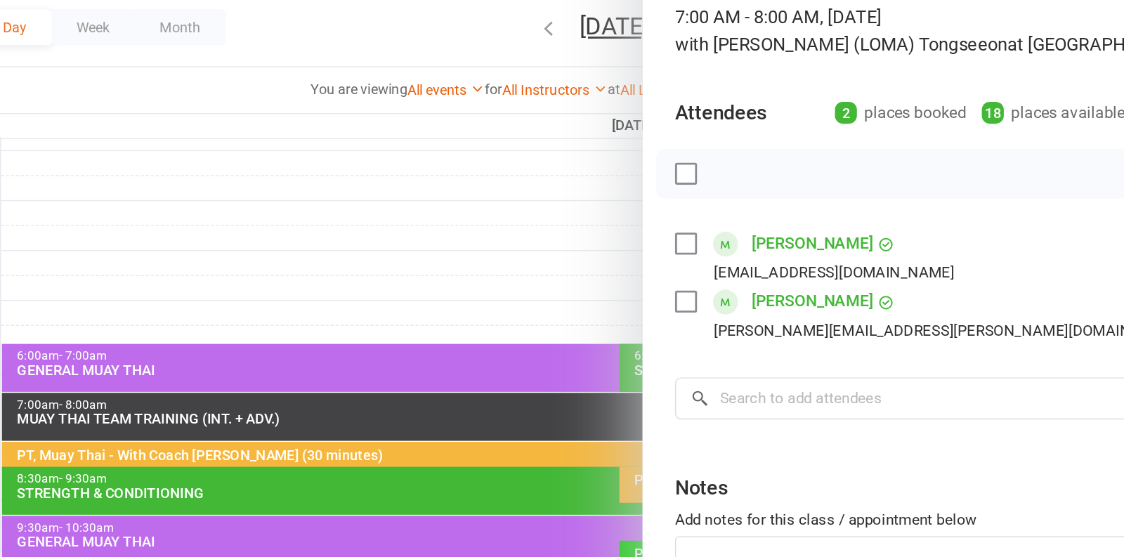
click at [482, 294] on div at bounding box center [636, 278] width 975 height 557
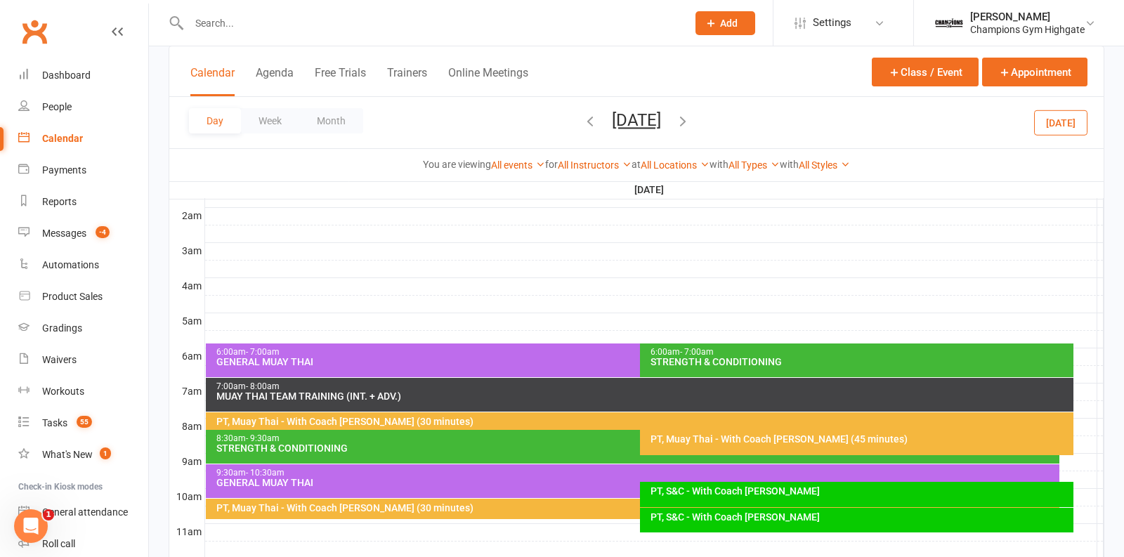
click at [62, 139] on div "Calendar" at bounding box center [62, 138] width 41 height 11
click at [54, 327] on div "Gradings" at bounding box center [62, 327] width 40 height 11
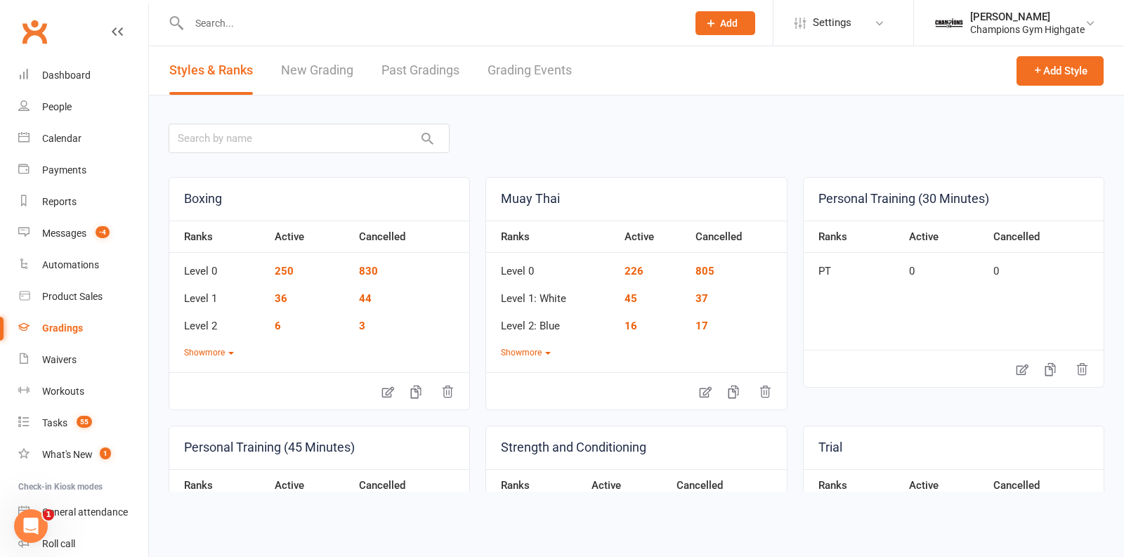
click at [513, 66] on link "Grading Events" at bounding box center [529, 70] width 84 height 48
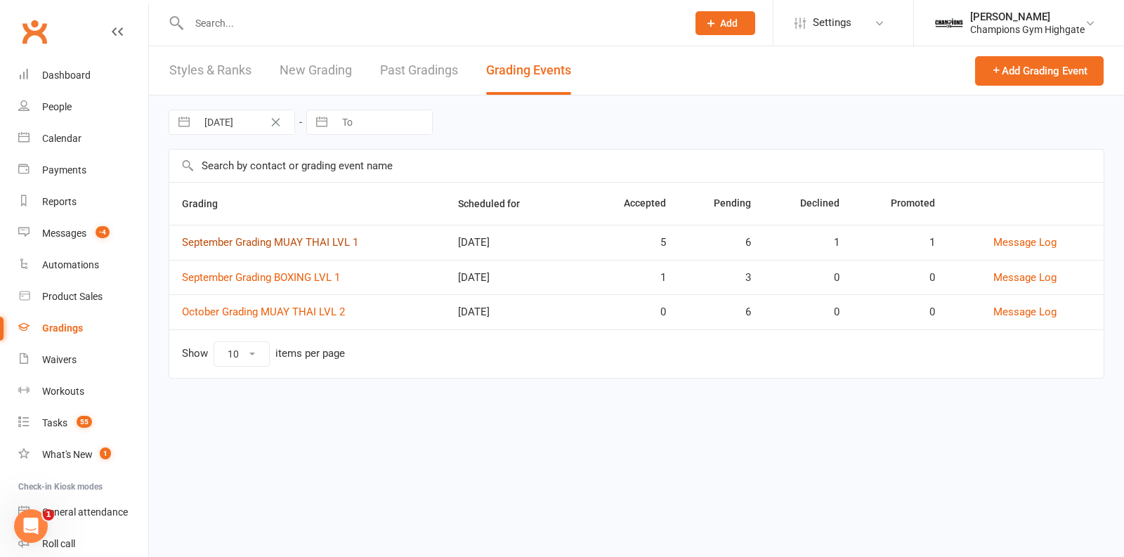
click at [261, 244] on link "September Grading MUAY THAI LVL 1" at bounding box center [270, 242] width 176 height 13
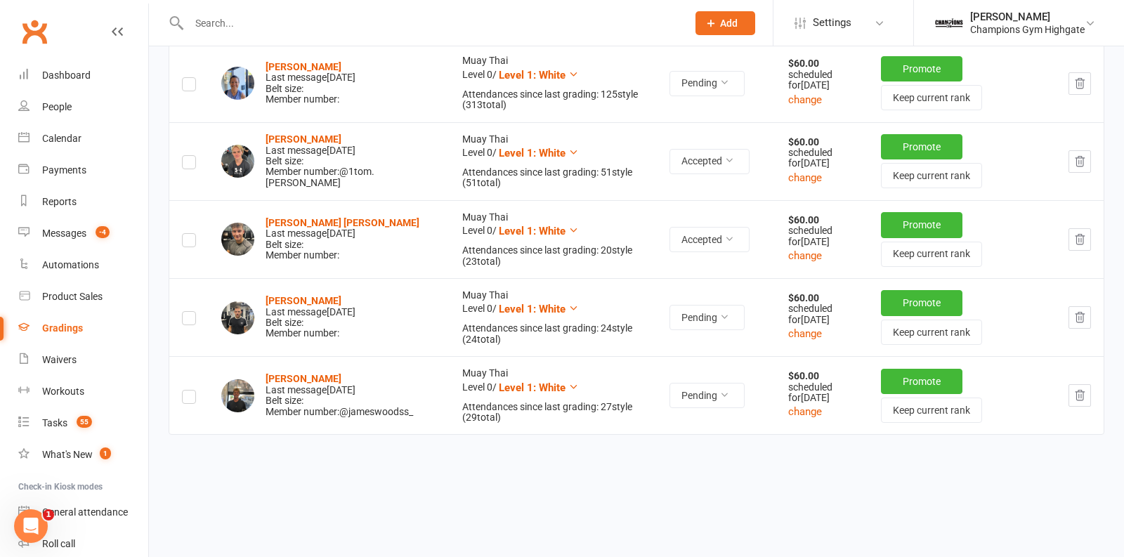
scroll to position [819, 0]
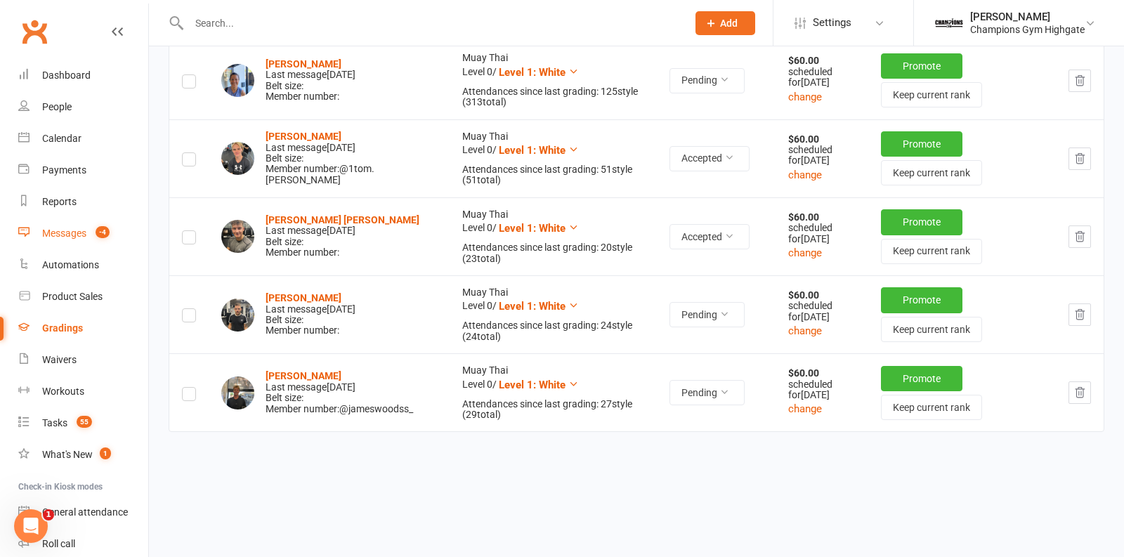
click at [63, 231] on div "Messages" at bounding box center [64, 233] width 44 height 11
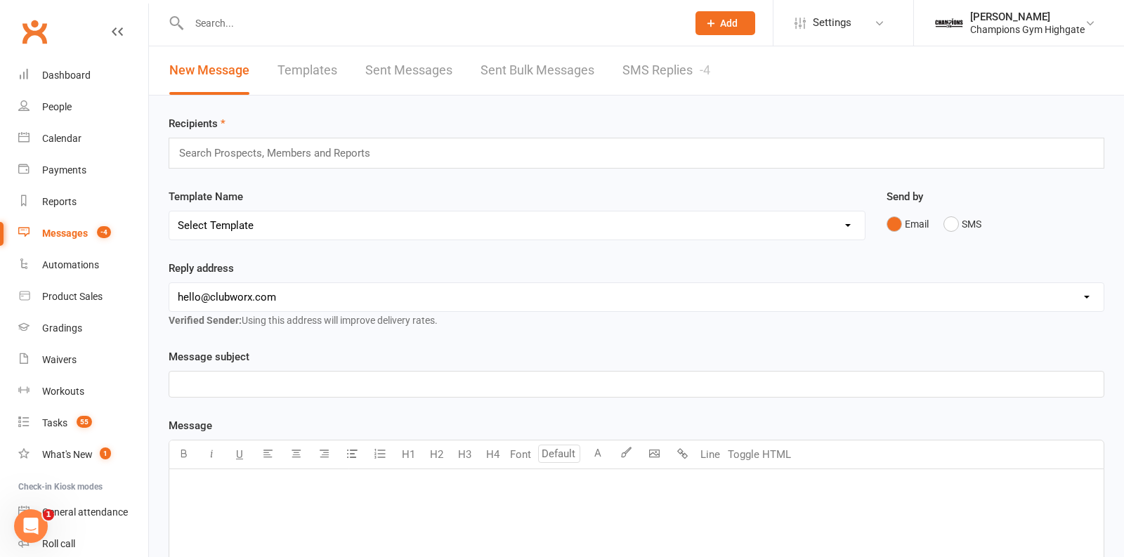
click at [692, 73] on link "SMS Replies -4" at bounding box center [666, 70] width 88 height 48
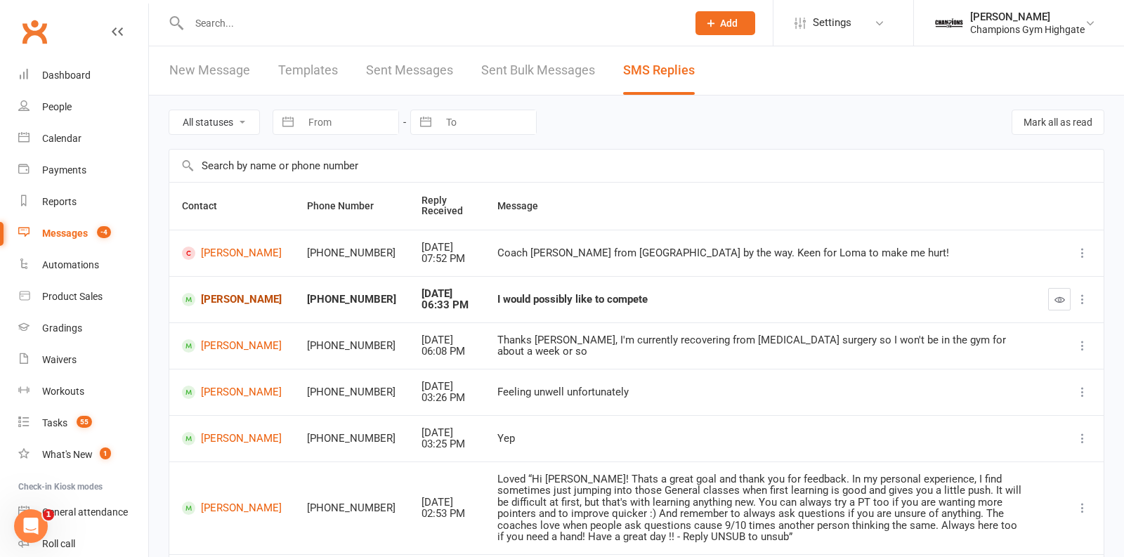
click at [214, 306] on link "[PERSON_NAME]" at bounding box center [232, 299] width 100 height 13
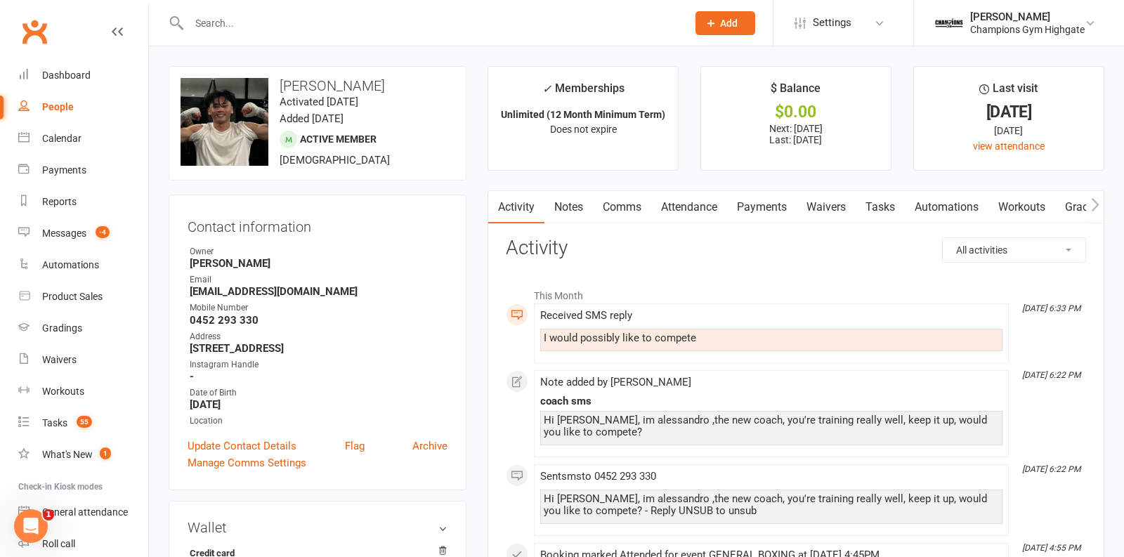
click at [556, 215] on link "Notes" at bounding box center [568, 207] width 48 height 32
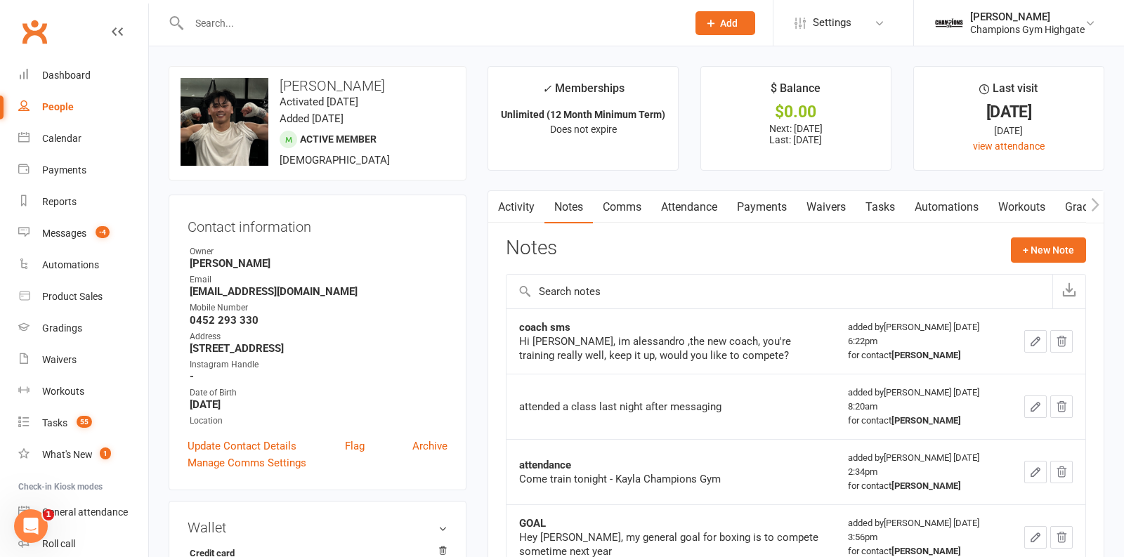
click at [513, 211] on link "Activity" at bounding box center [516, 207] width 56 height 32
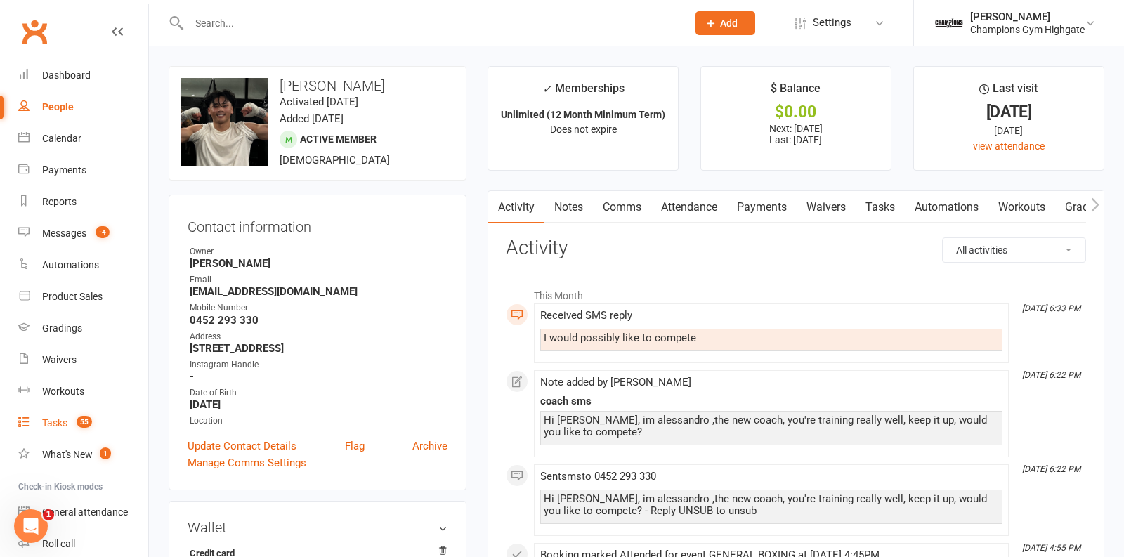
click at [52, 422] on div "Tasks" at bounding box center [54, 422] width 25 height 11
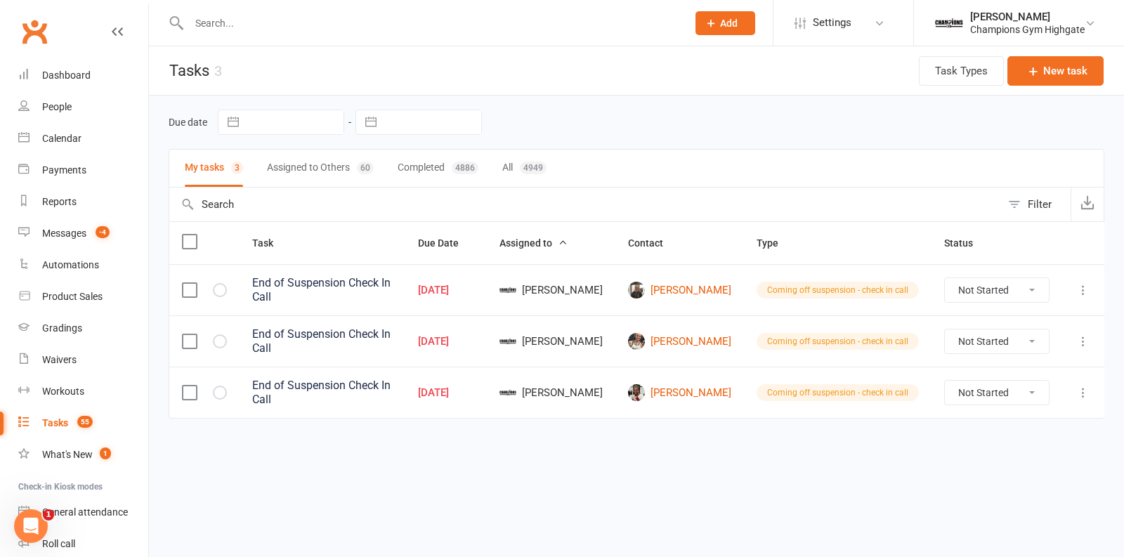
click at [263, 15] on input "text" at bounding box center [431, 23] width 492 height 20
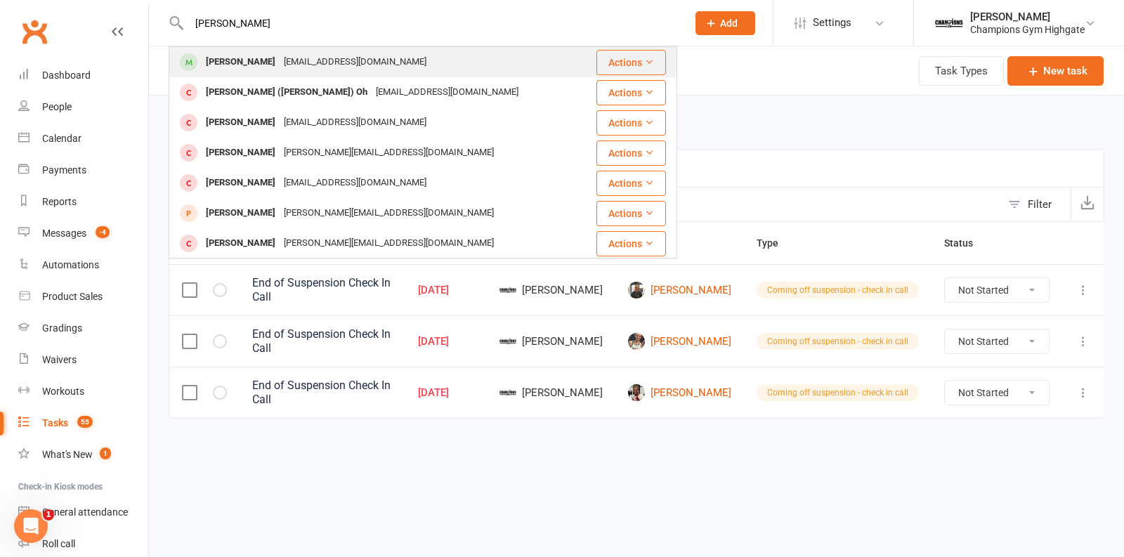
type input "vivian"
click at [282, 60] on div "vc2802@icloud.com" at bounding box center [355, 62] width 151 height 20
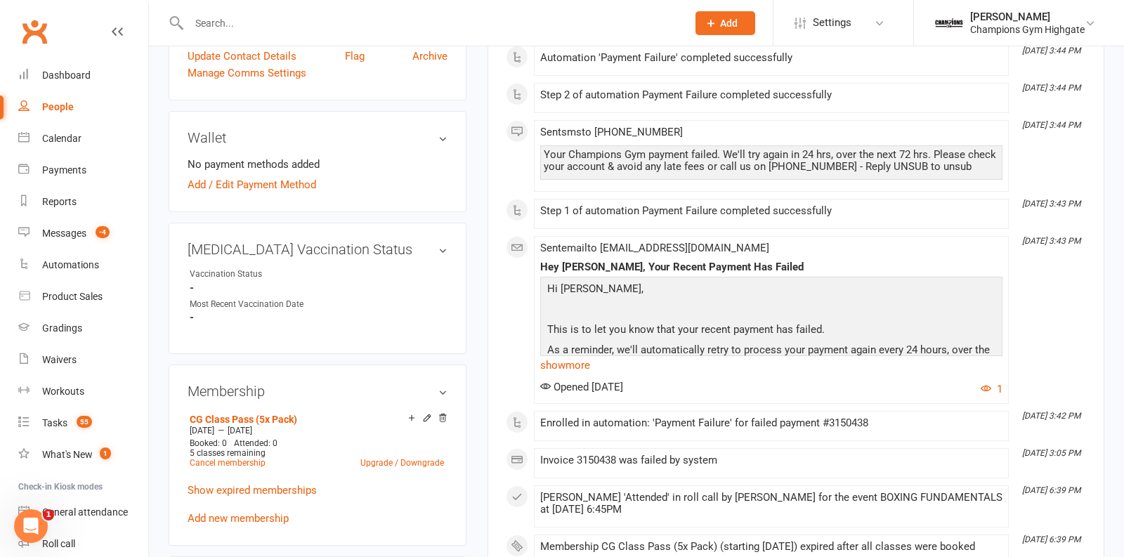
scroll to position [393, 0]
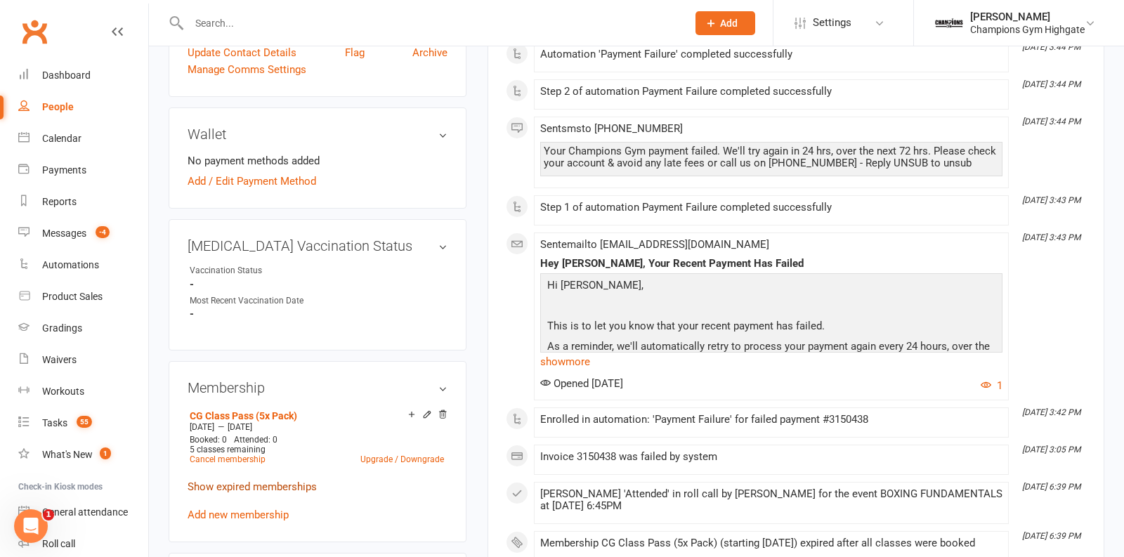
click at [277, 484] on link "Show expired memberships" at bounding box center [252, 486] width 129 height 13
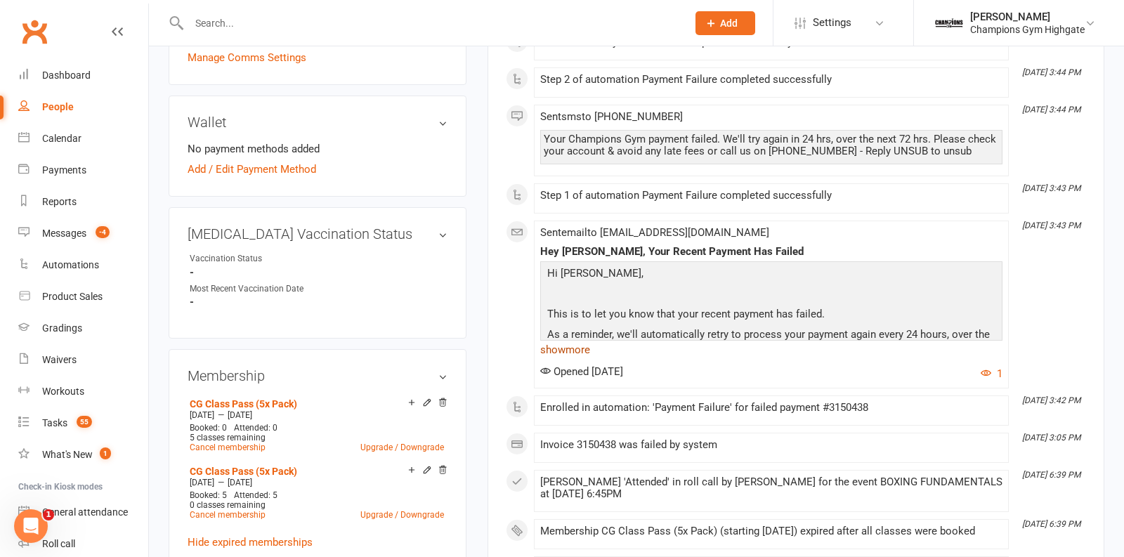
scroll to position [0, 0]
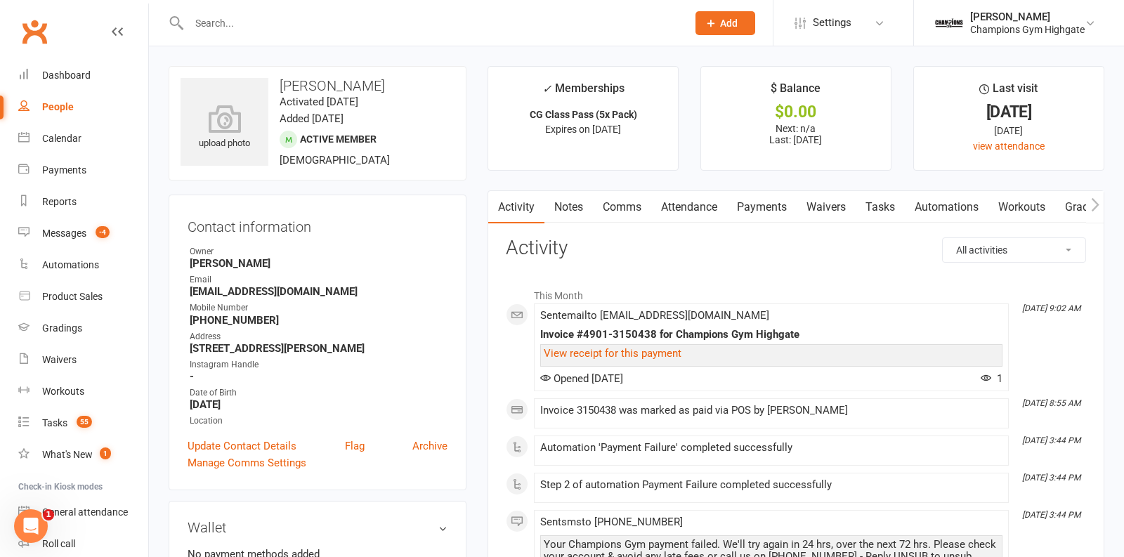
click at [775, 213] on link "Payments" at bounding box center [762, 207] width 70 height 32
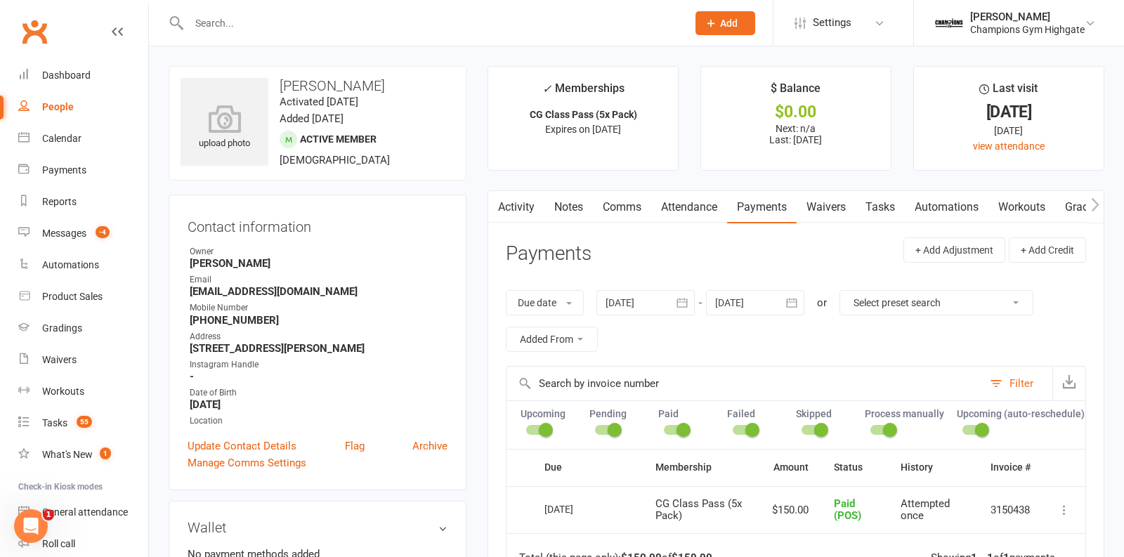
click at [684, 201] on link "Attendance" at bounding box center [689, 207] width 76 height 32
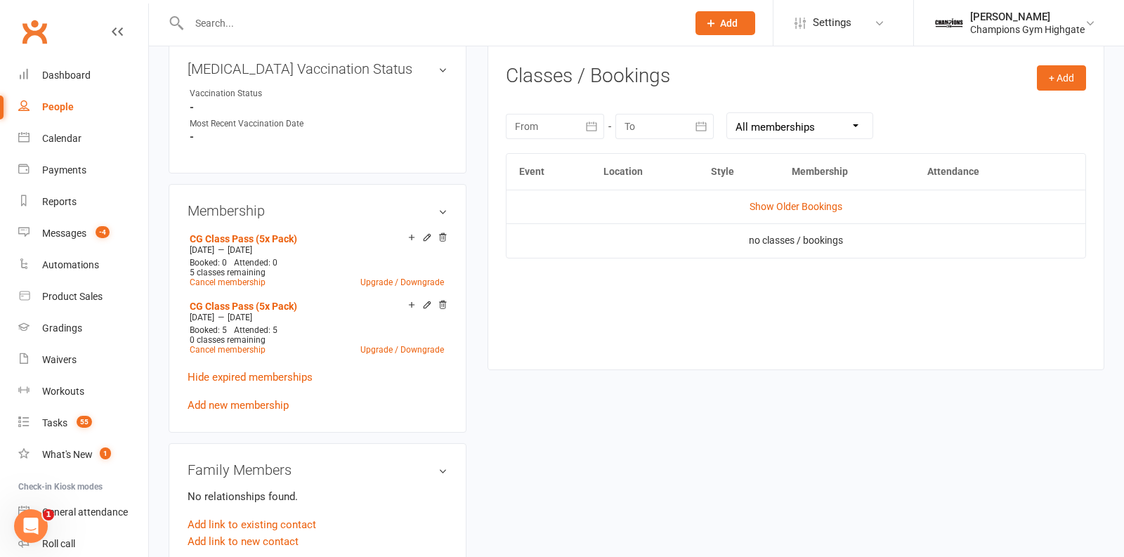
scroll to position [579, 0]
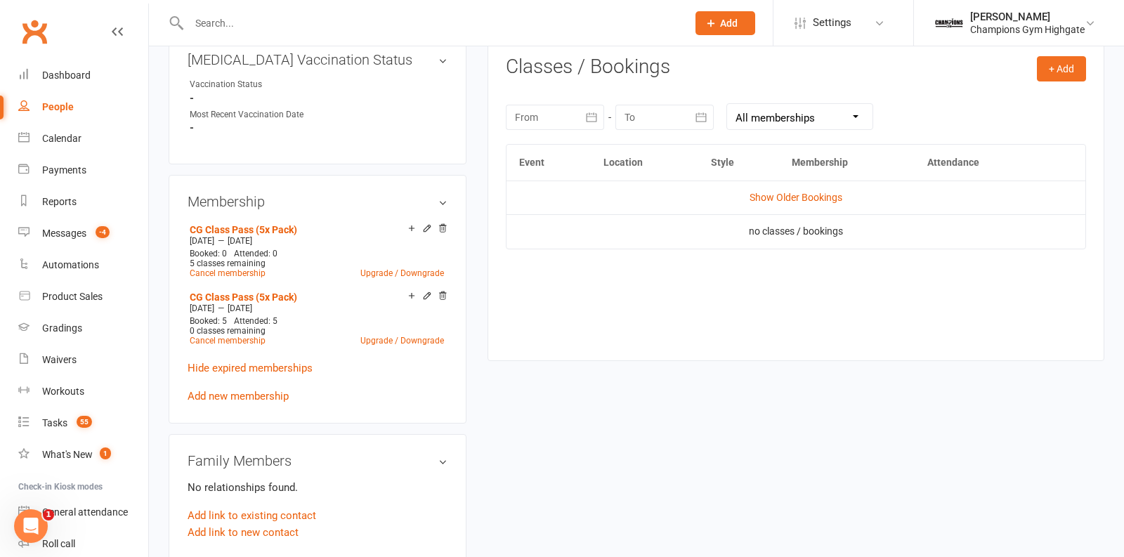
click at [777, 204] on td "Show Older Bookings" at bounding box center [795, 197] width 579 height 34
click at [773, 192] on link "Show Older Bookings" at bounding box center [795, 197] width 93 height 11
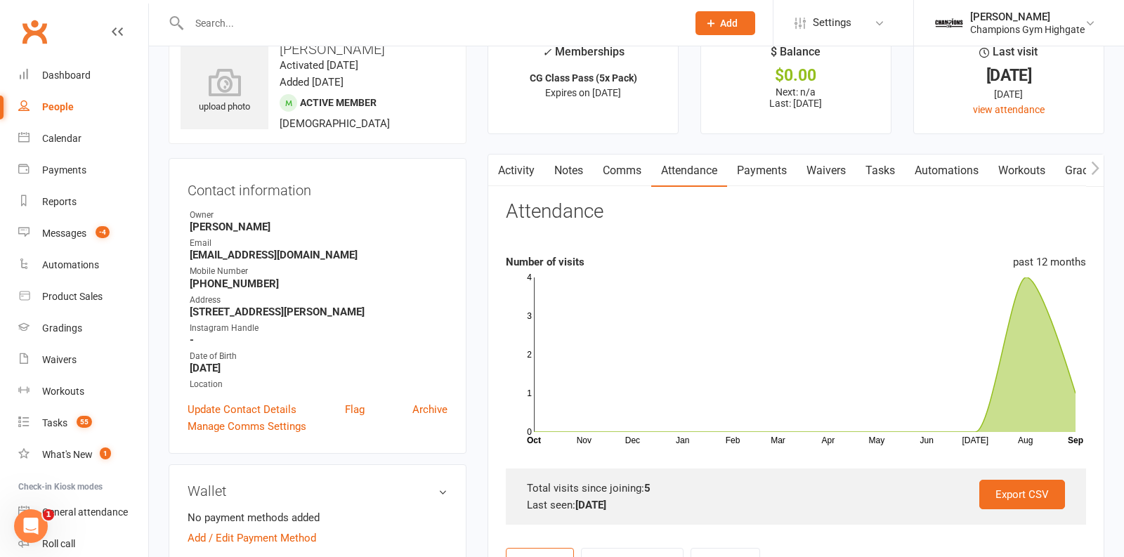
scroll to position [0, 0]
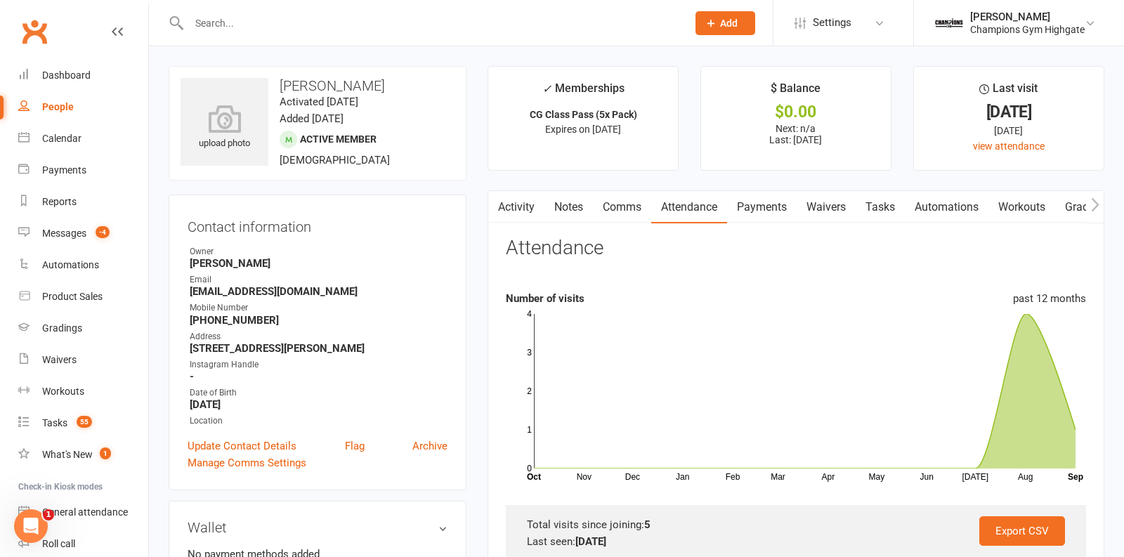
click at [774, 219] on link "Payments" at bounding box center [762, 207] width 70 height 32
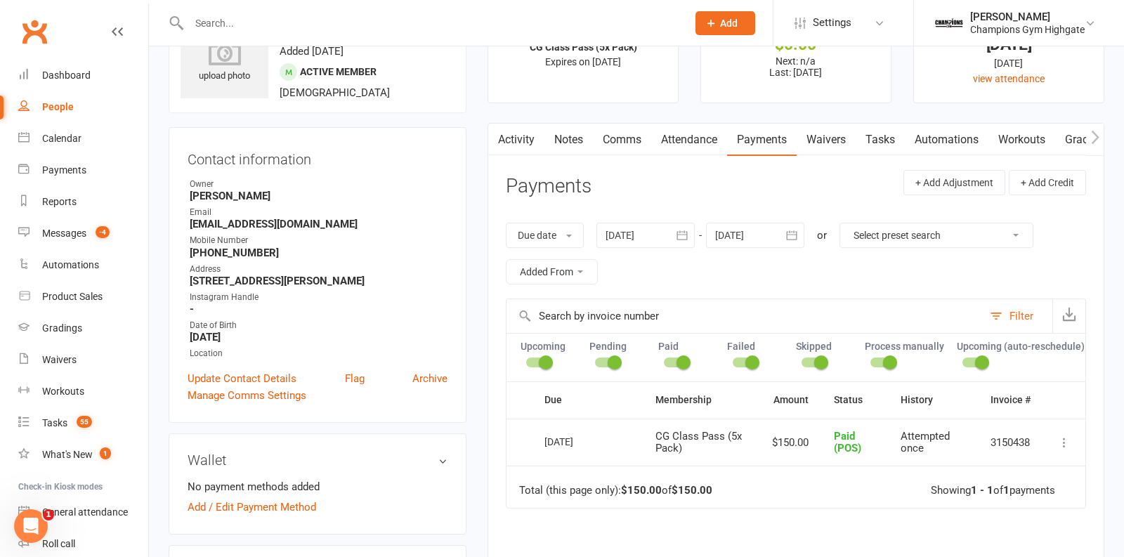
scroll to position [77, 0]
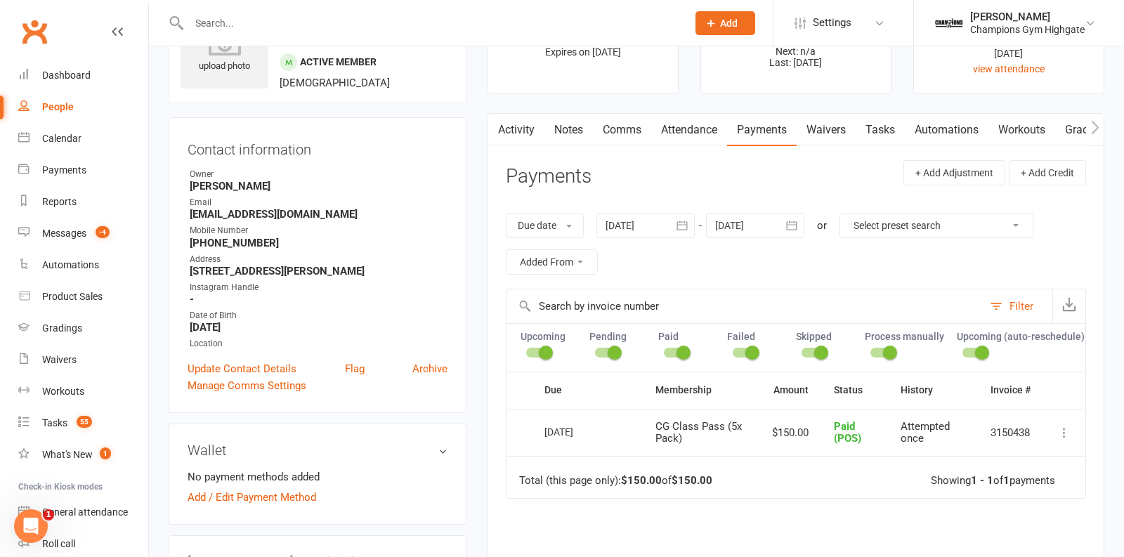
click at [567, 129] on link "Notes" at bounding box center [568, 130] width 48 height 32
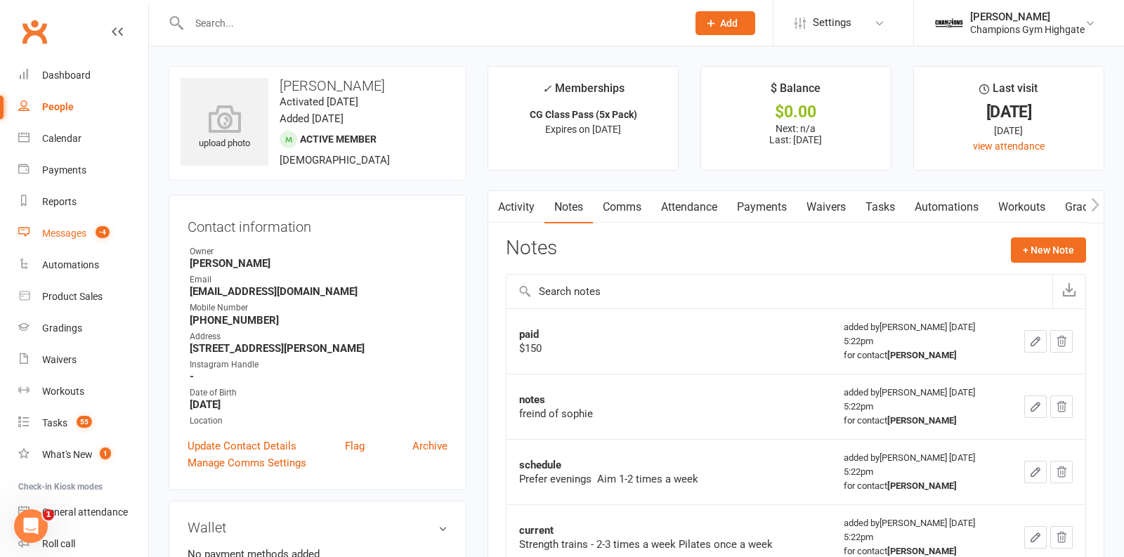
click at [62, 244] on link "Messages -4" at bounding box center [83, 234] width 130 height 32
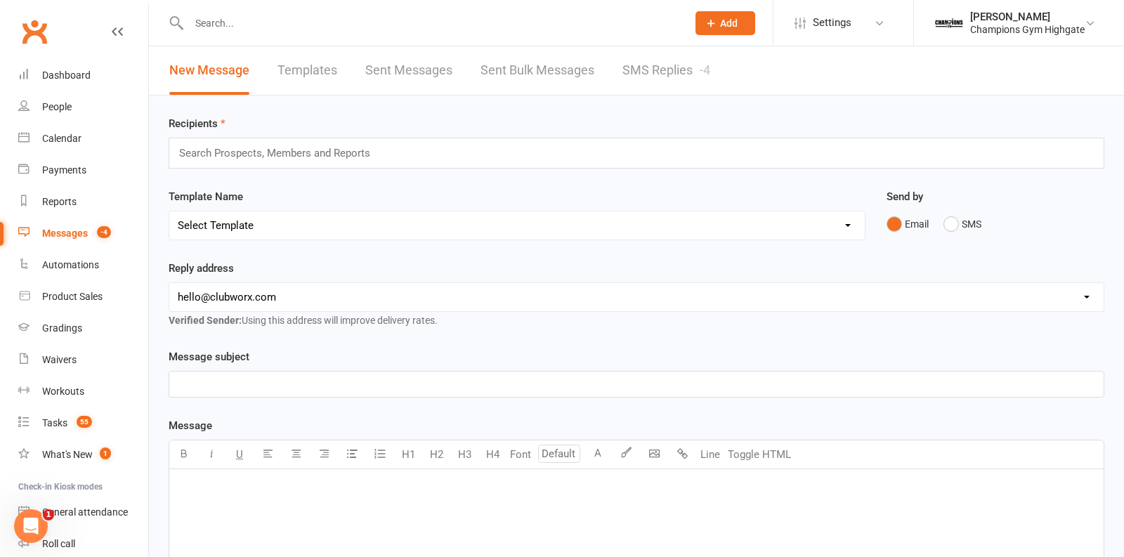
click at [642, 58] on link "SMS Replies -4" at bounding box center [666, 70] width 88 height 48
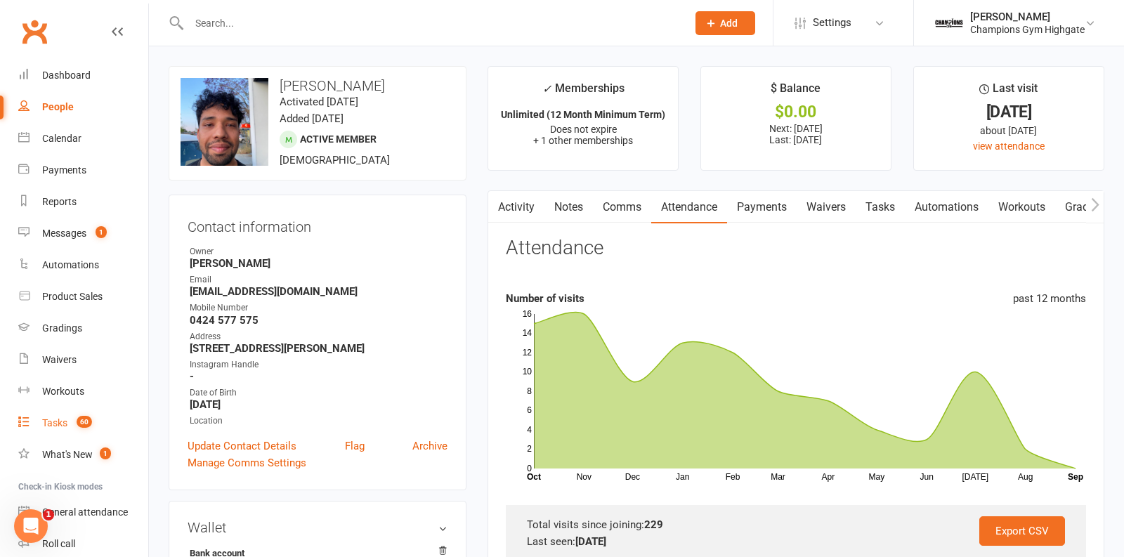
click at [48, 424] on div "Tasks" at bounding box center [54, 422] width 25 height 11
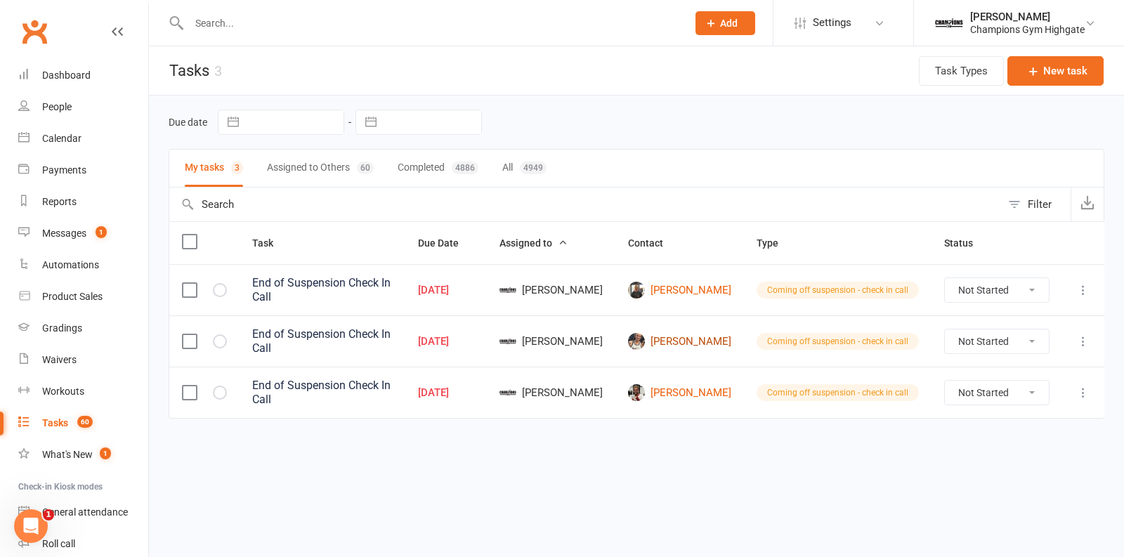
click at [709, 333] on link "[PERSON_NAME]" at bounding box center [679, 341] width 103 height 17
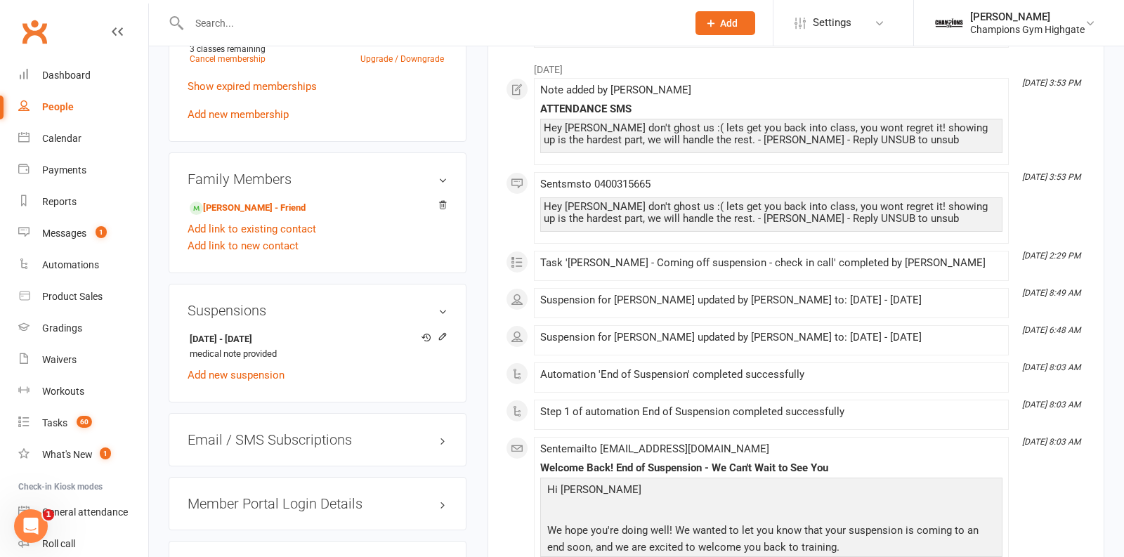
scroll to position [820, 0]
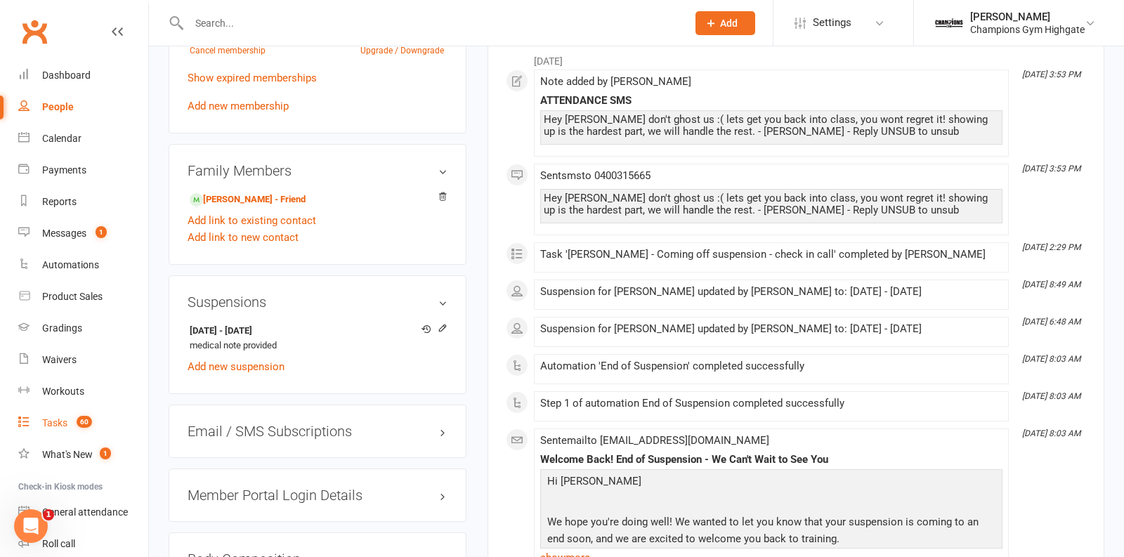
click at [57, 421] on div "Tasks" at bounding box center [54, 422] width 25 height 11
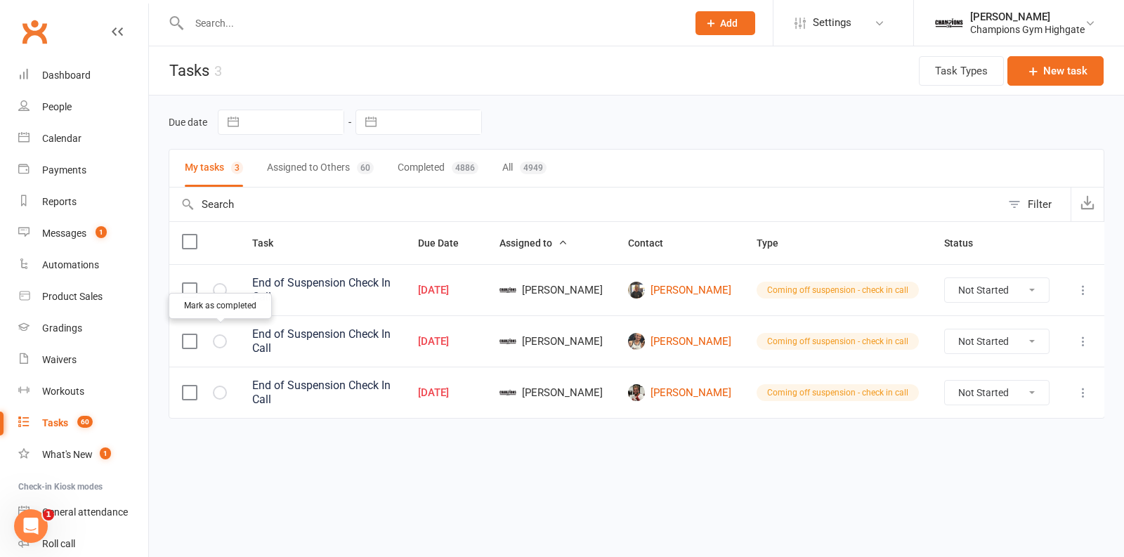
click at [0, 0] on icon "button" at bounding box center [0, 0] width 0 height 0
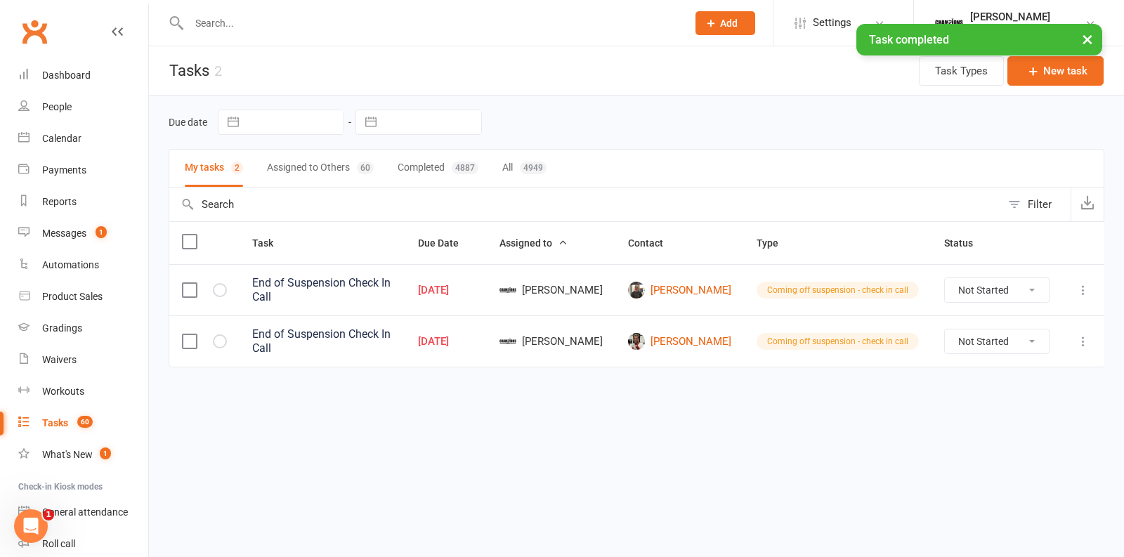
click at [710, 321] on td "[PERSON_NAME]" at bounding box center [679, 340] width 129 height 51
click at [709, 337] on link "[PERSON_NAME]" at bounding box center [679, 341] width 103 height 17
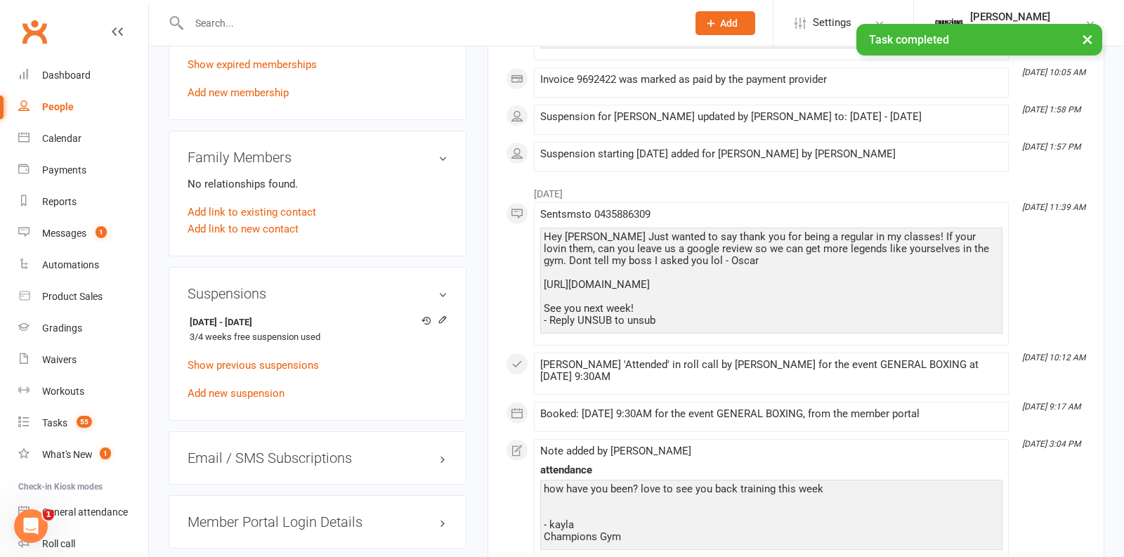
scroll to position [825, 0]
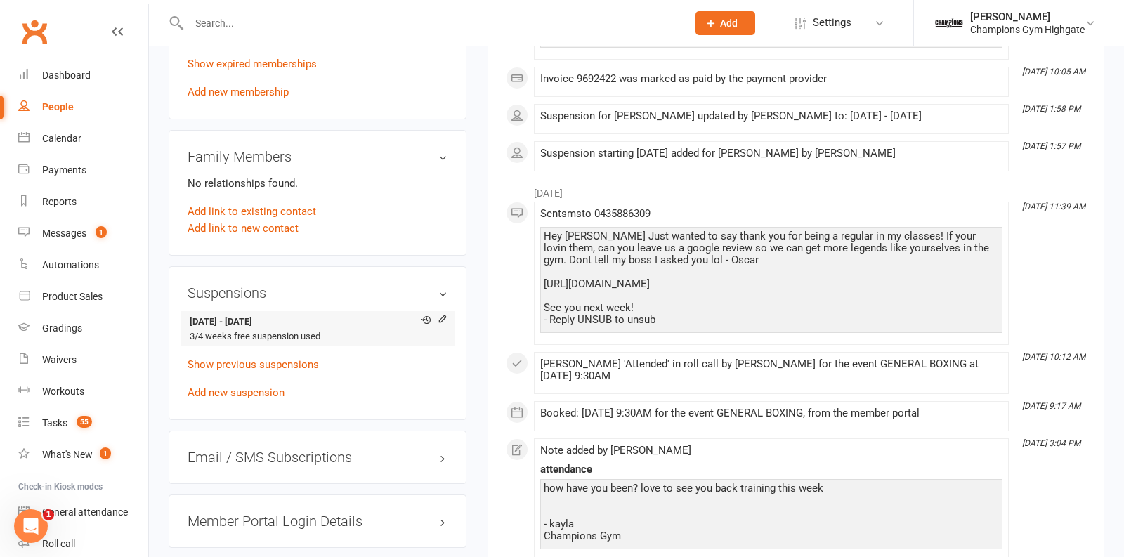
click at [297, 359] on link "Show previous suspensions" at bounding box center [253, 364] width 131 height 13
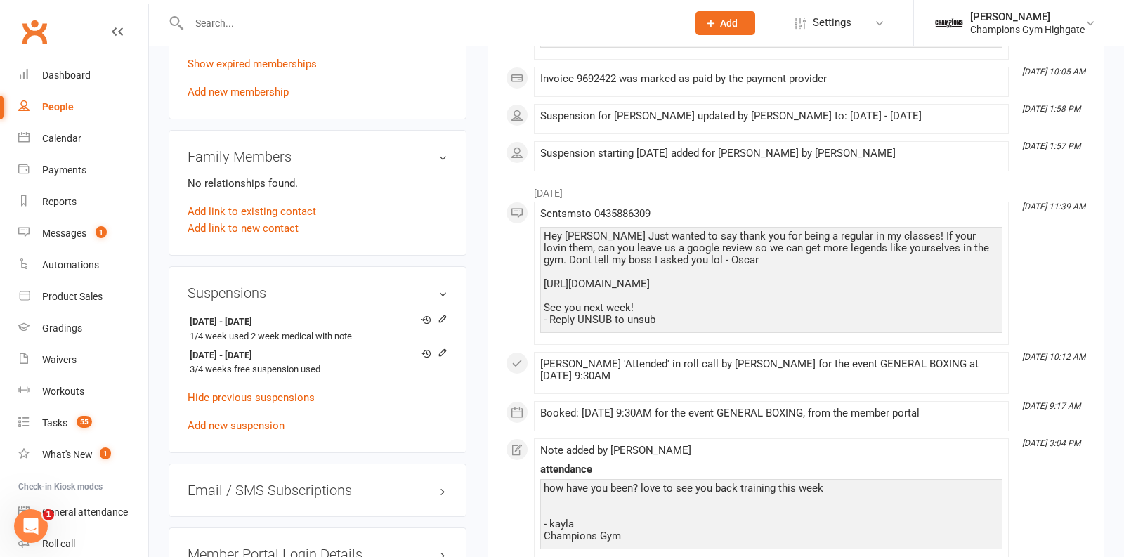
scroll to position [0, 0]
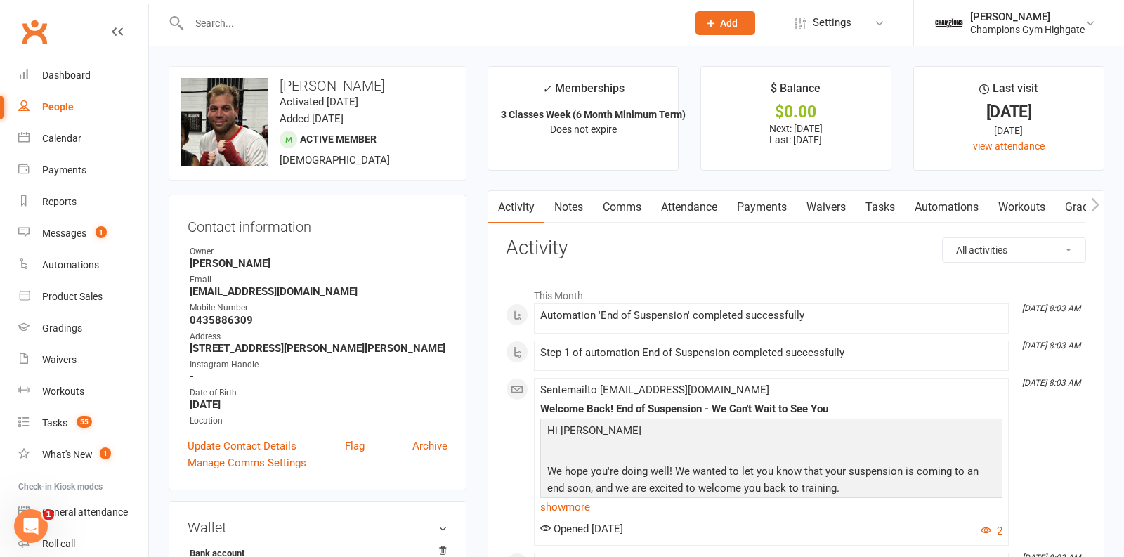
click at [619, 202] on link "Comms" at bounding box center [622, 207] width 58 height 32
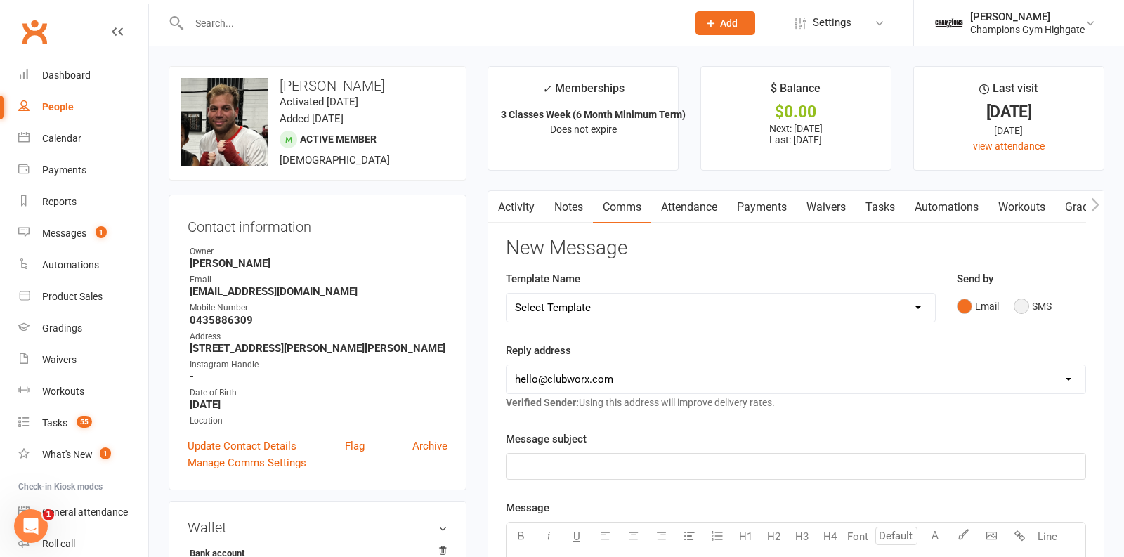
click at [1023, 308] on button "SMS" at bounding box center [1032, 306] width 38 height 27
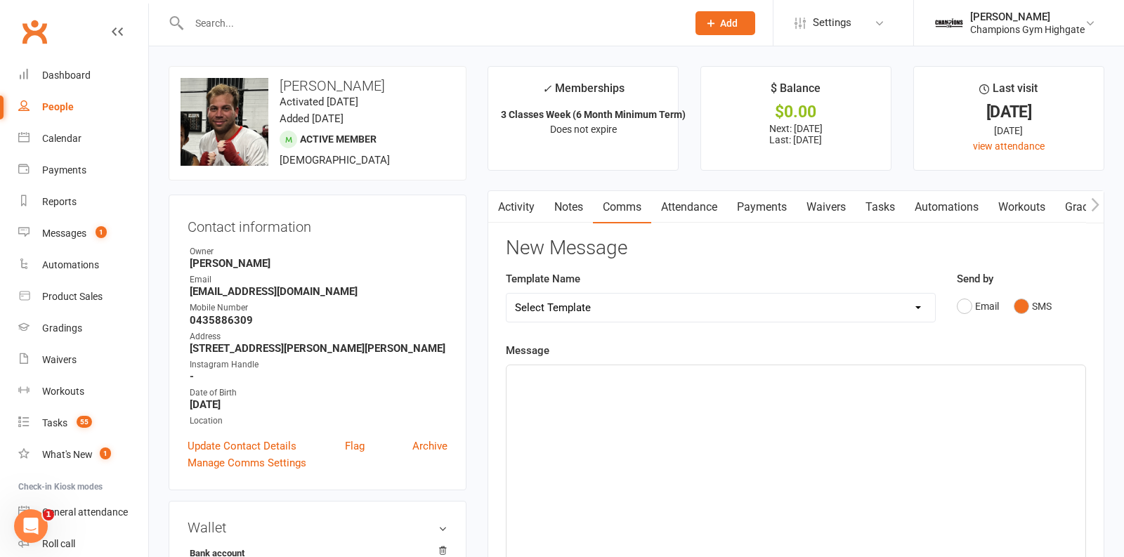
click at [784, 435] on div "﻿" at bounding box center [795, 470] width 579 height 211
drag, startPoint x: 769, startPoint y: 382, endPoint x: 454, endPoint y: 384, distance: 315.3
drag, startPoint x: 758, startPoint y: 375, endPoint x: 827, endPoint y: 369, distance: 69.8
click at [827, 369] on p "Hi Ludo! Welcome back : ) you training this week??" at bounding box center [796, 377] width 562 height 17
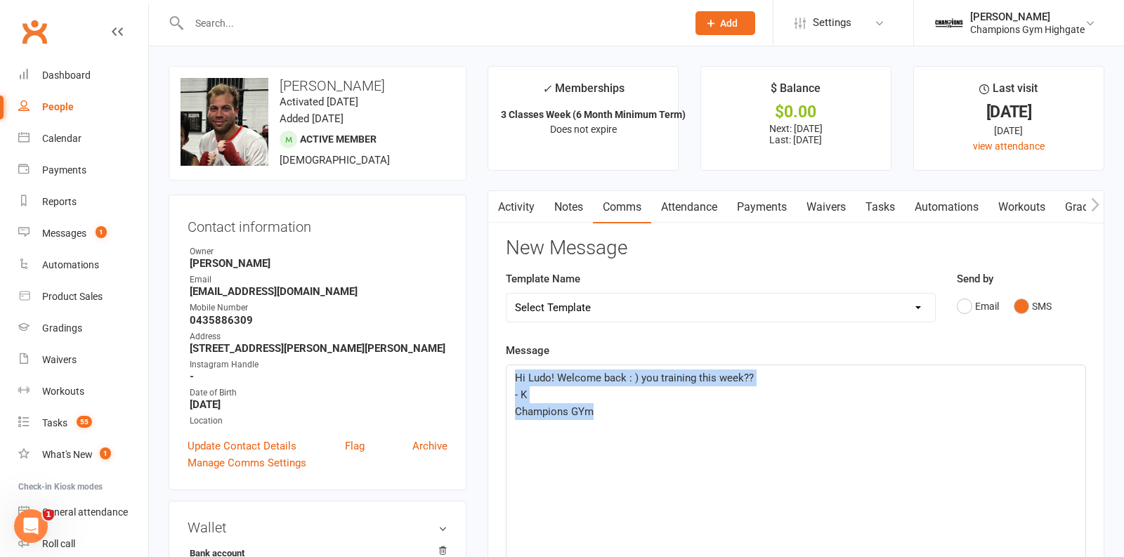
drag, startPoint x: 618, startPoint y: 412, endPoint x: 443, endPoint y: 351, distance: 185.2
copy div "Hi Ludo! Welcome back : ) you training this week?? - K Champions GYm"
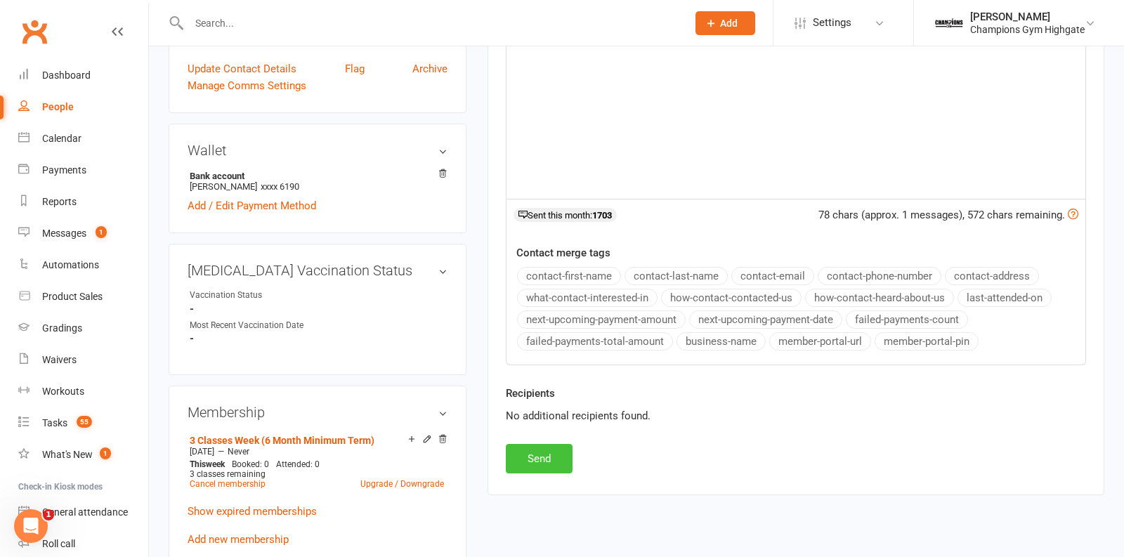
click at [534, 444] on button "Send" at bounding box center [539, 458] width 67 height 29
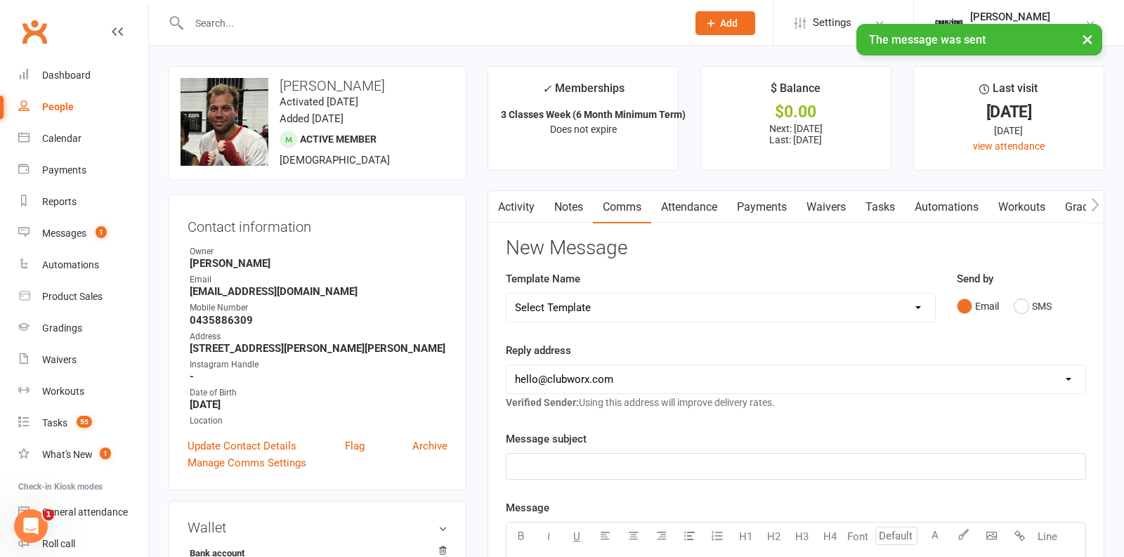
click at [572, 212] on link "Notes" at bounding box center [568, 207] width 48 height 32
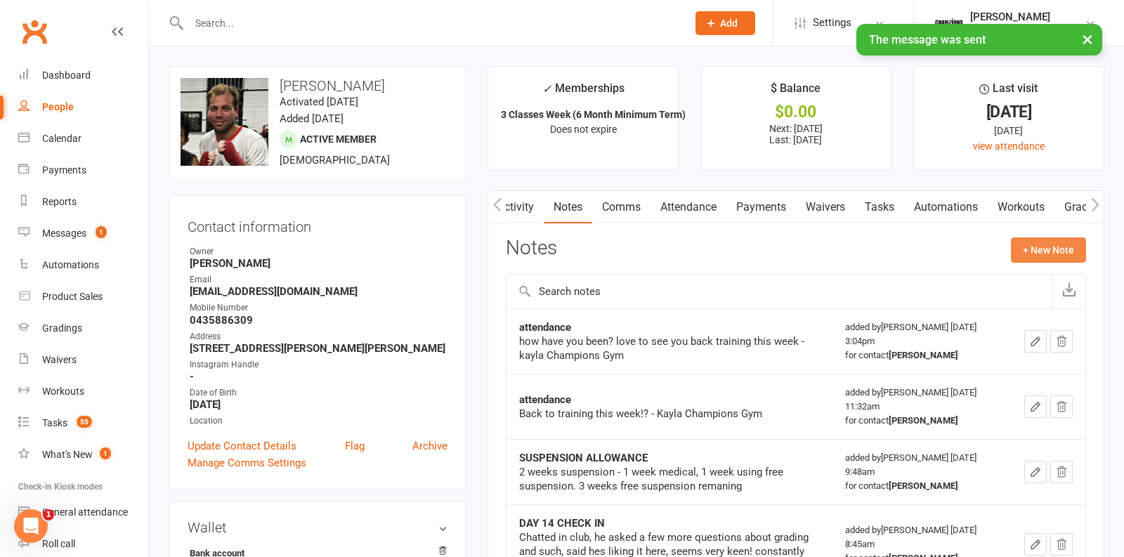
click at [1051, 247] on button "+ New Note" at bounding box center [1048, 249] width 75 height 25
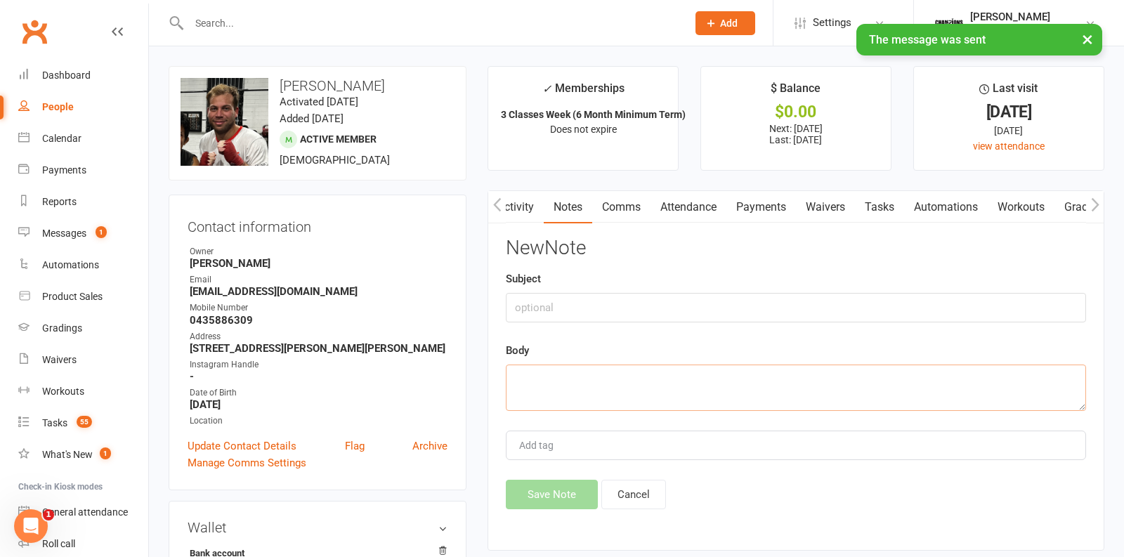
click at [627, 395] on textarea at bounding box center [796, 387] width 580 height 46
paste textarea "Hi Ludo! Welcome back : ) you training this week?? - K Champions GYm"
type textarea "Hi Ludo! Welcome back : ) you training this week?? - K Champions GYm"
click at [570, 302] on input "text" at bounding box center [796, 307] width 580 height 29
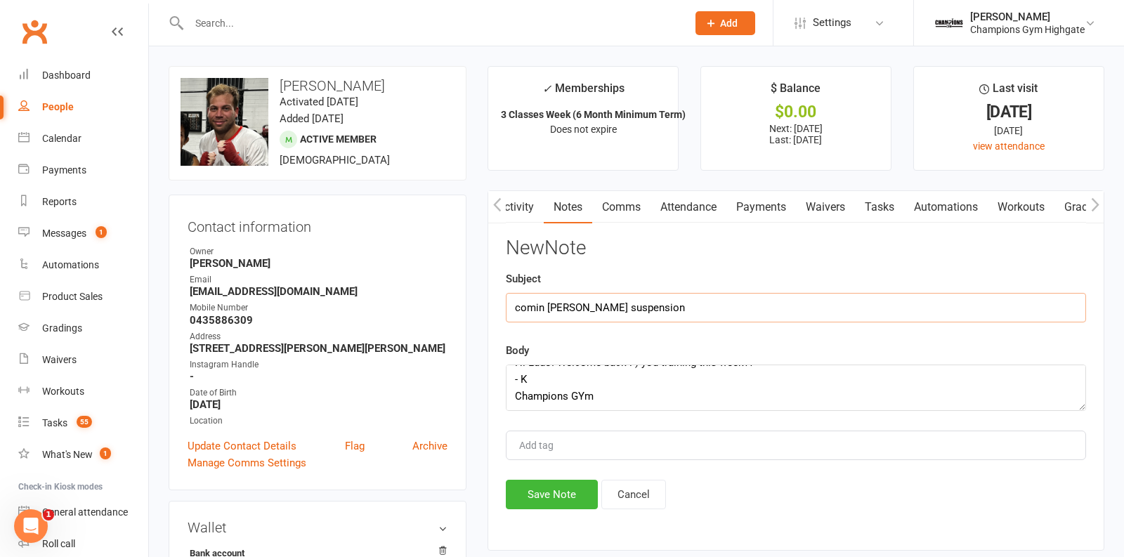
click at [557, 298] on input "comin [PERSON_NAME] suspension" at bounding box center [796, 307] width 580 height 29
type input "coming off suspension"
click at [549, 498] on button "Save Note" at bounding box center [552, 494] width 92 height 29
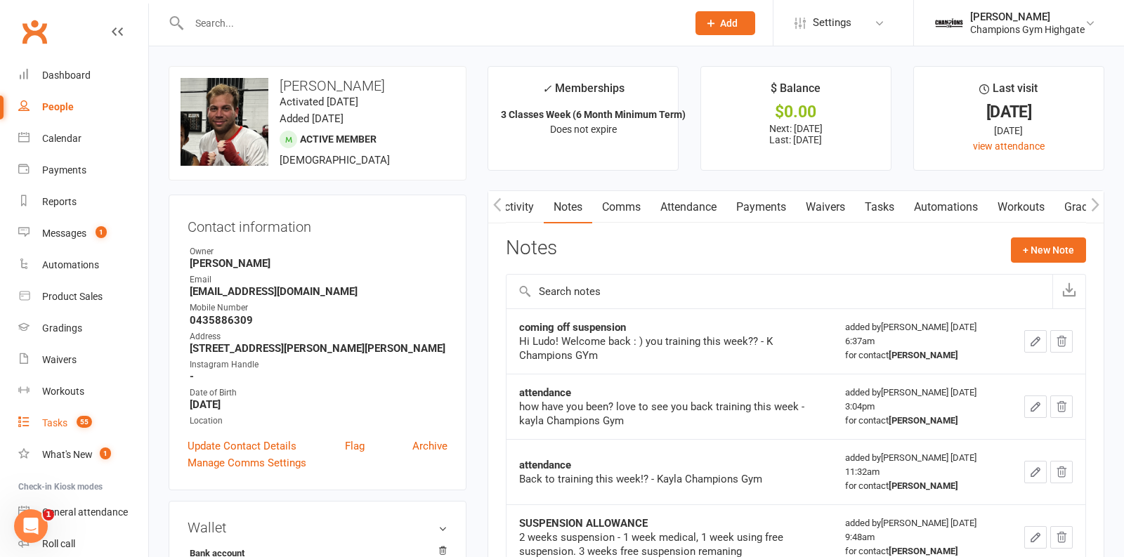
click at [50, 419] on div "Tasks" at bounding box center [54, 422] width 25 height 11
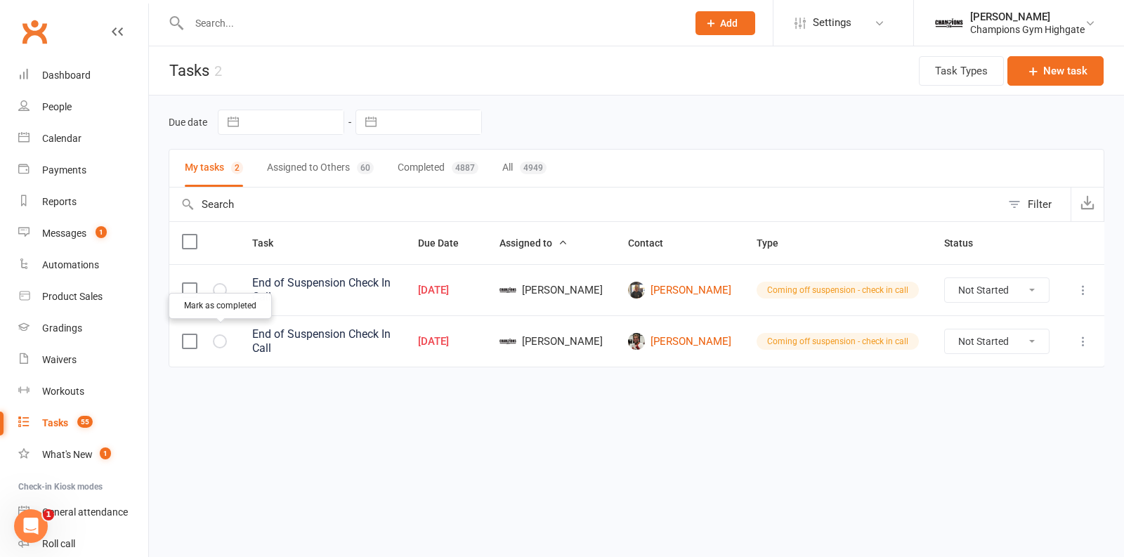
click at [219, 339] on button "button" at bounding box center [220, 341] width 14 height 14
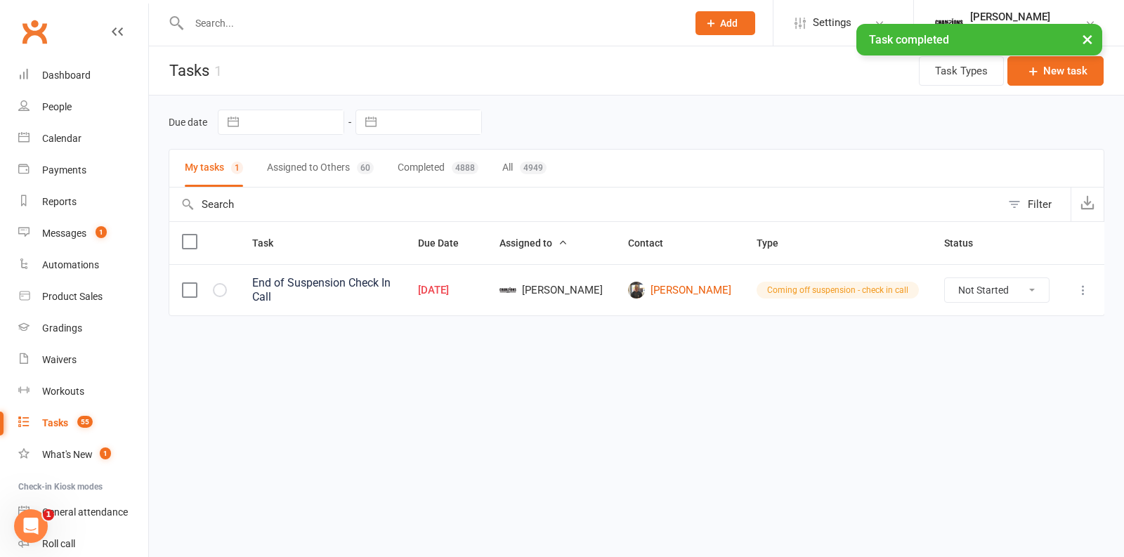
click at [332, 167] on button "Assigned to Others 60" at bounding box center [320, 168] width 107 height 37
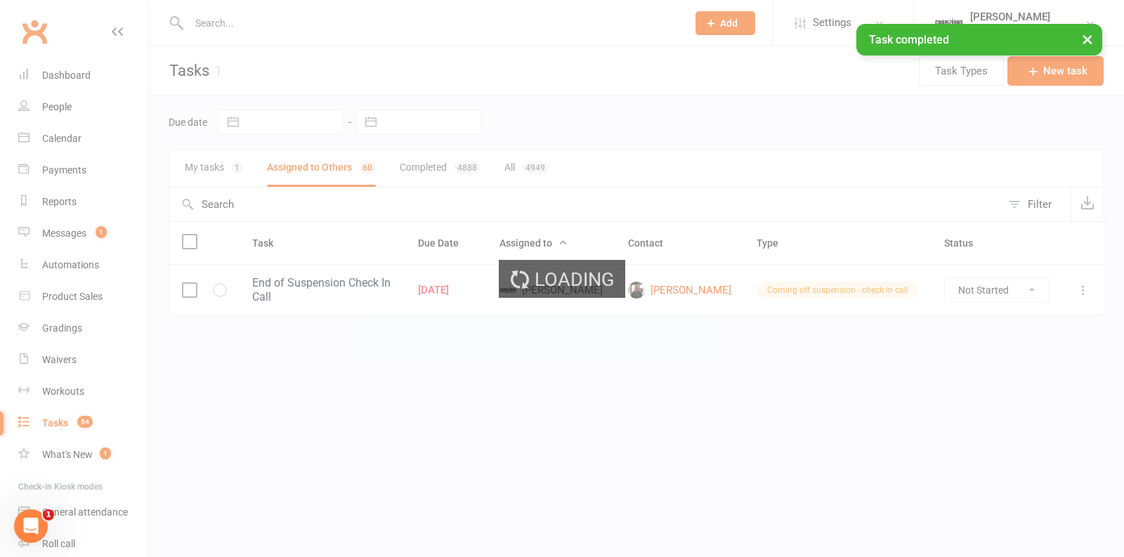
select select "waiting"
select select "started"
select select "waiting"
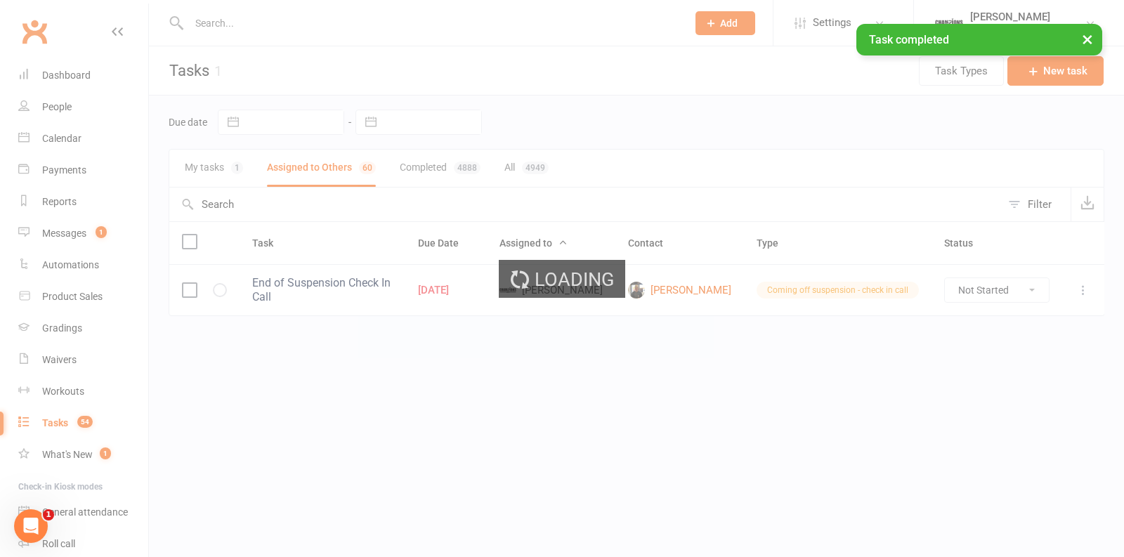
select select "waiting"
select select "started"
select select "waiting"
select select "started"
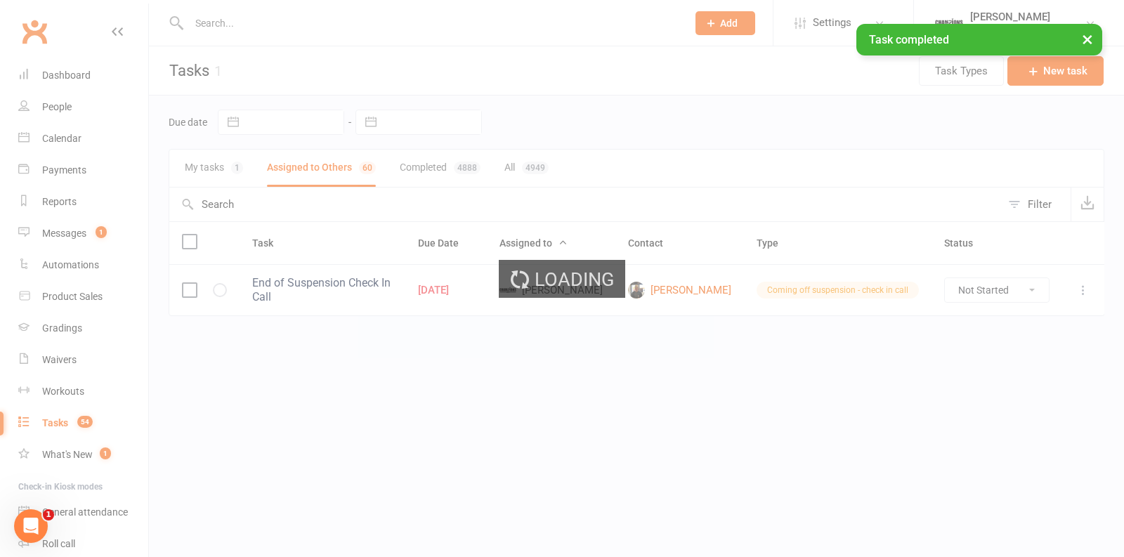
select select "waiting"
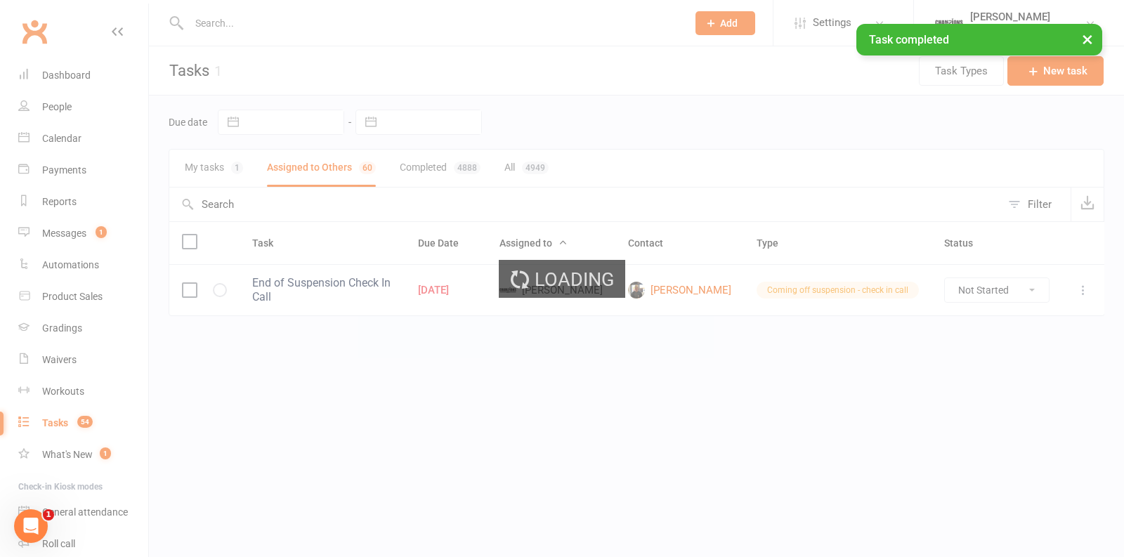
select select "started"
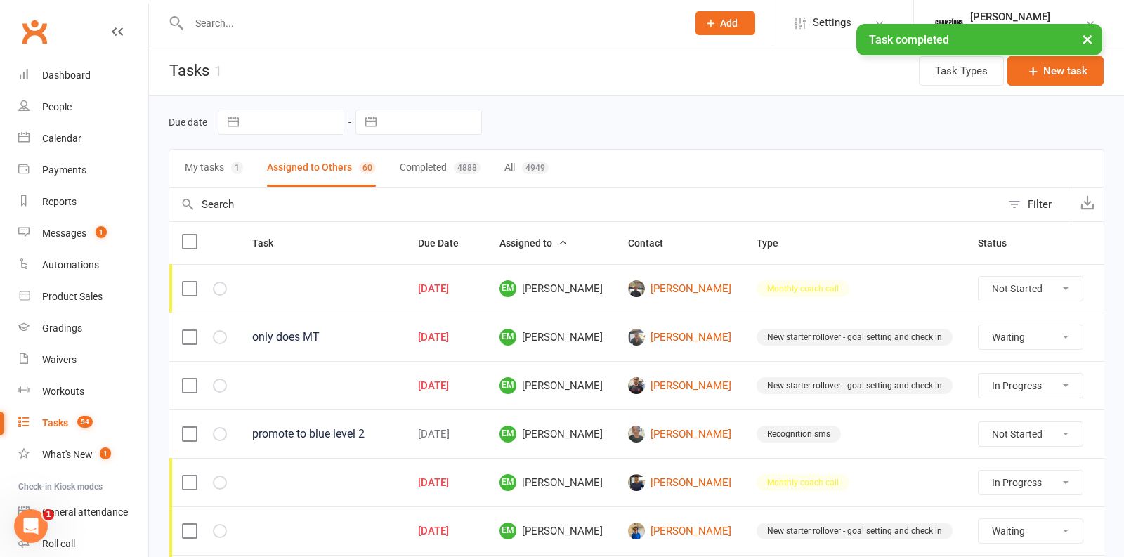
select select "waiting"
select select "started"
select select "waiting"
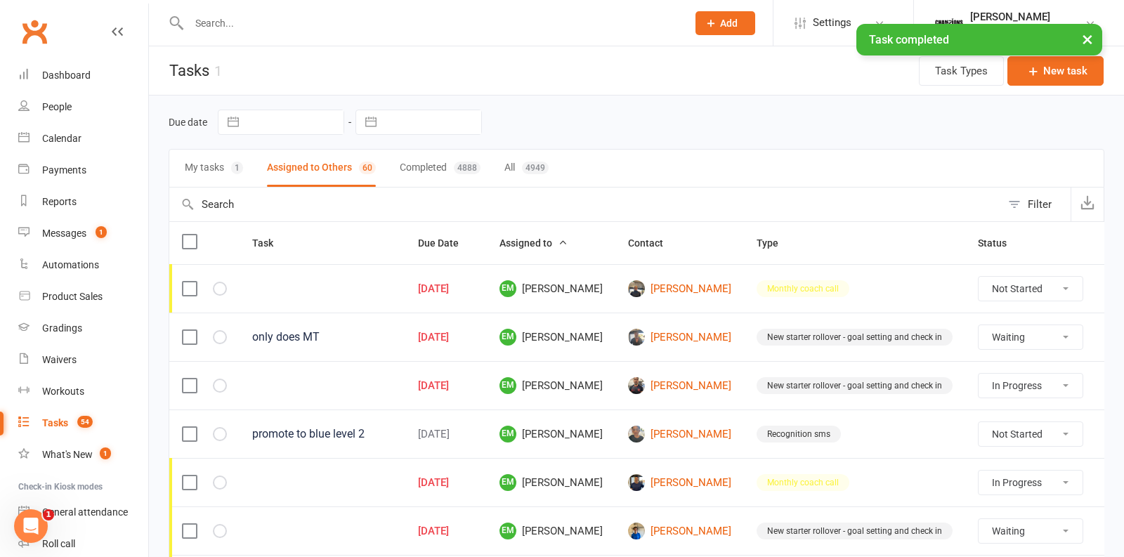
select select "waiting"
select select "started"
select select "waiting"
select select "started"
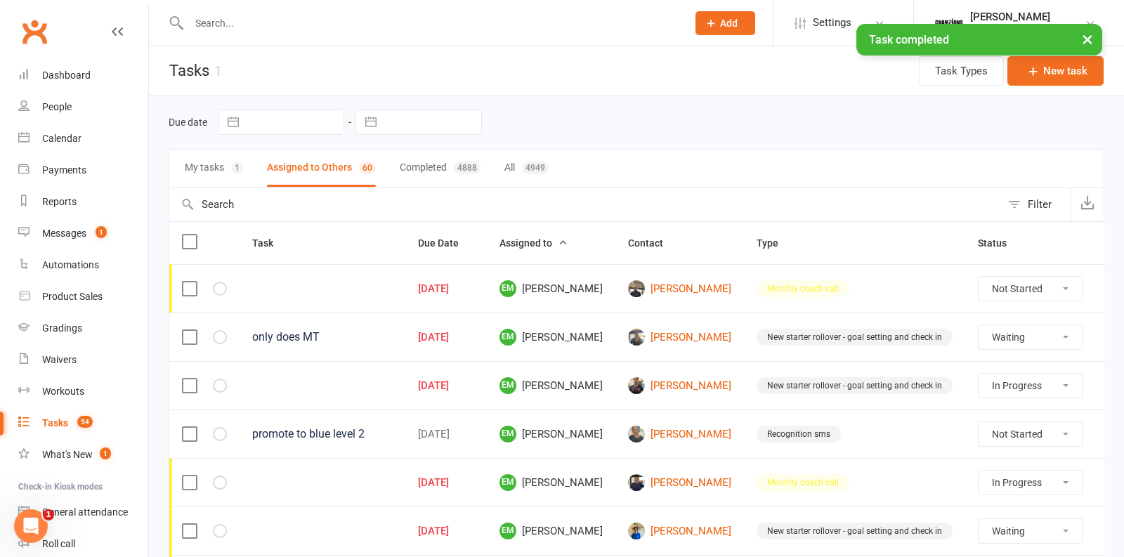
select select "waiting"
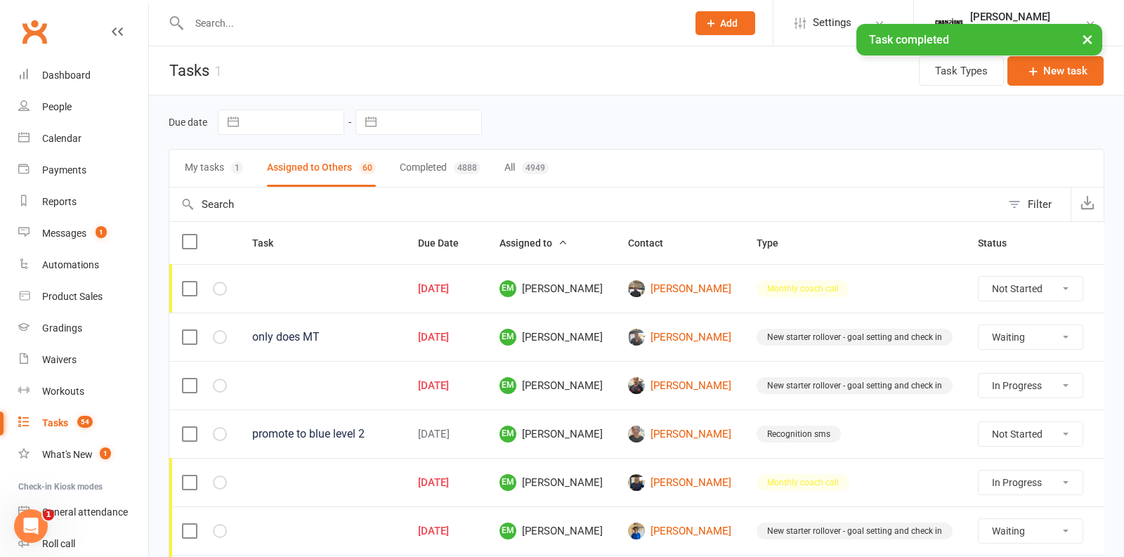
select select "started"
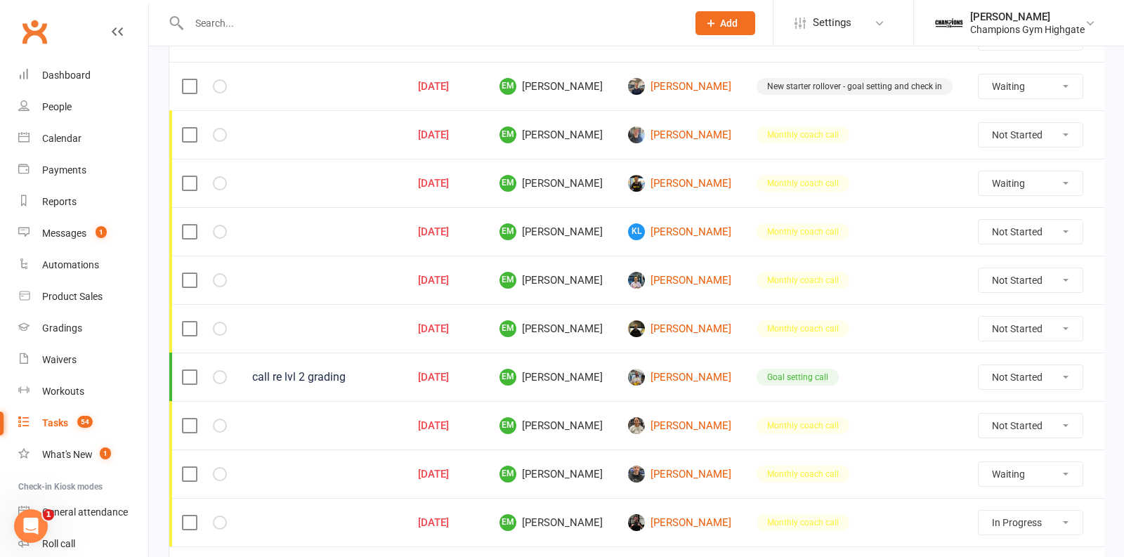
scroll to position [1013, 0]
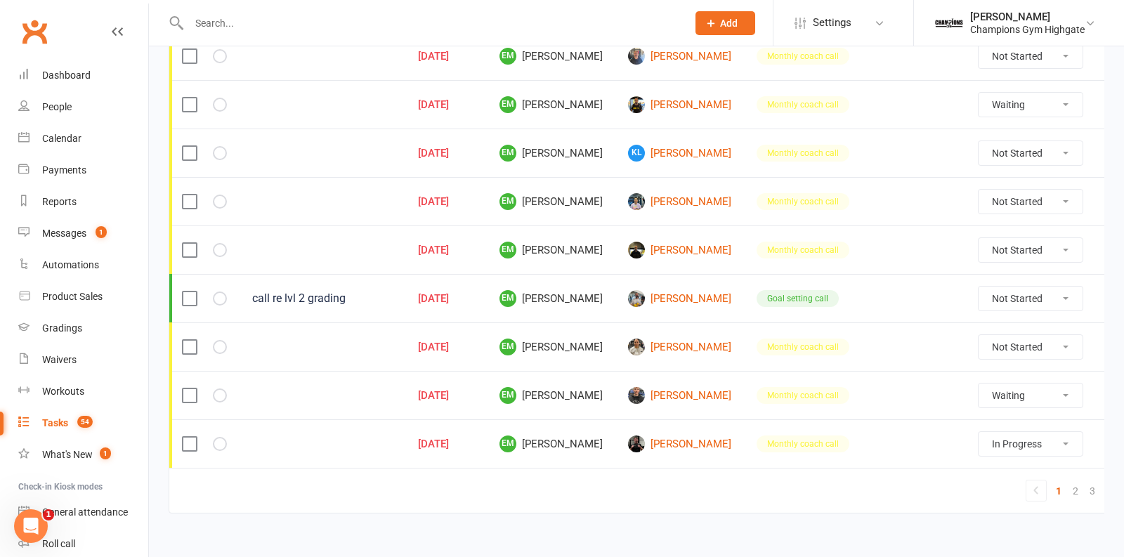
click at [55, 428] on div "Tasks" at bounding box center [55, 422] width 26 height 11
click at [74, 445] on link "What's New 1" at bounding box center [83, 455] width 130 height 32
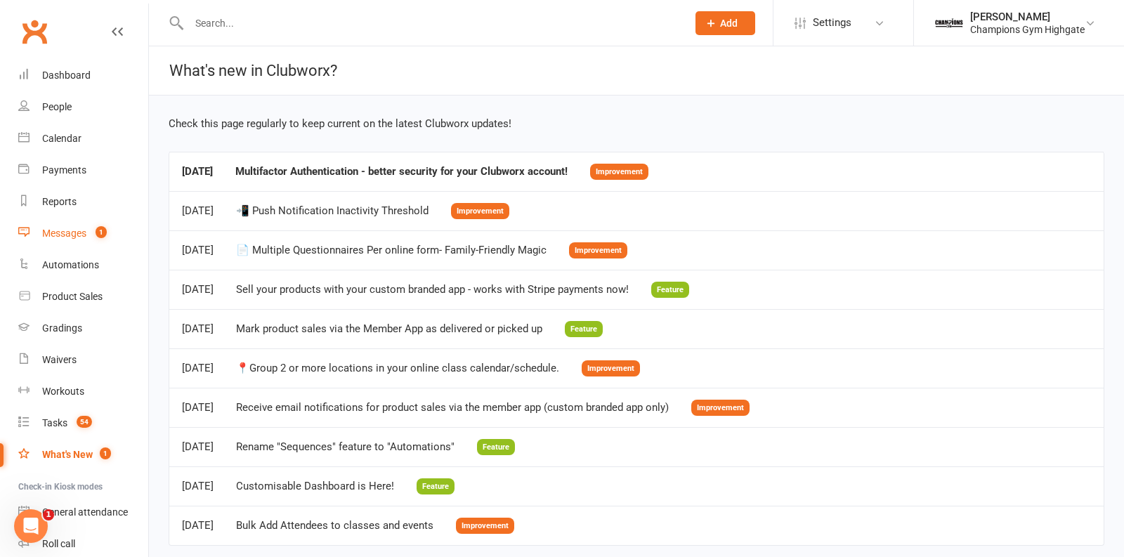
click at [60, 231] on div "Messages" at bounding box center [64, 233] width 44 height 11
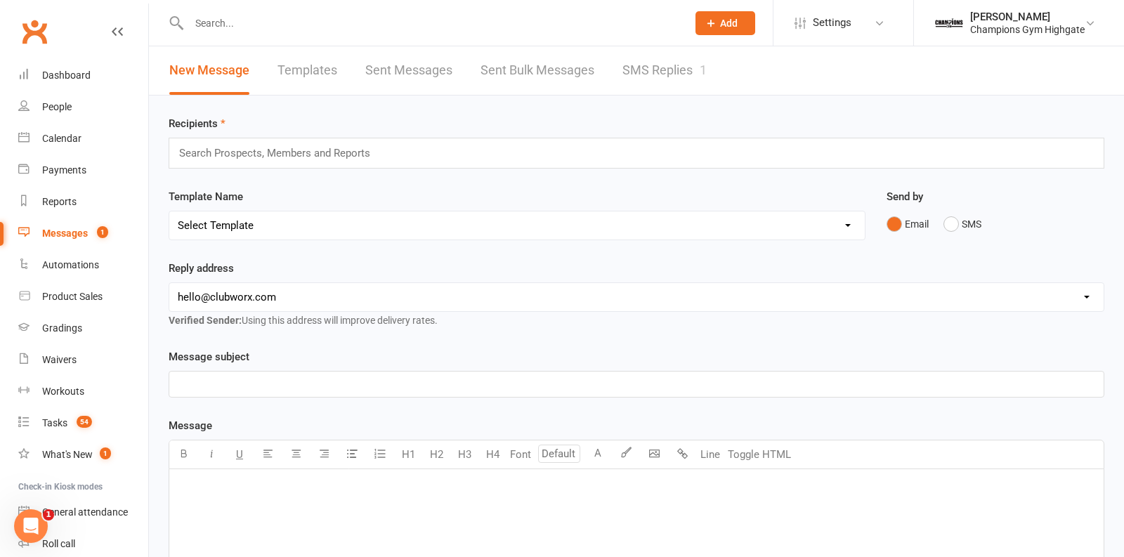
click at [651, 85] on link "SMS Replies 1" at bounding box center [664, 70] width 84 height 48
